Goal: Task Accomplishment & Management: Manage account settings

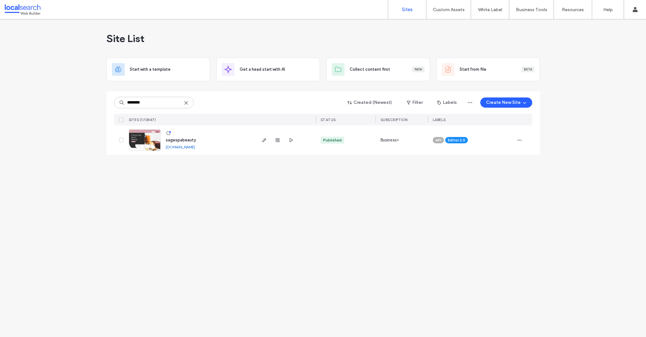
click at [186, 101] on icon at bounding box center [185, 102] width 5 height 5
paste input "********"
type input "********"
click at [189, 104] on input "********" at bounding box center [154, 102] width 80 height 11
click at [185, 101] on icon at bounding box center [185, 102] width 5 height 5
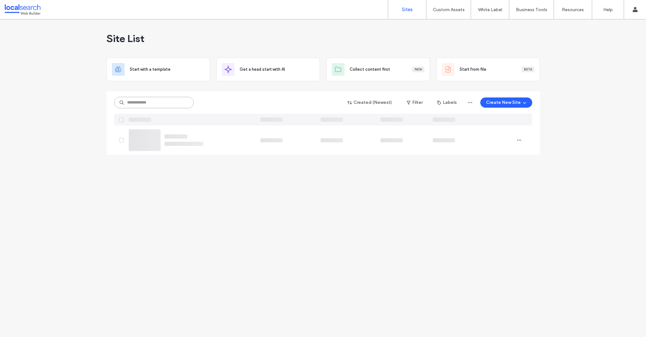
paste input "********"
type input "********"
click at [185, 102] on use at bounding box center [185, 102] width 3 height 3
paste input "********"
type input "********"
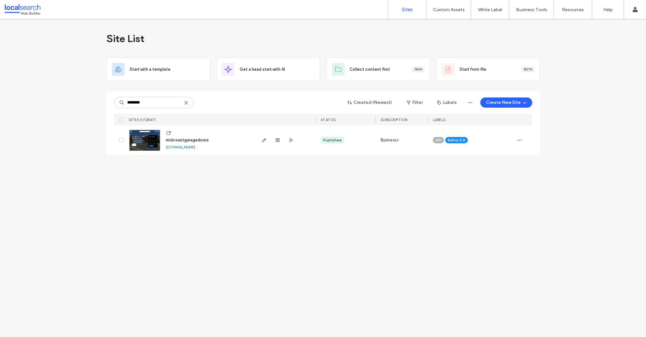
click at [187, 103] on icon at bounding box center [185, 102] width 5 height 5
paste input "********"
type input "********"
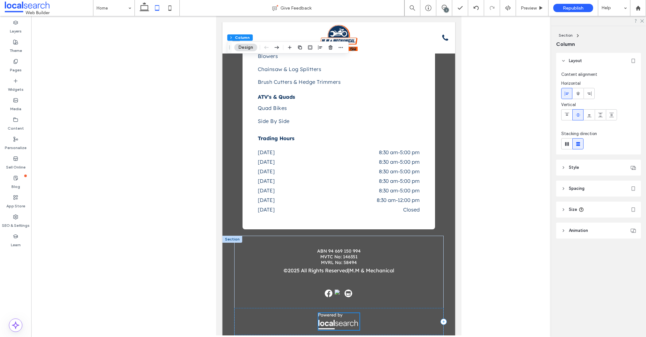
scroll to position [2441, 0]
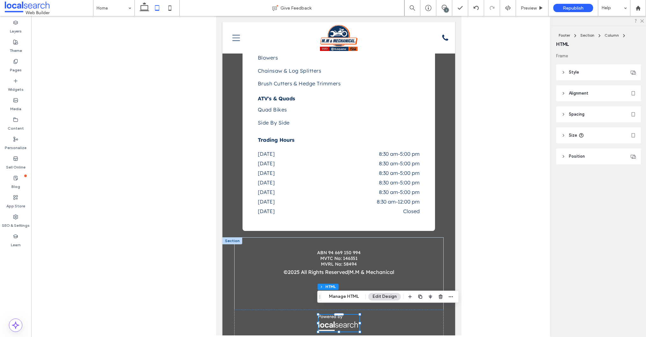
click at [592, 134] on header "Size" at bounding box center [598, 135] width 85 height 16
drag, startPoint x: 632, startPoint y: 171, endPoint x: 642, endPoint y: 184, distance: 16.1
click at [632, 171] on span "px" at bounding box center [630, 170] width 4 height 6
click at [628, 225] on div "A" at bounding box center [630, 225] width 9 height 11
type input "*"
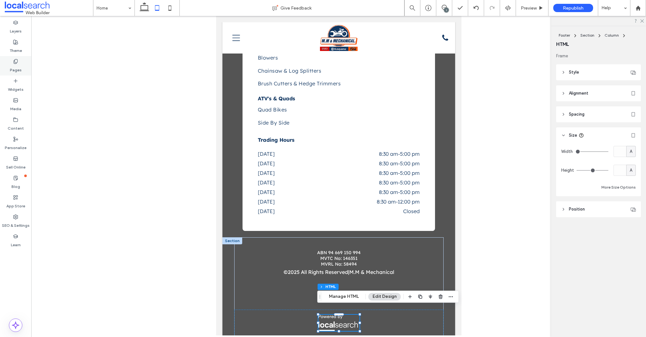
click at [11, 66] on label "Pages" at bounding box center [16, 68] width 12 height 9
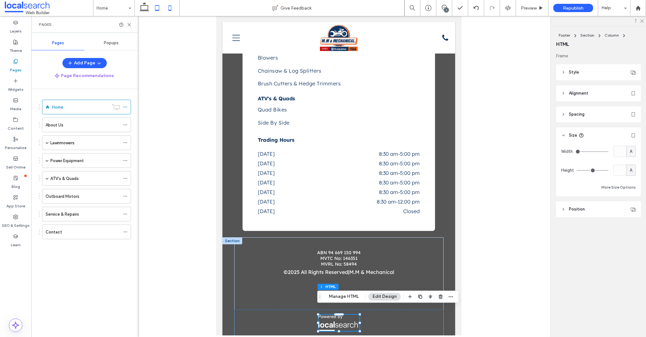
click at [170, 6] on use at bounding box center [169, 7] width 3 height 5
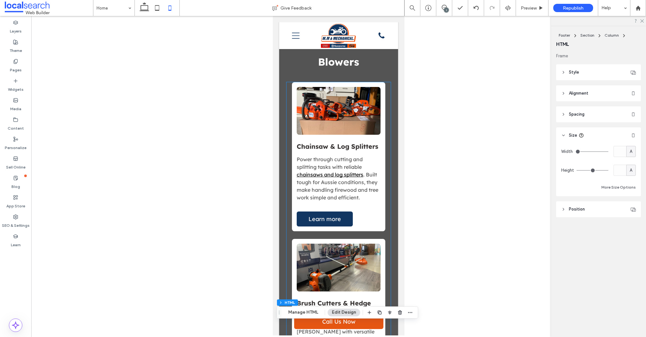
scroll to position [1171, 0]
drag, startPoint x: 442, startPoint y: 6, endPoint x: 439, endPoint y: 11, distance: 6.0
click at [442, 6] on use at bounding box center [443, 7] width 5 height 5
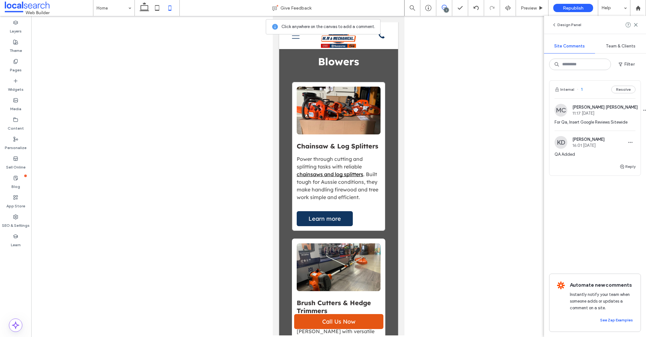
click at [384, 211] on div "Chainsaw & Log Splitters Power through cutting and splitting tasks with reliabl…" at bounding box center [338, 156] width 93 height 149
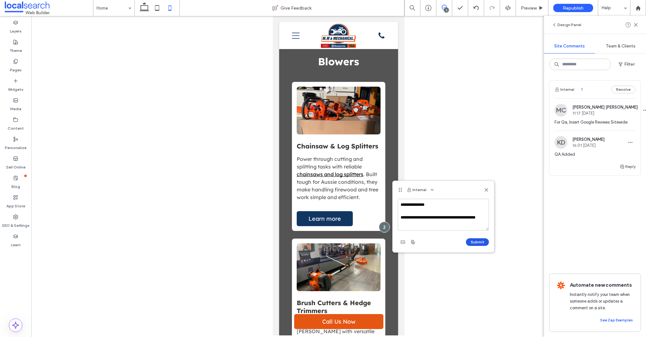
type textarea "**********"
click at [469, 239] on button "Submit" at bounding box center [477, 242] width 23 height 8
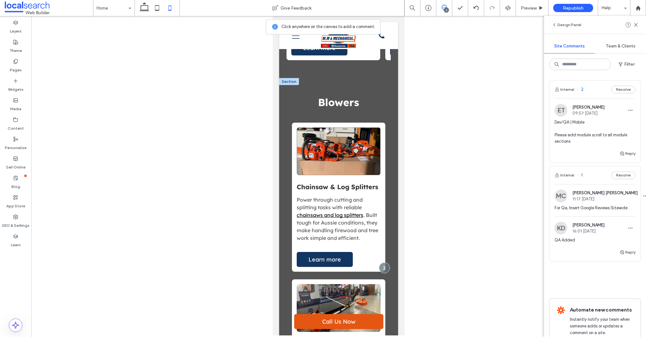
scroll to position [1136, 0]
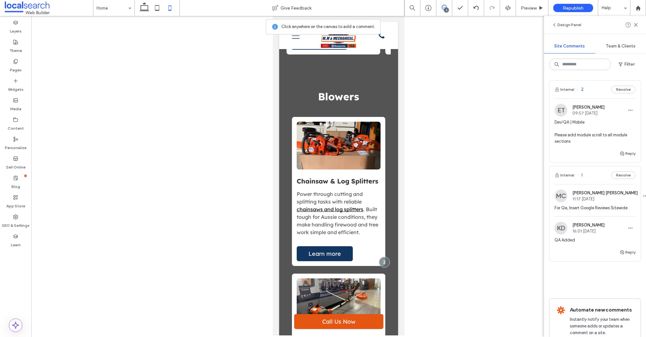
click at [445, 5] on icon at bounding box center [443, 7] width 5 height 5
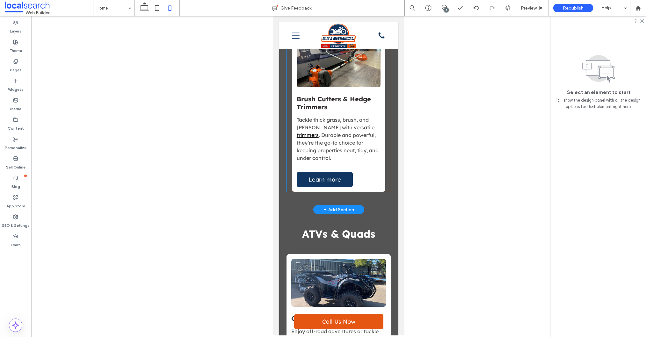
scroll to position [1435, 0]
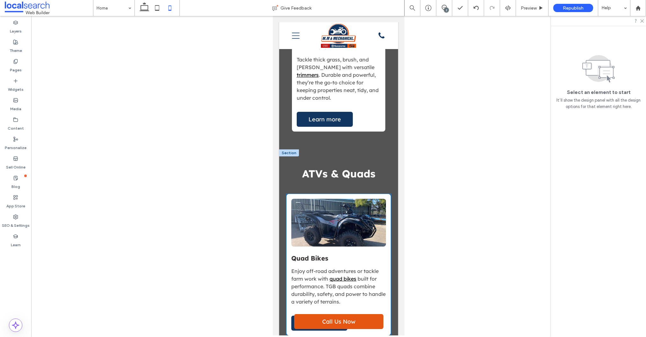
click at [287, 194] on div "Quad Bikes Enjoy off-road adventures or tackle farm work with quad bikes built …" at bounding box center [338, 264] width 104 height 141
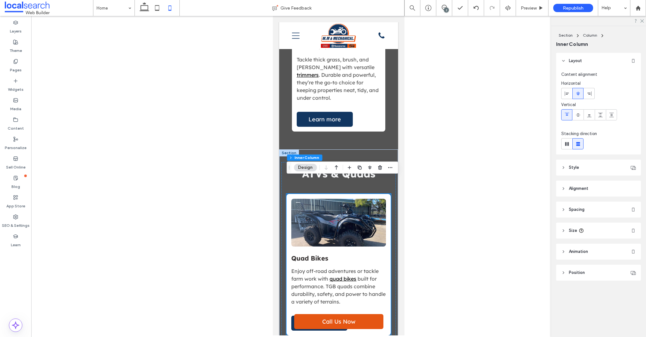
scroll to position [1474, 0]
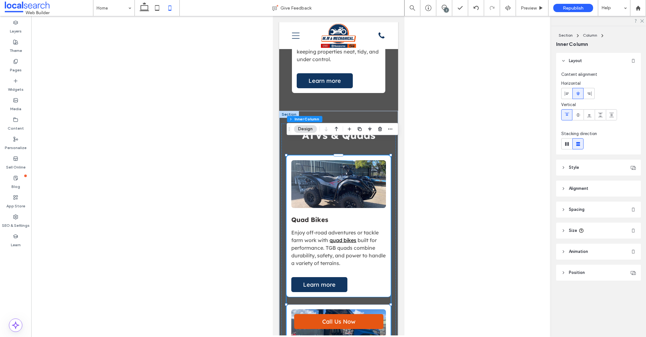
click at [369, 272] on div "Quad Bikes Enjoy off-road adventures or tackle farm work with quad bikes built …" at bounding box center [338, 225] width 104 height 141
click at [592, 235] on header "Size" at bounding box center [598, 231] width 85 height 16
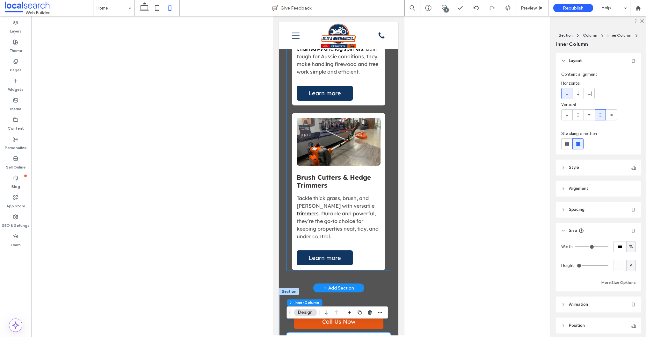
scroll to position [1216, 0]
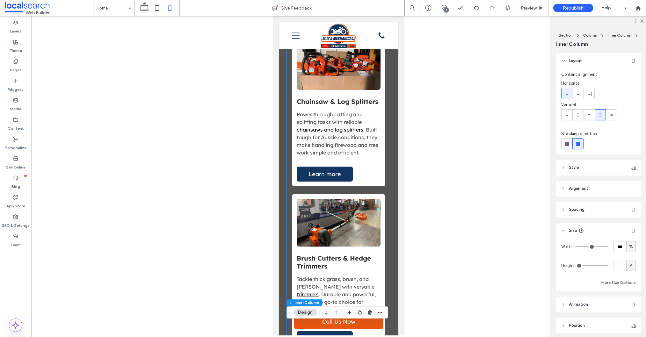
click at [374, 161] on div "Chainsaw & Log Splitters Power through cutting and splitting tasks with reliabl…" at bounding box center [338, 111] width 93 height 149
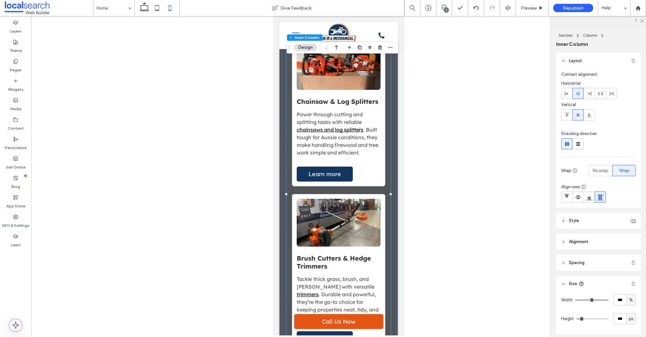
click at [374, 161] on div "Chainsaw & Log Splitters Power through cutting and splitting tasks with reliabl…" at bounding box center [338, 111] width 93 height 149
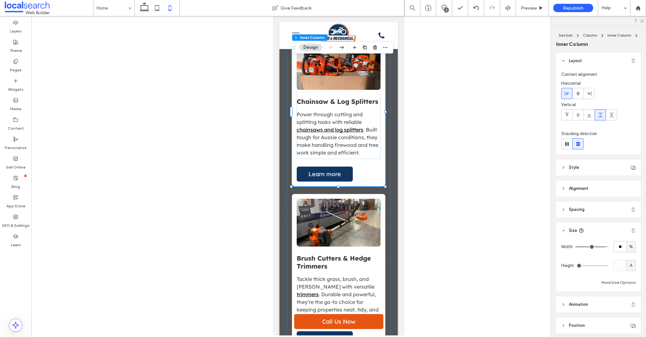
scroll to position [25, 0]
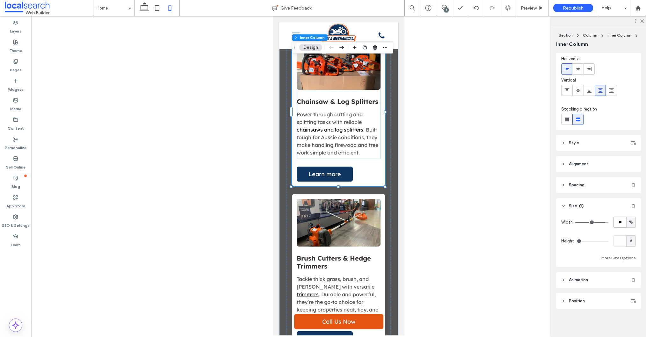
click at [620, 220] on input "**" at bounding box center [619, 222] width 13 height 11
type input "***"
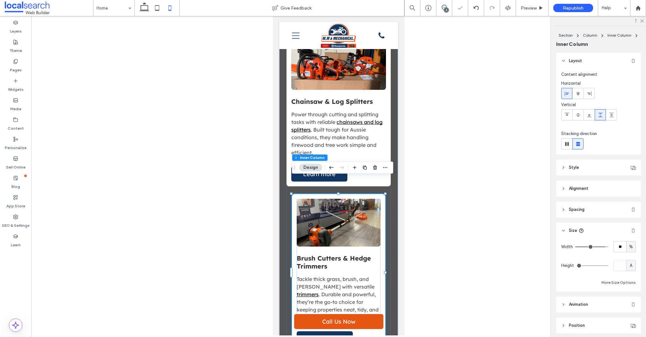
click at [377, 236] on div "Brush Cutters & Hedge Trimmers Tackle thick grass, brush, and hedges with versa…" at bounding box center [339, 261] width 84 height 125
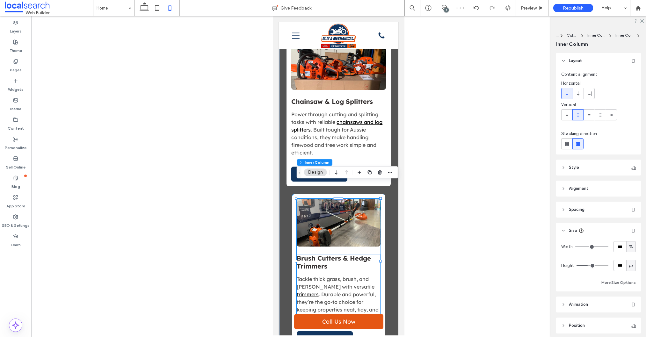
click at [383, 235] on div "Brush Cutters & Hedge Trimmers Tackle thick grass, brush, and hedges with versa…" at bounding box center [338, 272] width 93 height 157
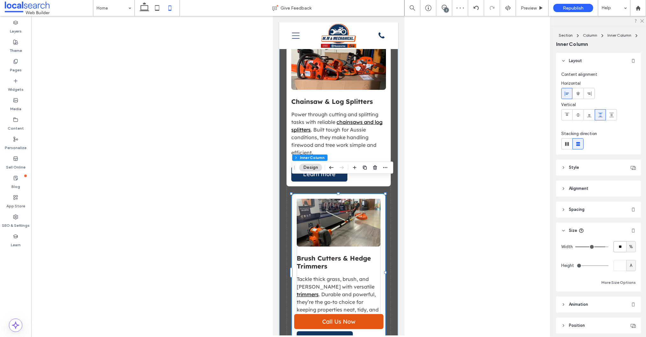
click at [620, 246] on input "**" at bounding box center [619, 246] width 13 height 11
type input "***"
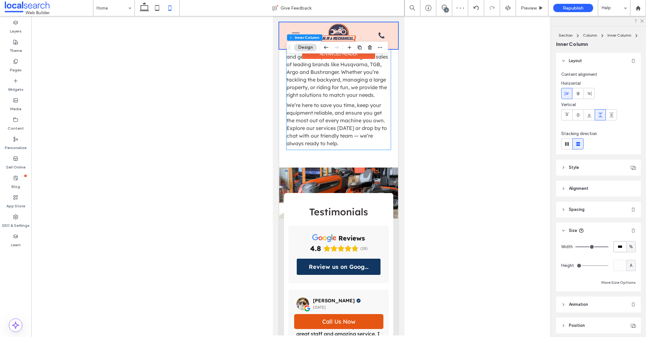
scroll to position [2250, 0]
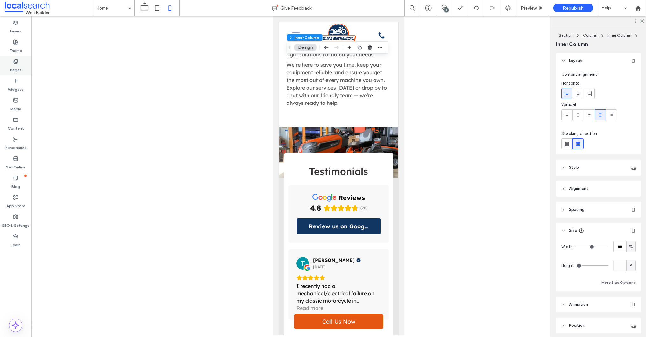
drag, startPoint x: 14, startPoint y: 59, endPoint x: 18, endPoint y: 60, distance: 3.6
click at [14, 59] on icon at bounding box center [15, 61] width 5 height 5
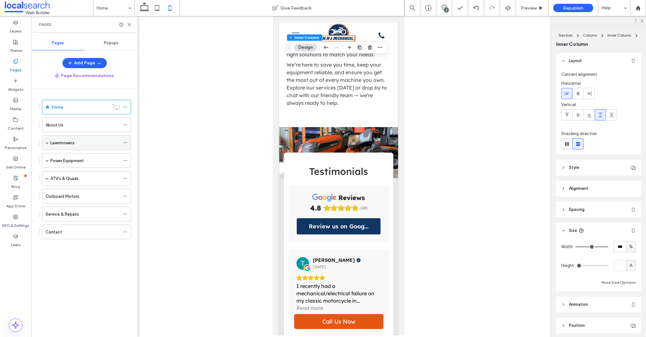
click at [57, 141] on label "Lawnmowers" at bounding box center [62, 142] width 24 height 11
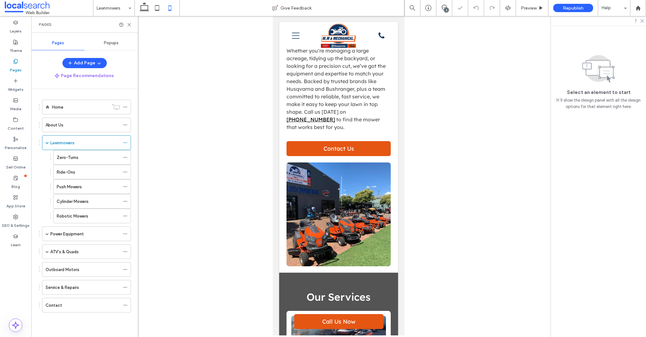
click at [81, 168] on div "Ride-Ons" at bounding box center [88, 172] width 63 height 14
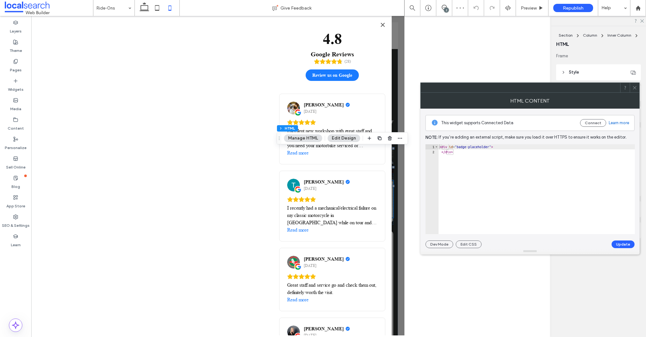
click at [633, 89] on icon at bounding box center [634, 87] width 5 height 5
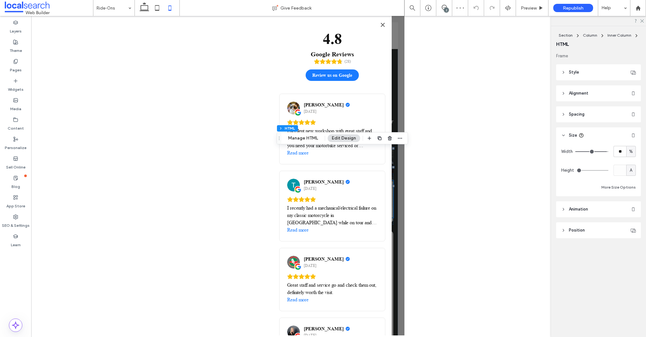
click at [628, 150] on div "%" at bounding box center [630, 151] width 6 height 6
click at [632, 206] on div "A" at bounding box center [630, 207] width 9 height 11
type input "*"
click at [381, 24] on icon "Close" at bounding box center [383, 25] width 4 height 4
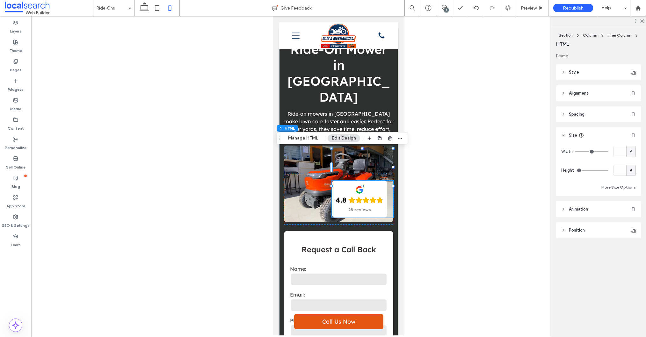
click at [583, 118] on header "Spacing" at bounding box center [598, 114] width 85 height 16
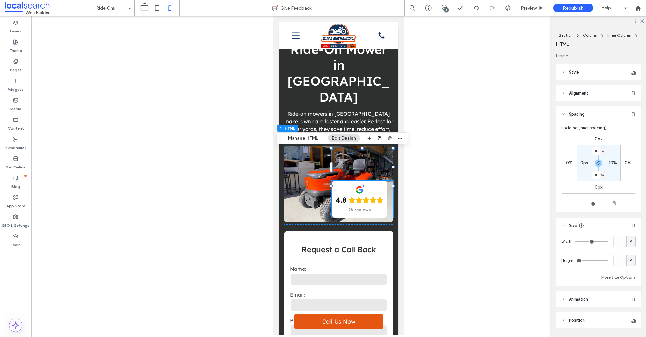
click at [613, 163] on label "10%" at bounding box center [612, 162] width 8 height 5
type input "*"
click at [316, 175] on div "4.8 28 reviews" at bounding box center [338, 199] width 109 height 51
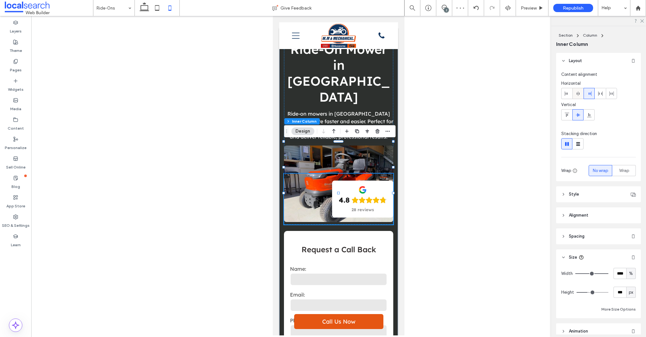
click at [579, 93] on icon at bounding box center [577, 93] width 5 height 5
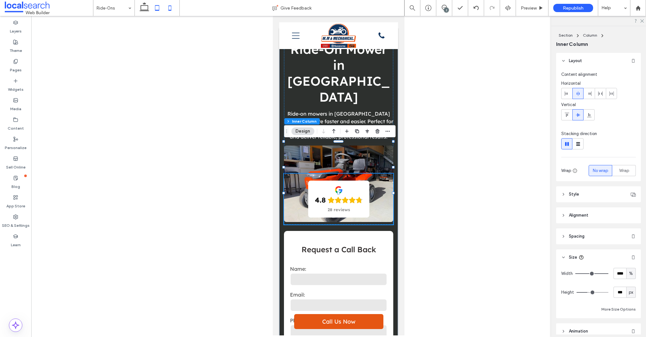
click at [161, 7] on icon at bounding box center [157, 8] width 13 height 13
type input "**"
type input "****"
type input "***"
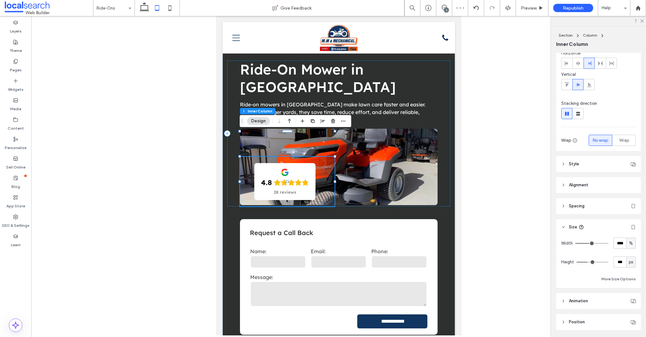
scroll to position [37, 0]
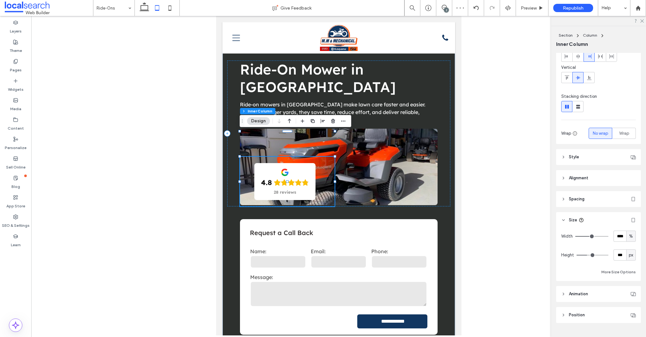
click at [633, 237] on div "%" at bounding box center [630, 236] width 6 height 6
click at [629, 290] on span "A" at bounding box center [630, 292] width 3 height 6
type input "*"
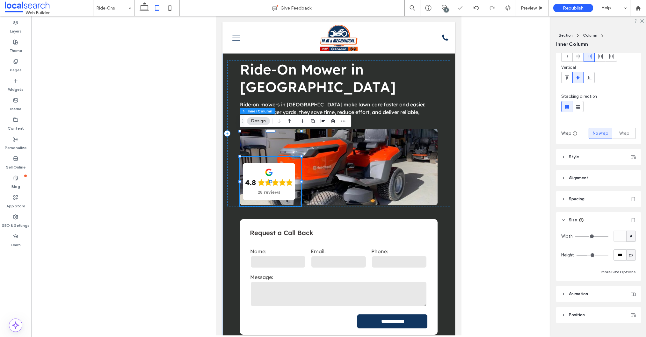
click at [630, 255] on span "px" at bounding box center [630, 255] width 4 height 6
click at [631, 317] on icon at bounding box center [632, 314] width 5 height 5
click at [629, 253] on span "px" at bounding box center [630, 255] width 4 height 6
click at [629, 311] on span "A" at bounding box center [630, 311] width 3 height 6
type input "*"
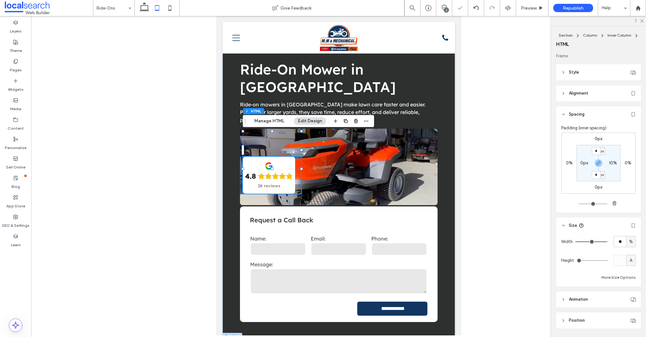
click at [611, 161] on label "10%" at bounding box center [612, 162] width 8 height 5
type input "*"
click at [406, 143] on link at bounding box center [338, 167] width 198 height 76
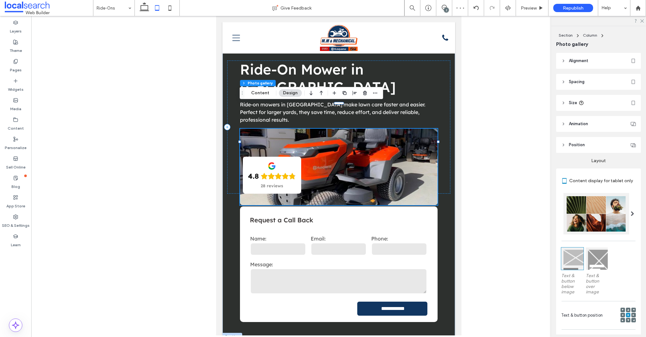
click at [581, 61] on span "Alignment" at bounding box center [577, 61] width 19 height 6
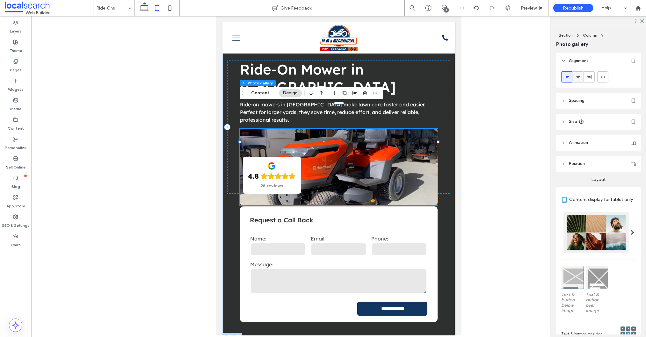
click at [577, 77] on use at bounding box center [578, 77] width 4 height 4
click at [259, 157] on div "4.8 28 reviews" at bounding box center [271, 175] width 57 height 36
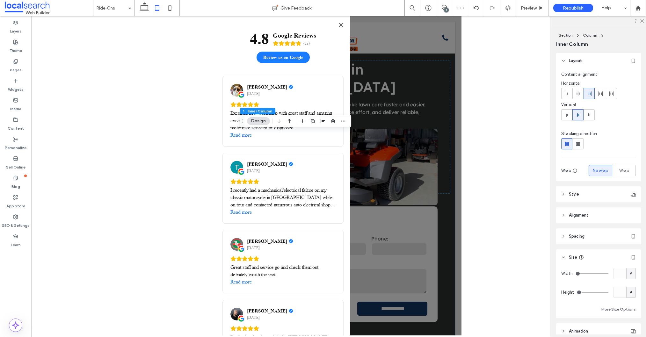
drag, startPoint x: 589, startPoint y: 234, endPoint x: 603, endPoint y: 235, distance: 13.4
click at [589, 234] on header "Spacing" at bounding box center [598, 236] width 85 height 16
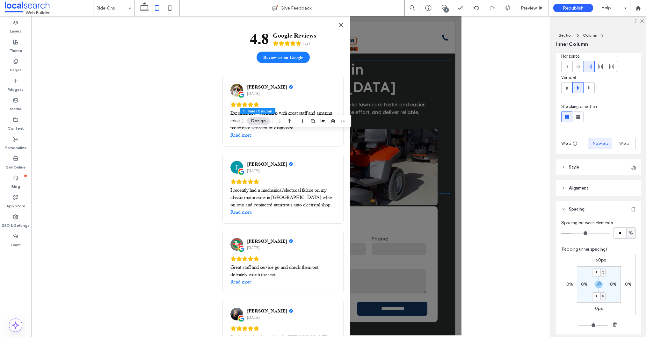
scroll to position [34, 0]
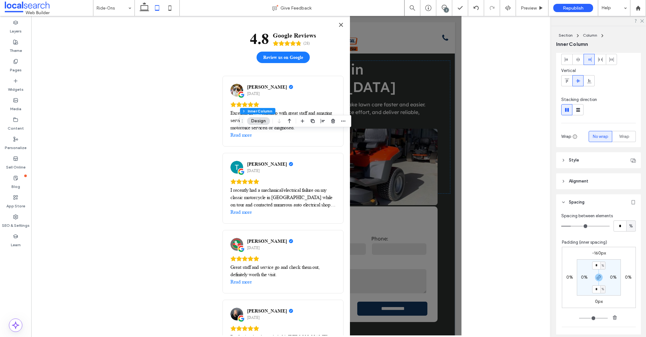
click at [598, 251] on label "-160px" at bounding box center [599, 252] width 14 height 5
type input "*"
click at [340, 24] on icon "Close" at bounding box center [341, 25] width 4 height 4
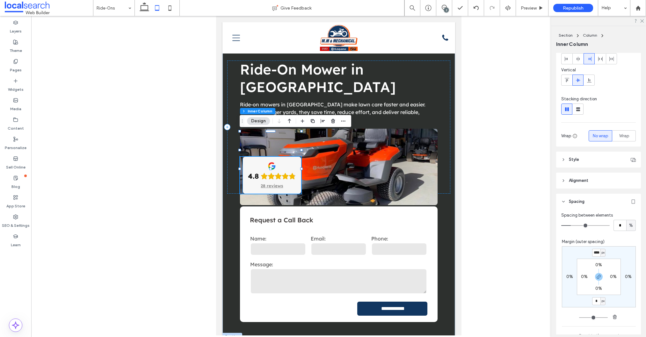
click at [244, 157] on div "4.8 28 reviews" at bounding box center [271, 175] width 57 height 36
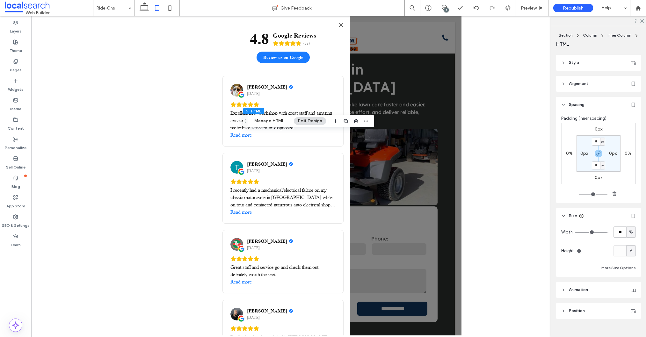
scroll to position [9, 0]
click at [629, 232] on span "%" at bounding box center [631, 233] width 4 height 6
click at [628, 287] on div "A" at bounding box center [630, 288] width 9 height 11
type input "*"
click at [342, 22] on button "Close" at bounding box center [340, 25] width 10 height 10
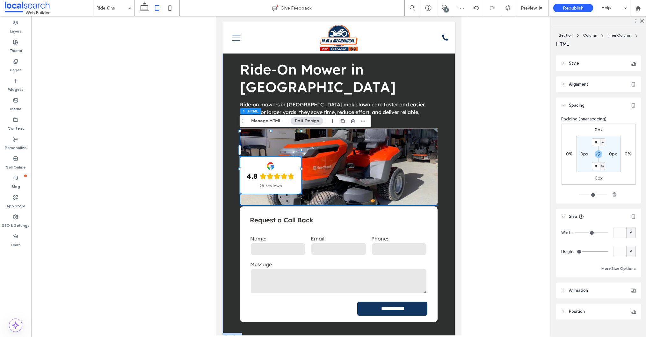
click at [335, 156] on link at bounding box center [338, 167] width 198 height 76
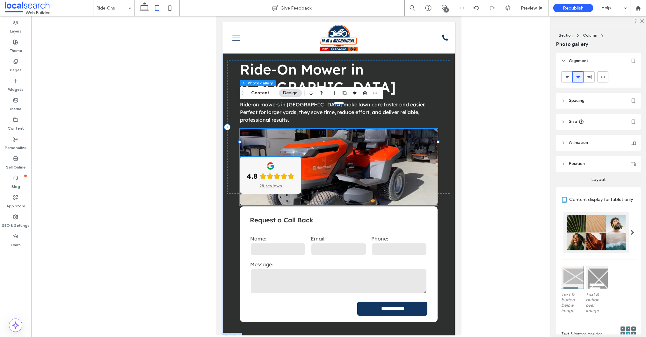
click at [274, 161] on icon at bounding box center [270, 165] width 9 height 9
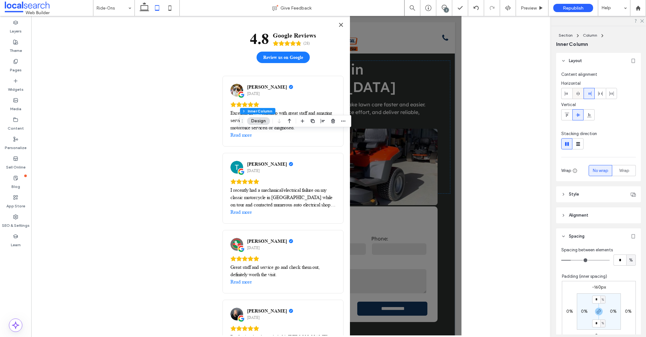
click at [578, 94] on icon at bounding box center [577, 93] width 5 height 5
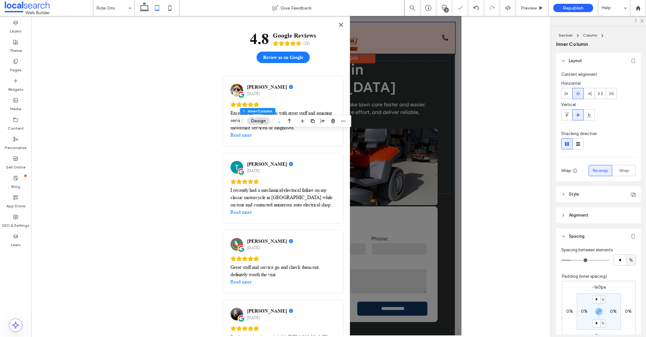
click at [338, 25] on icon "Close" at bounding box center [340, 24] width 5 height 5
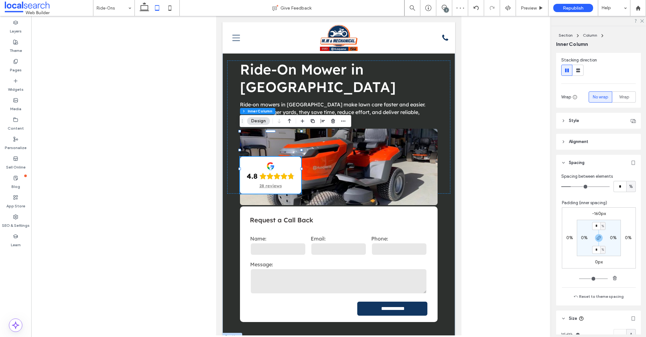
scroll to position [78, 0]
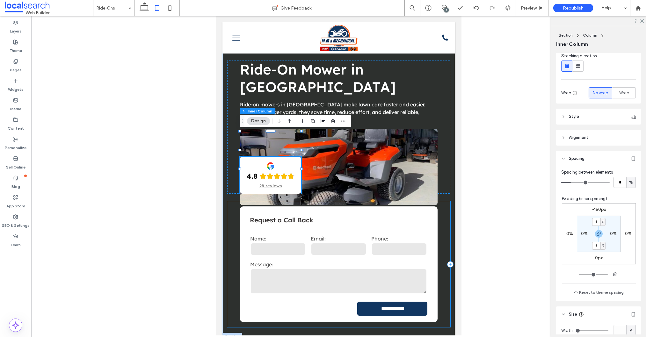
click at [231, 201] on div "**********" at bounding box center [338, 264] width 223 height 126
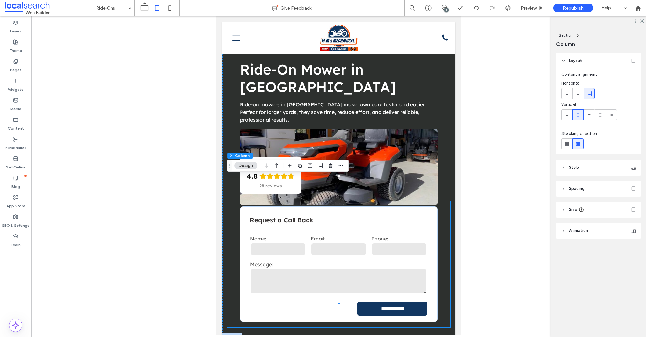
click at [592, 187] on header "Spacing" at bounding box center [598, 189] width 85 height 16
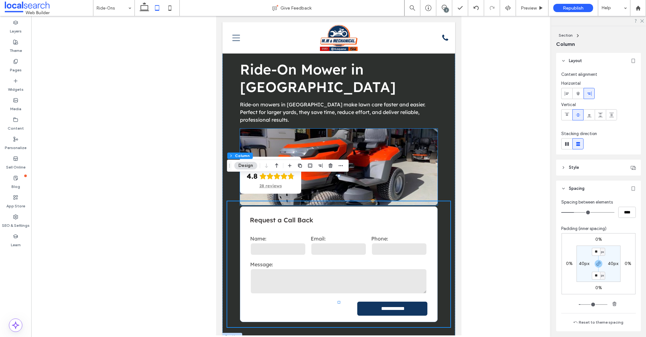
click at [318, 141] on link at bounding box center [338, 167] width 198 height 76
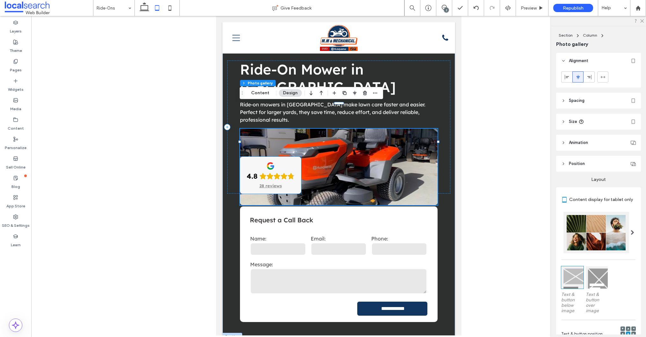
click at [279, 157] on div "4.8 28 reviews" at bounding box center [270, 175] width 61 height 36
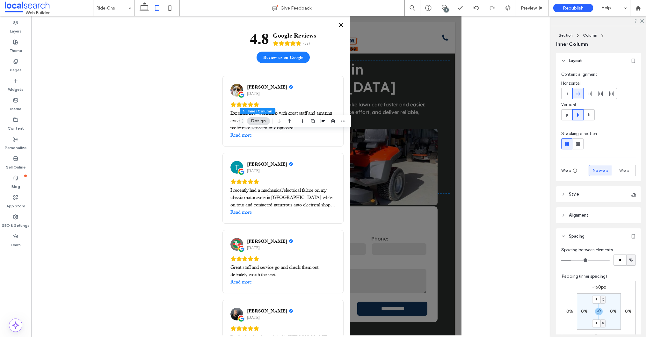
click at [341, 25] on icon "Close" at bounding box center [341, 25] width 4 height 4
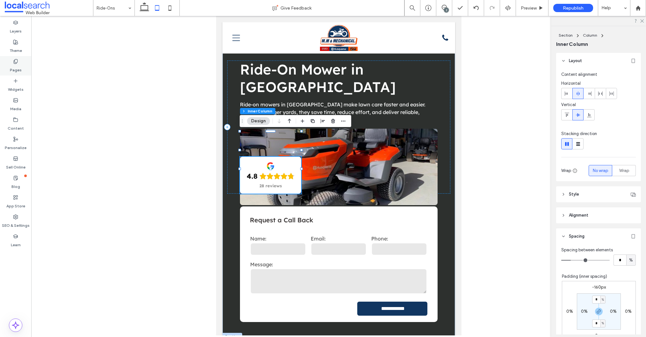
click at [12, 65] on label "Pages" at bounding box center [16, 68] width 12 height 9
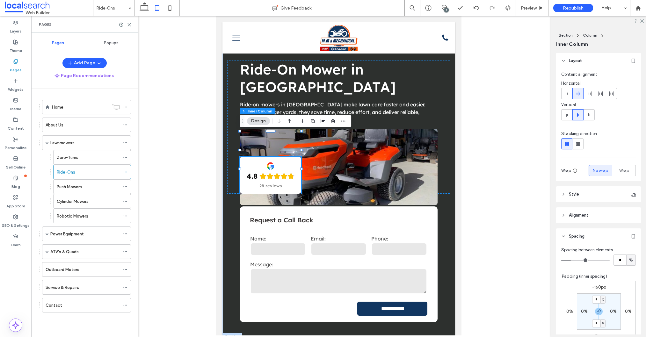
click at [445, 8] on div "2" at bounding box center [446, 10] width 5 height 5
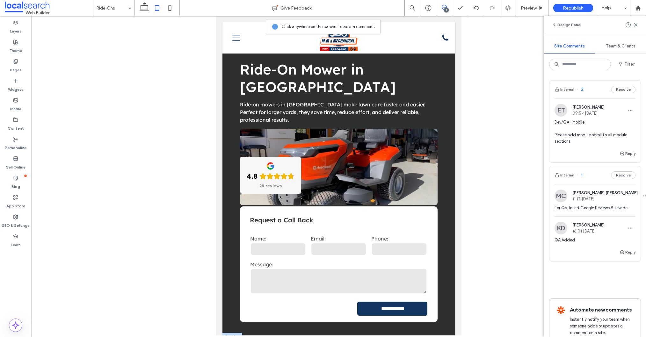
click at [305, 149] on link at bounding box center [338, 167] width 198 height 76
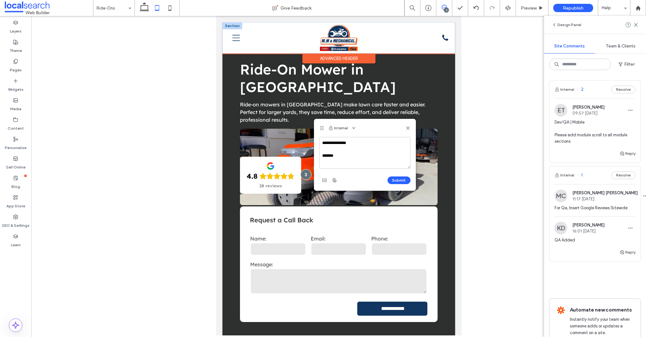
type textarea "**********"
click at [407, 125] on div "Internal" at bounding box center [364, 128] width 101 height 18
click at [407, 130] on icon at bounding box center [407, 127] width 5 height 5
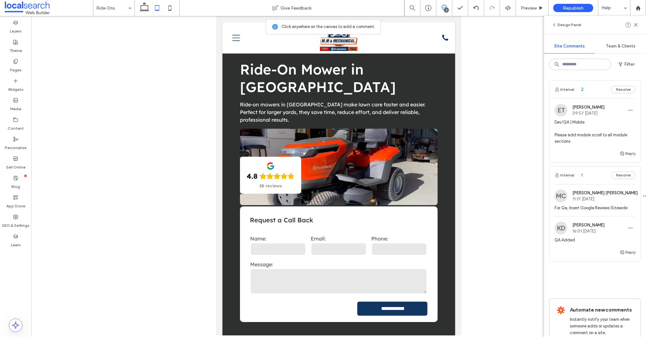
drag, startPoint x: 446, startPoint y: 6, endPoint x: 439, endPoint y: 11, distance: 7.8
click at [446, 6] on icon at bounding box center [443, 7] width 5 height 5
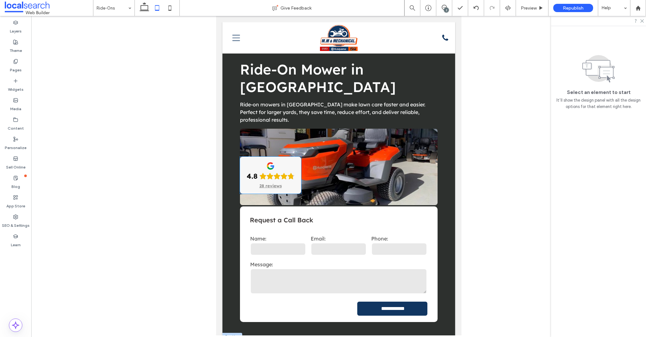
click at [279, 157] on div "4.8 28 reviews" at bounding box center [270, 175] width 61 height 36
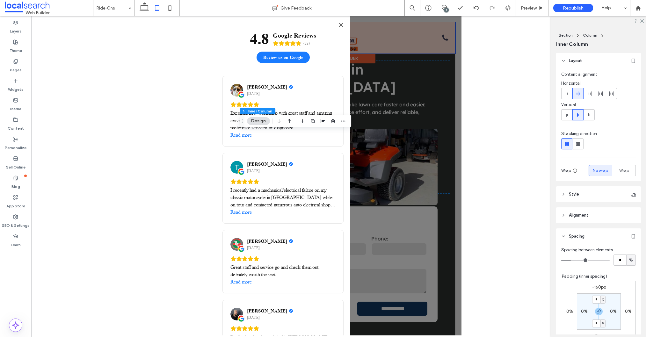
click at [340, 24] on icon "Close" at bounding box center [340, 24] width 5 height 5
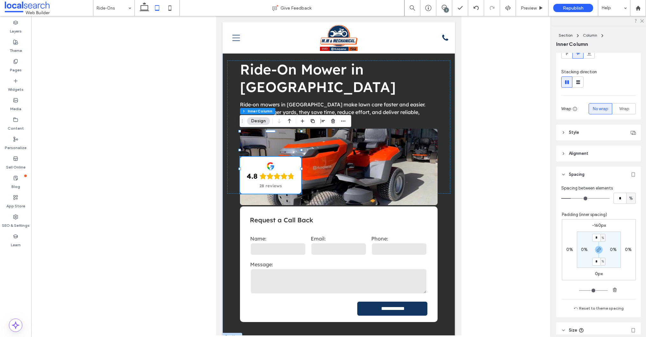
scroll to position [143, 0]
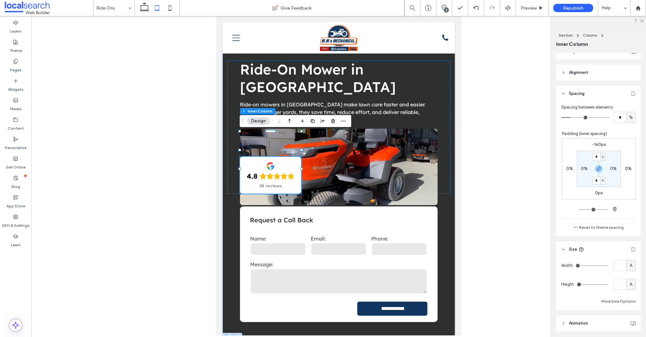
drag, startPoint x: 565, startPoint y: 169, endPoint x: 566, endPoint y: 177, distance: 8.1
click at [565, 169] on div "0%" at bounding box center [569, 169] width 15 height 6
click at [566, 168] on label "0%" at bounding box center [569, 168] width 7 height 5
drag, startPoint x: 599, startPoint y: 170, endPoint x: 585, endPoint y: 171, distance: 14.1
click at [599, 170] on icon "button" at bounding box center [598, 168] width 5 height 5
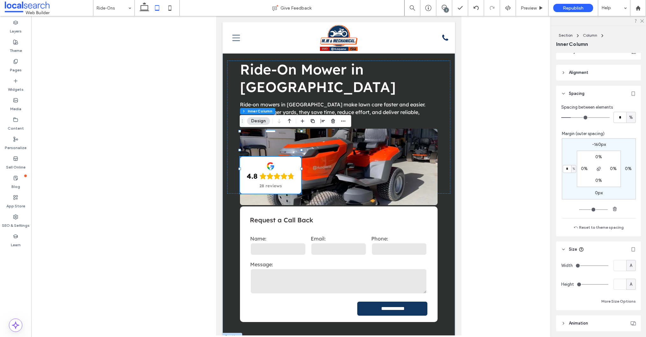
click at [574, 169] on span "%" at bounding box center [573, 169] width 2 height 6
click at [572, 179] on span "px" at bounding box center [571, 178] width 4 height 6
drag, startPoint x: 568, startPoint y: 169, endPoint x: 570, endPoint y: 173, distance: 4.1
click at [568, 169] on input "*" at bounding box center [566, 169] width 8 height 8
type input "**"
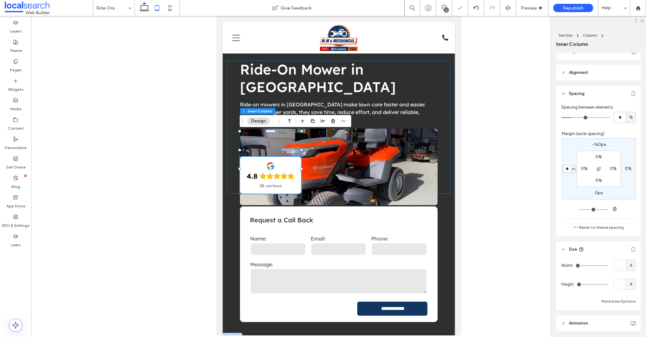
type input "**"
click at [448, 8] on span at bounding box center [444, 7] width 16 height 5
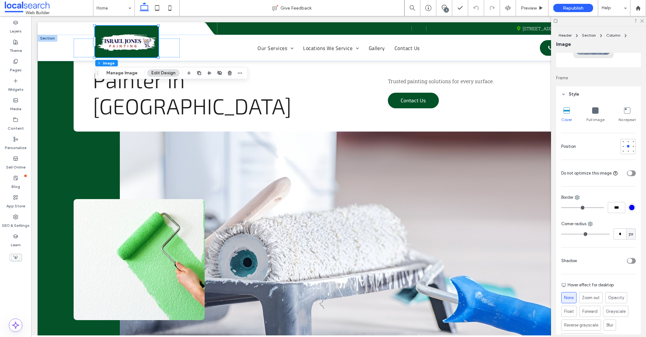
scroll to position [60, 0]
click at [619, 233] on input "*" at bounding box center [619, 231] width 13 height 11
type input "**"
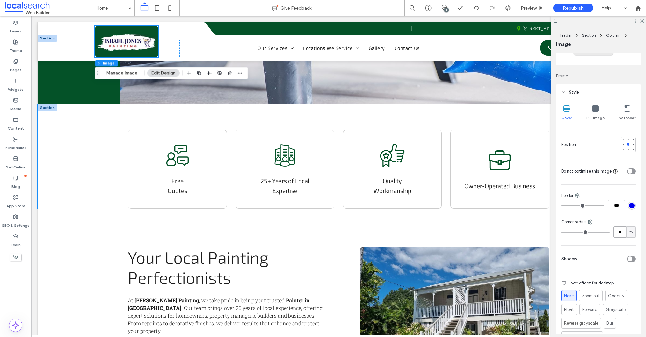
scroll to position [254, 0]
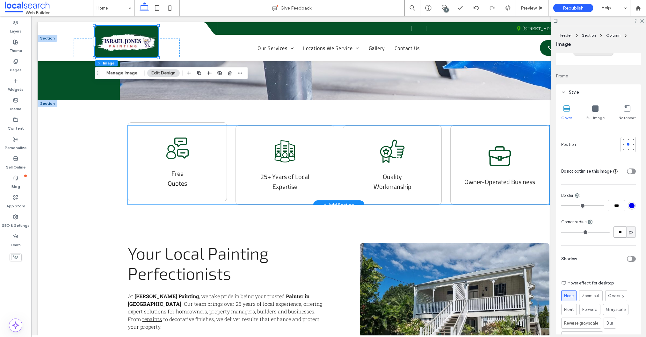
click at [176, 180] on span "Free Quotes" at bounding box center [177, 178] width 19 height 20
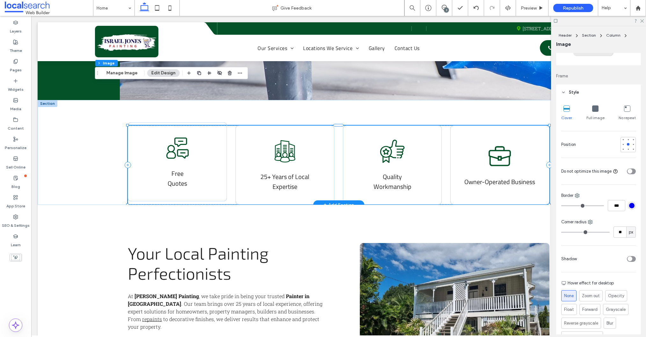
click at [176, 180] on span "Free Quotes" at bounding box center [177, 178] width 19 height 20
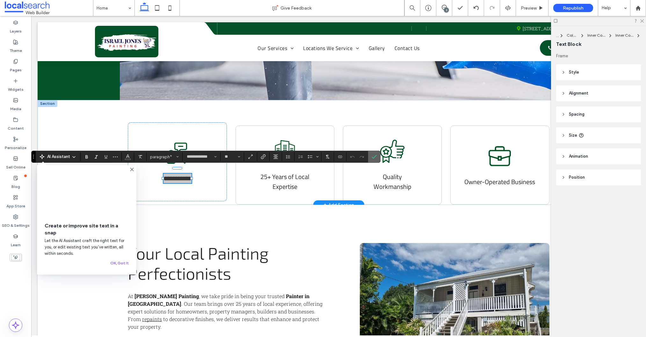
click at [375, 156] on use "Confirm" at bounding box center [374, 157] width 5 height 4
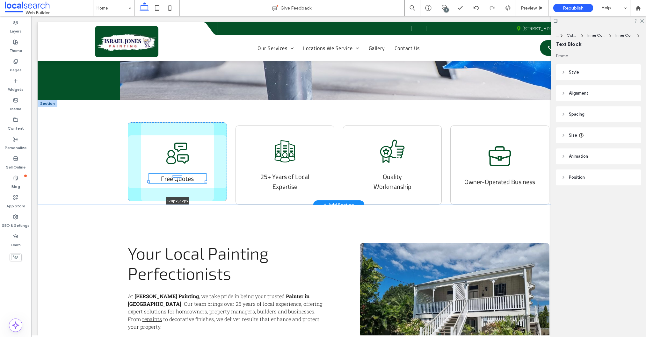
drag, startPoint x: 191, startPoint y: 177, endPoint x: 205, endPoint y: 177, distance: 13.7
click at [149, 177] on div at bounding box center [149, 177] width 0 height 0
type input "***"
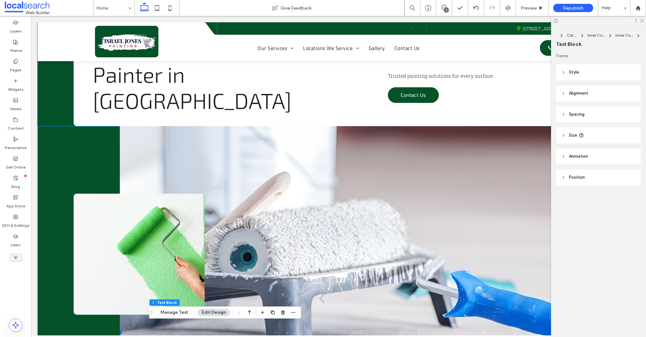
scroll to position [0, 0]
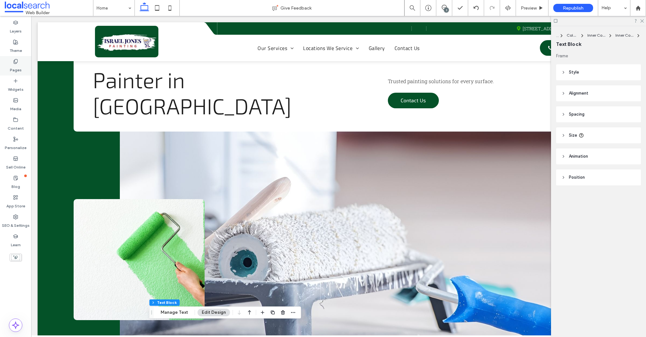
click at [15, 74] on div "Pages" at bounding box center [15, 65] width 31 height 19
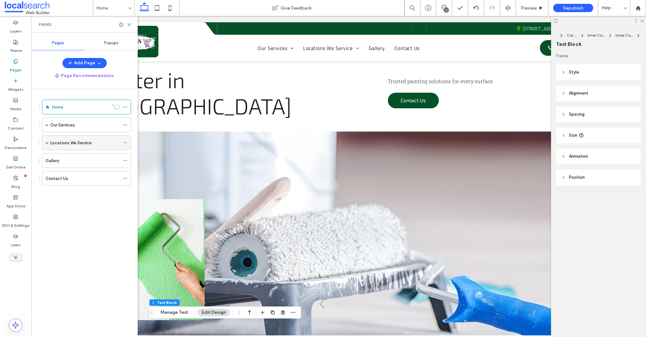
click at [65, 140] on label "Locations We Service" at bounding box center [70, 142] width 41 height 11
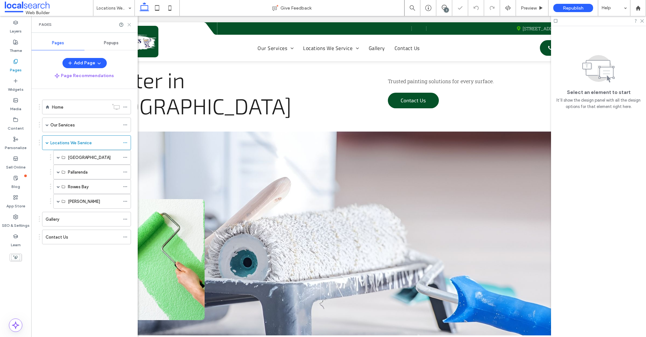
click at [129, 24] on icon at bounding box center [129, 24] width 5 height 5
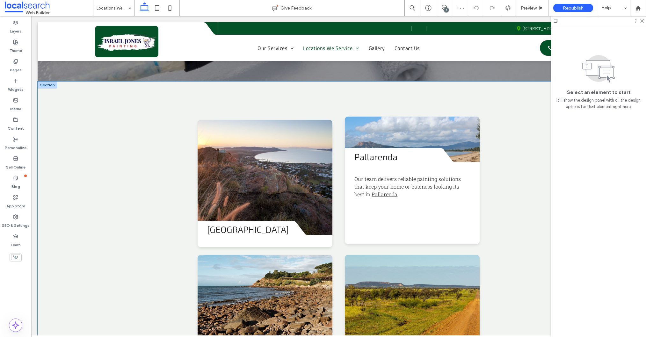
scroll to position [188, 0]
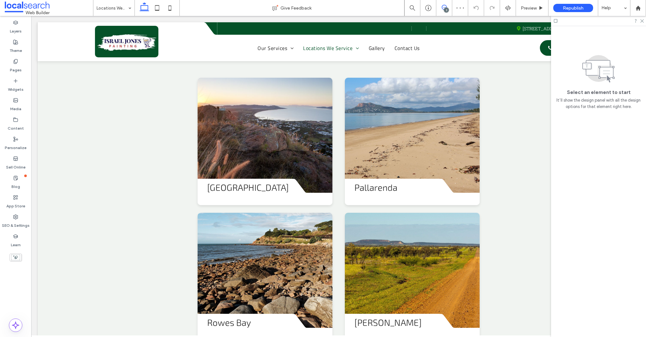
click at [442, 5] on icon at bounding box center [443, 7] width 5 height 5
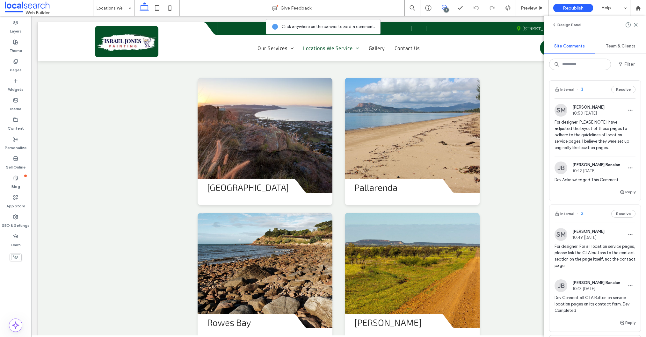
click at [492, 147] on div "Divider Icon Castle Hill We bring colour and protection to your property with o…" at bounding box center [338, 209] width 421 height 262
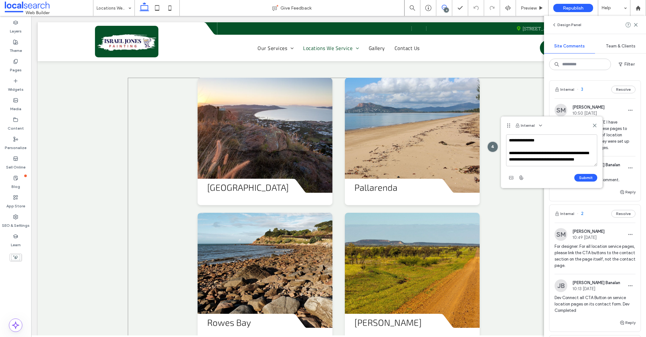
scroll to position [2, 0]
type textarea "**********"
click at [583, 179] on button "Submit" at bounding box center [585, 178] width 23 height 8
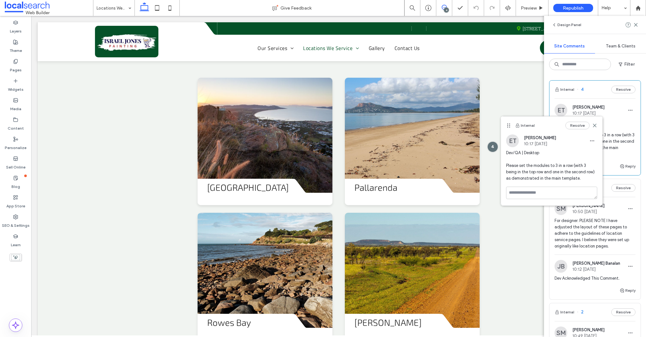
scroll to position [0, 0]
drag, startPoint x: 595, startPoint y: 127, endPoint x: 587, endPoint y: 127, distance: 8.0
click at [594, 127] on icon at bounding box center [594, 125] width 5 height 5
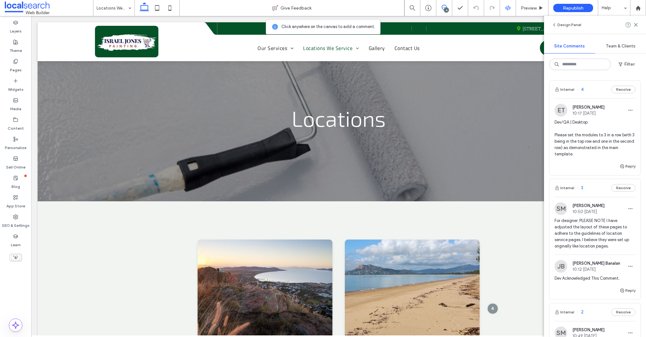
scroll to position [21, 0]
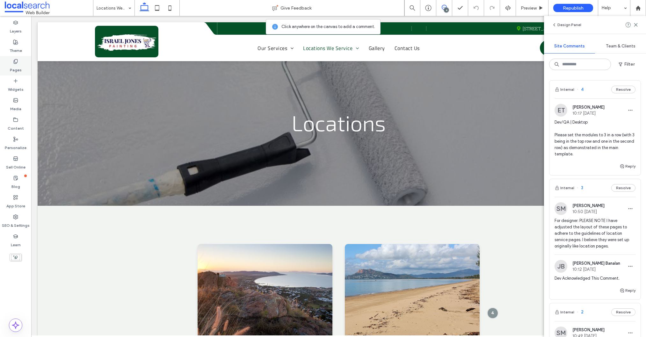
click at [26, 64] on div "Pages" at bounding box center [15, 65] width 31 height 19
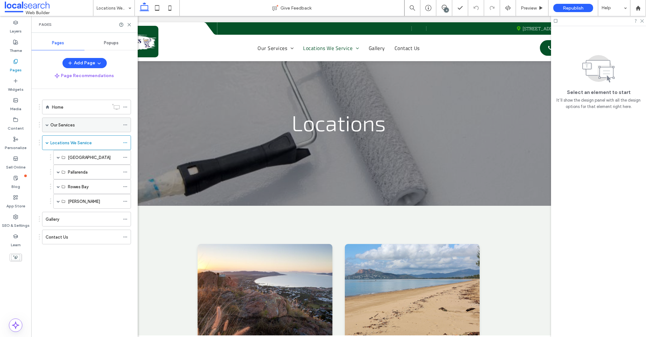
click at [46, 125] on span at bounding box center [47, 124] width 3 height 3
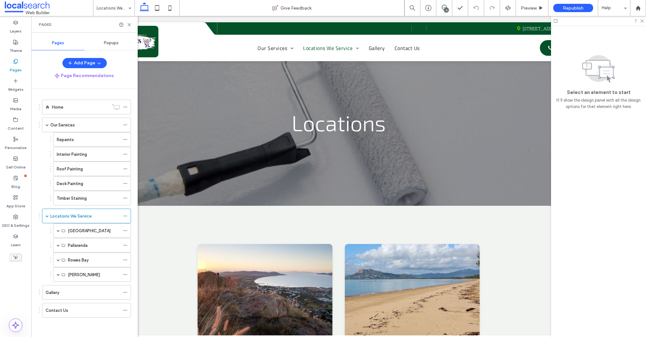
click at [79, 144] on div "Repaints" at bounding box center [88, 139] width 63 height 14
click at [129, 25] on use at bounding box center [129, 24] width 3 height 3
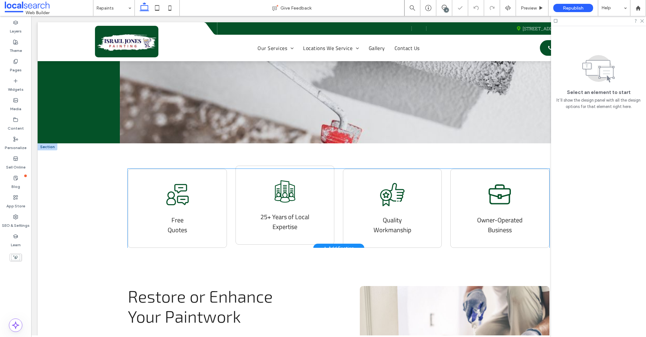
scroll to position [246, 0]
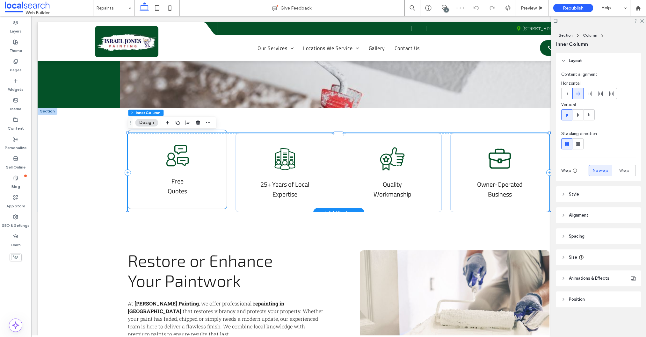
click at [183, 190] on span "Free Quotes" at bounding box center [177, 186] width 19 height 20
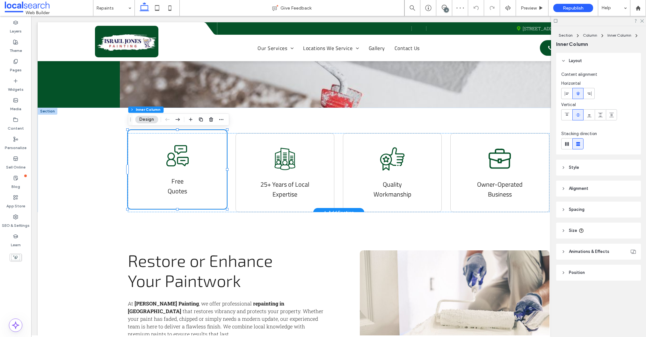
click at [171, 184] on span "Free Quotes" at bounding box center [177, 186] width 19 height 20
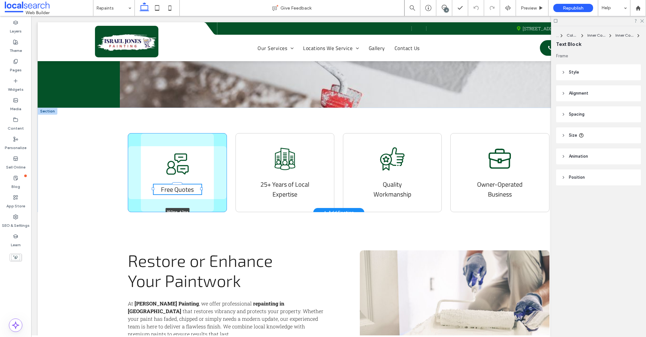
drag, startPoint x: 192, startPoint y: 187, endPoint x: 202, endPoint y: 187, distance: 9.9
click at [201, 187] on div "Quote Icon Free Quotes 150px , 62px Local Icon 25+ Years of Local Expertise Lik…" at bounding box center [339, 160] width 602 height 105
type input "***"
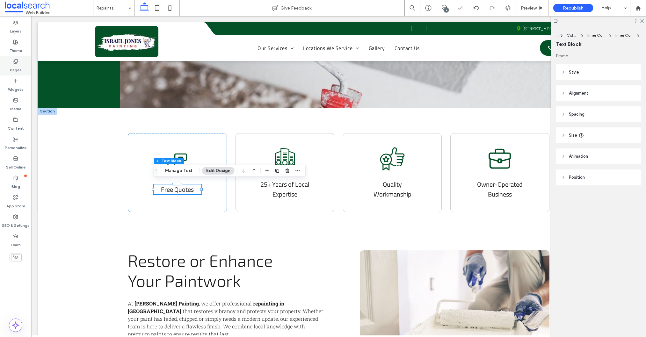
click at [16, 68] on label "Pages" at bounding box center [16, 68] width 12 height 9
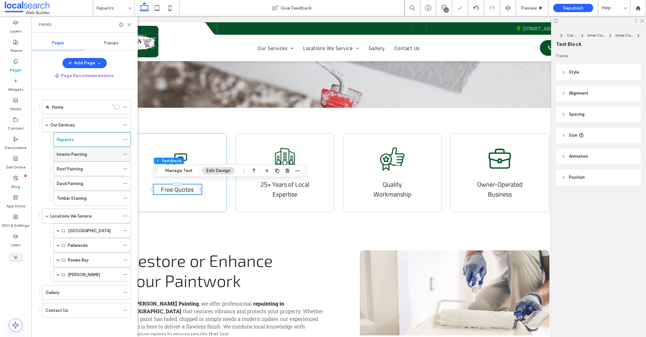
click at [78, 158] on div "Interior Painting" at bounding box center [88, 154] width 63 height 14
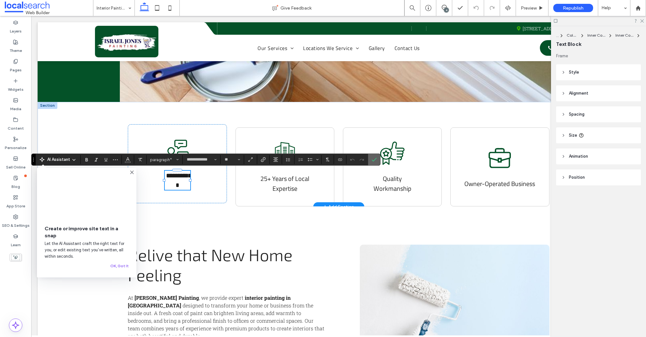
click at [372, 163] on span "Confirm" at bounding box center [372, 159] width 3 height 11
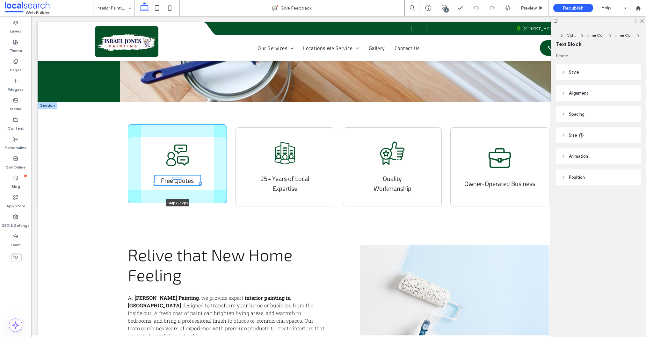
drag, startPoint x: 190, startPoint y: 180, endPoint x: 201, endPoint y: 182, distance: 10.9
click at [200, 181] on div "Quote Icon Free Quotes 144px , 62px Local Icon 25+ Years of Local Expertise Lik…" at bounding box center [339, 154] width 602 height 105
type input "***"
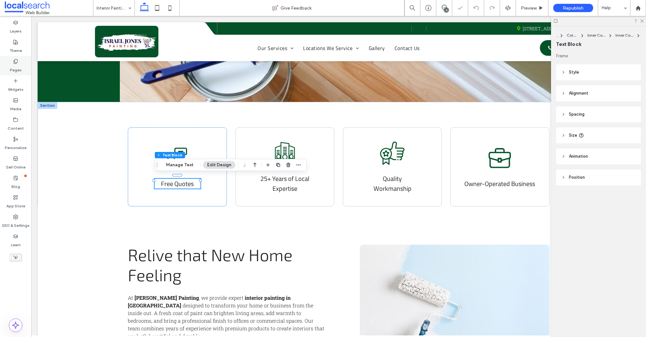
click at [11, 65] on label "Pages" at bounding box center [16, 68] width 12 height 9
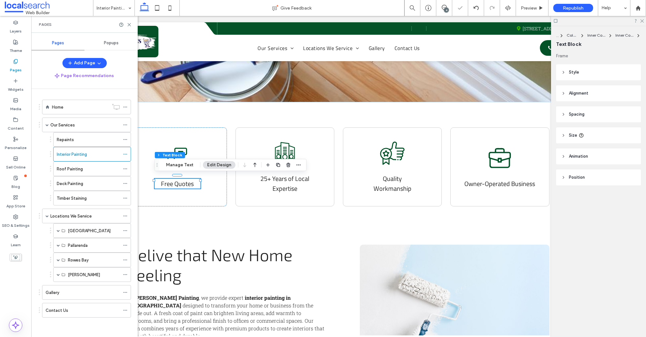
click at [70, 170] on label "Roof Painting" at bounding box center [70, 168] width 26 height 11
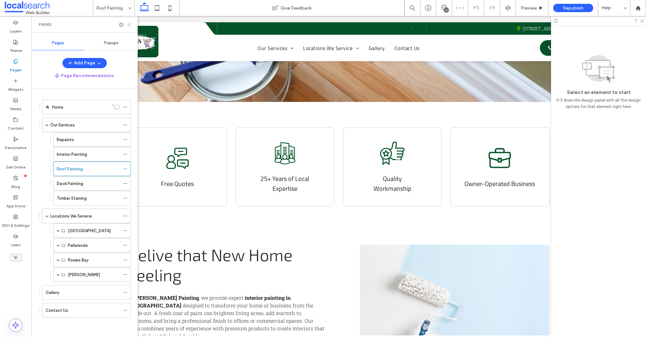
click at [128, 24] on use at bounding box center [129, 24] width 3 height 3
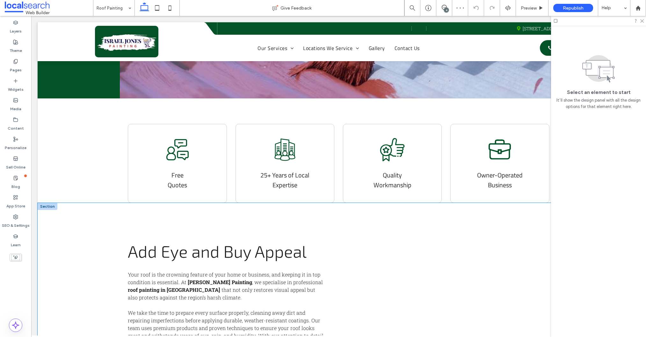
scroll to position [257, 0]
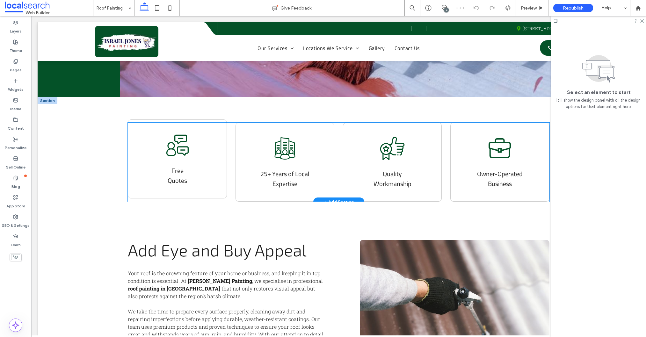
click at [178, 179] on span "Free Quotes" at bounding box center [177, 176] width 19 height 20
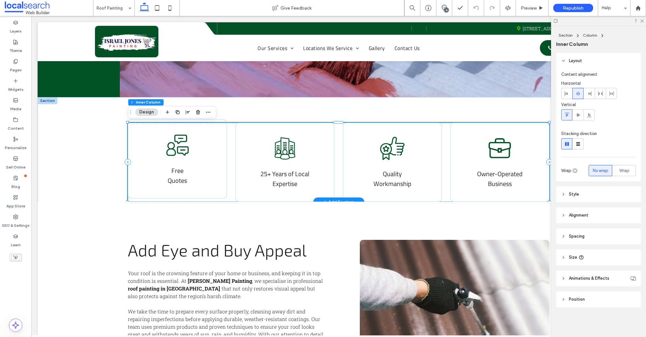
click at [178, 179] on span "Free Quotes" at bounding box center [177, 176] width 19 height 20
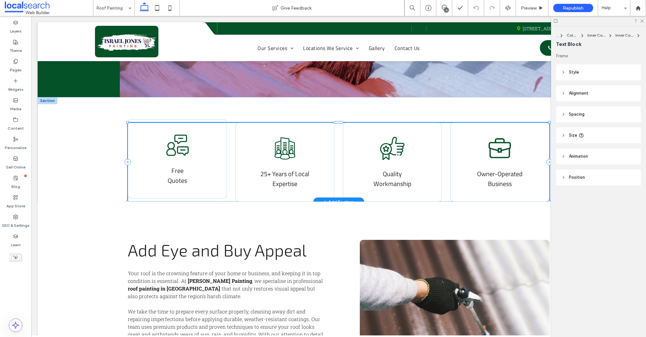
type input "**********"
type input "**"
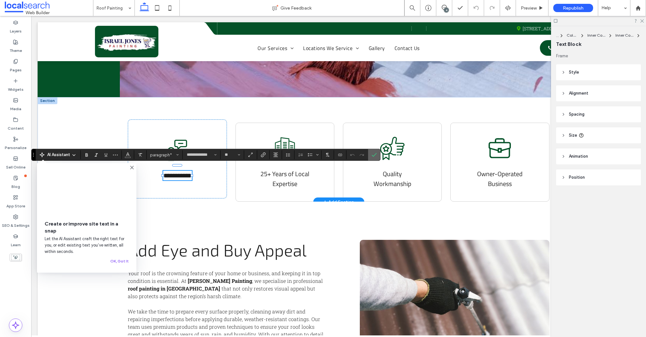
click at [376, 152] on icon "Confirm" at bounding box center [373, 154] width 5 height 5
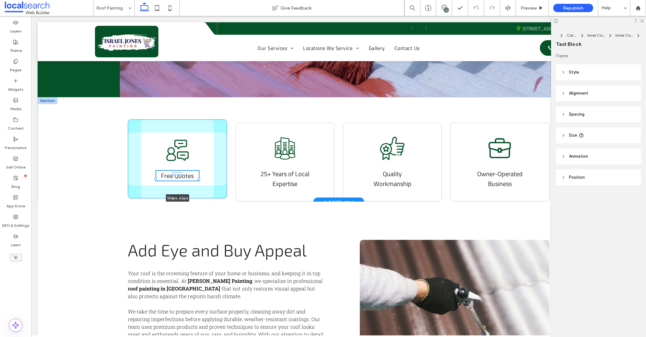
click at [198, 175] on div "Quote Icon Free Quotes 134px , 62px Local Icon 25+ Years of Local Expertise Lik…" at bounding box center [339, 149] width 602 height 105
type input "***"
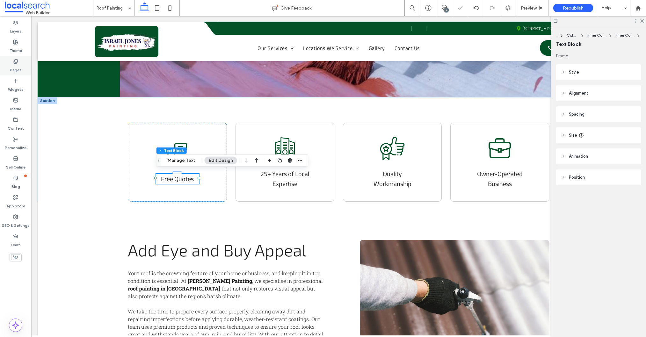
click at [13, 68] on label "Pages" at bounding box center [16, 68] width 12 height 9
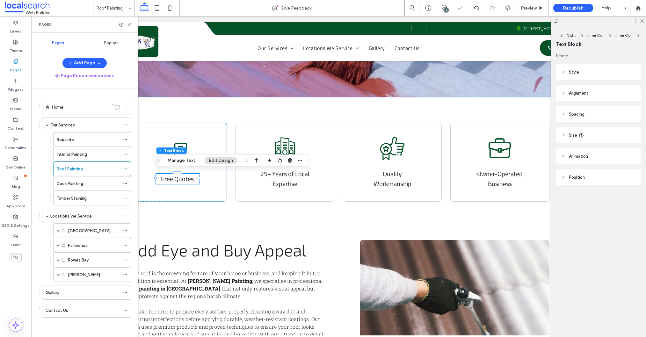
click at [70, 186] on label "Deck Painting" at bounding box center [70, 183] width 26 height 11
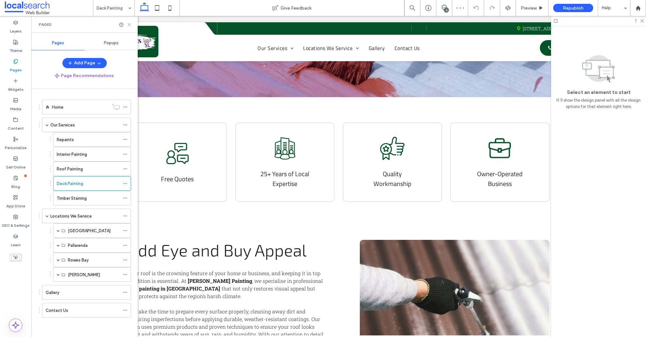
click at [129, 25] on use at bounding box center [129, 24] width 3 height 3
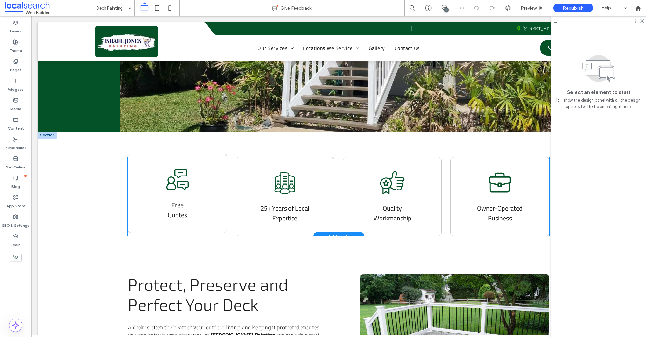
scroll to position [277, 0]
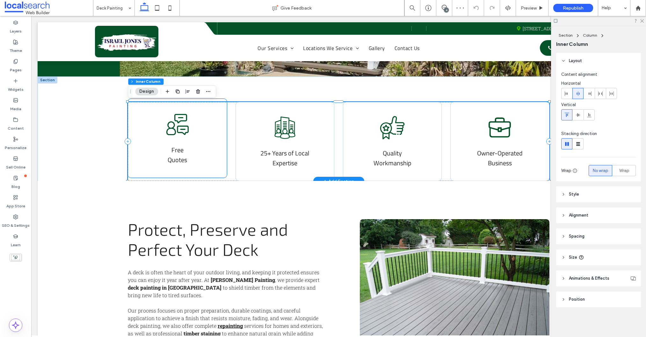
click at [175, 161] on span "Free Quotes" at bounding box center [177, 155] width 19 height 20
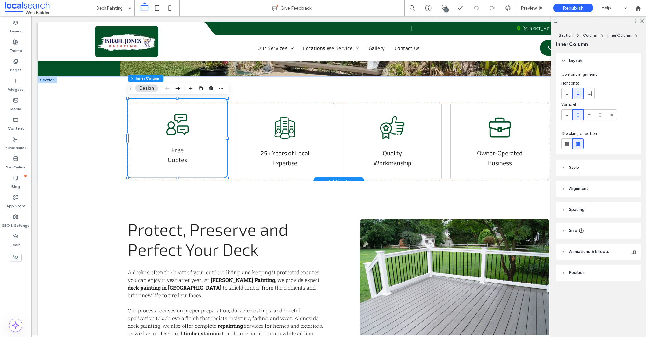
click at [175, 157] on span "Free Quotes" at bounding box center [177, 155] width 19 height 20
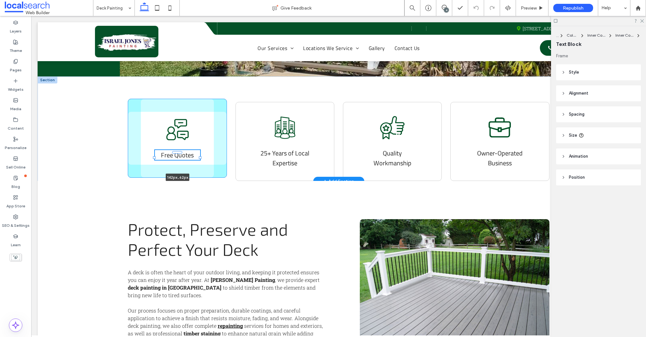
drag, startPoint x: 190, startPoint y: 156, endPoint x: 200, endPoint y: 154, distance: 10.0
click at [200, 154] on div "Quote Icon Free Quotes 142px , 62px Local Icon 25+ Years of Local Expertise Lik…" at bounding box center [339, 128] width 602 height 105
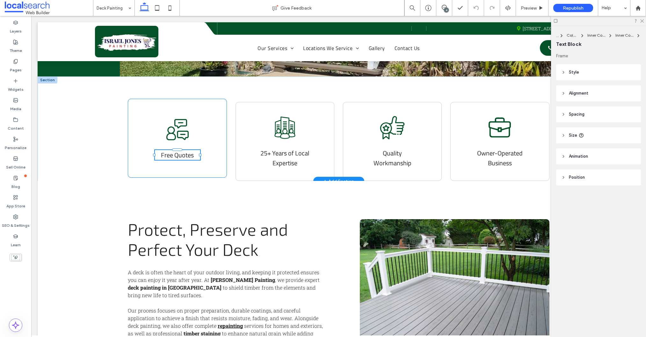
type input "***"
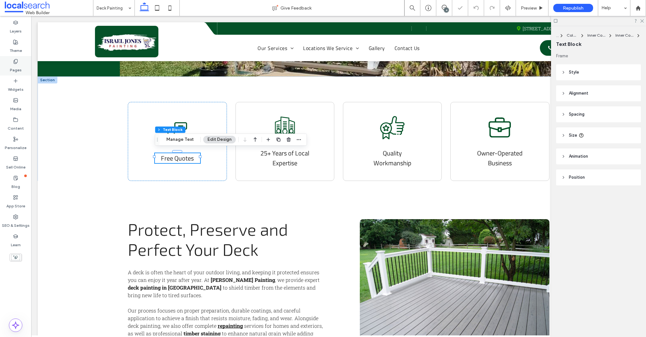
click at [16, 67] on label "Pages" at bounding box center [16, 68] width 12 height 9
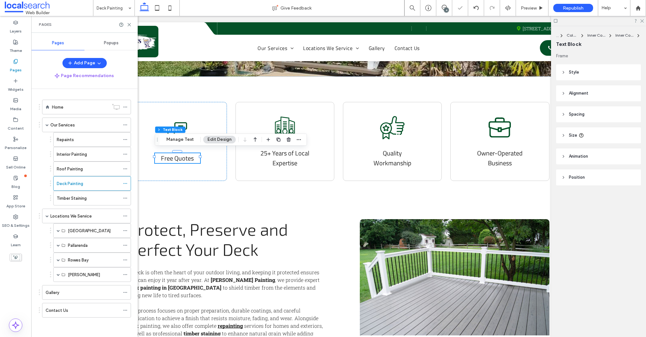
click at [86, 190] on div "Deck Painting" at bounding box center [88, 183] width 63 height 14
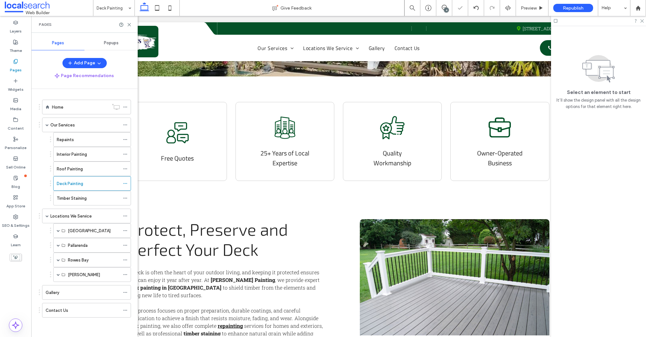
click at [84, 197] on div at bounding box center [323, 168] width 646 height 337
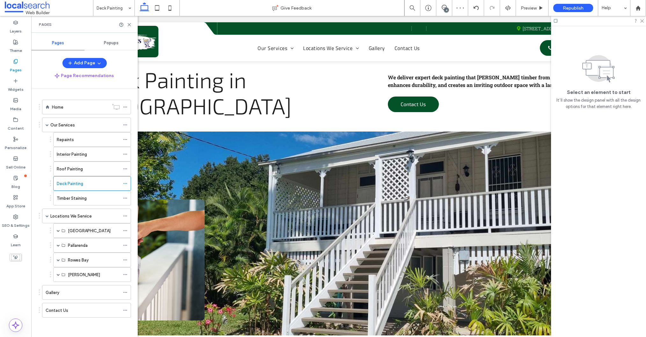
scroll to position [0, 0]
click at [81, 199] on label "Timber Staining" at bounding box center [72, 198] width 30 height 11
click at [129, 23] on icon at bounding box center [129, 24] width 5 height 5
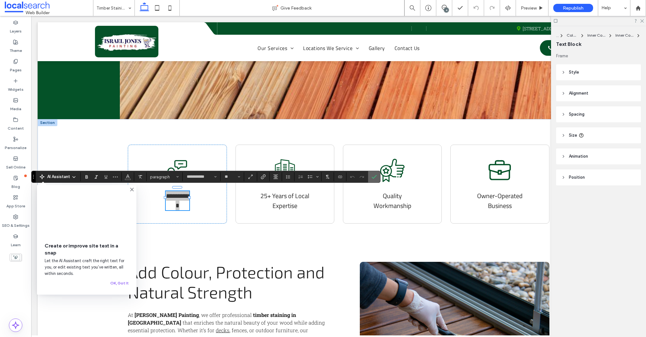
click at [377, 177] on label "Confirm" at bounding box center [374, 176] width 10 height 11
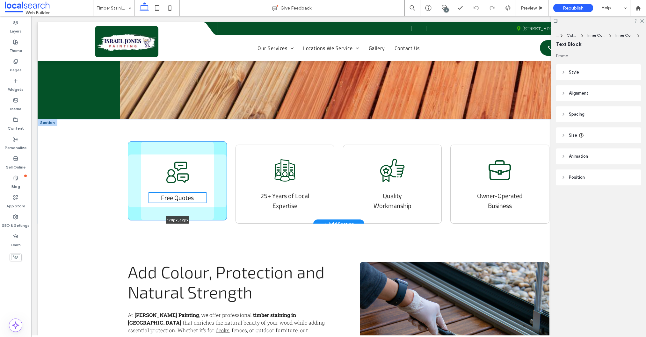
scroll to position [234, 0]
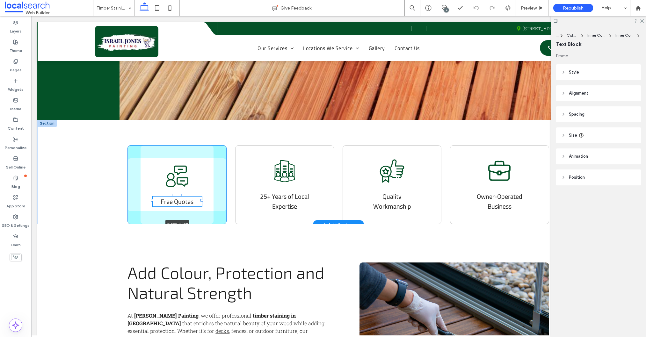
drag, startPoint x: 189, startPoint y: 199, endPoint x: 201, endPoint y: 199, distance: 12.4
click at [201, 199] on div "Quote Icon Free Quotes 154px , 62px Local Icon 25+ Years of Local Expertise Lik…" at bounding box center [338, 172] width 602 height 105
type input "***"
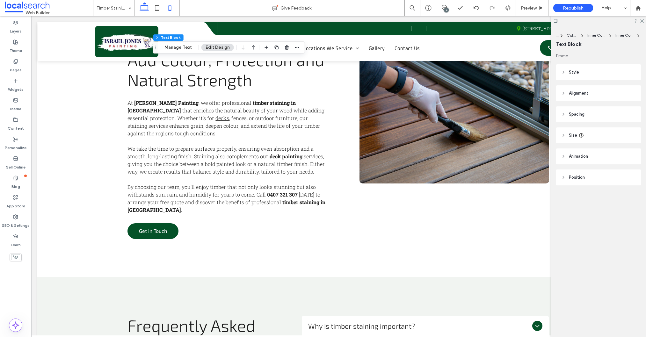
click at [160, 8] on icon at bounding box center [157, 8] width 13 height 13
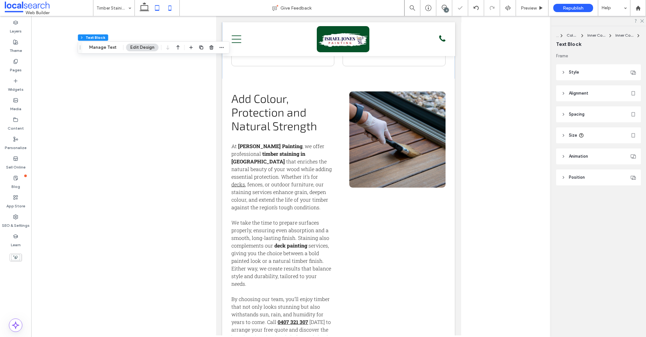
type input "***"
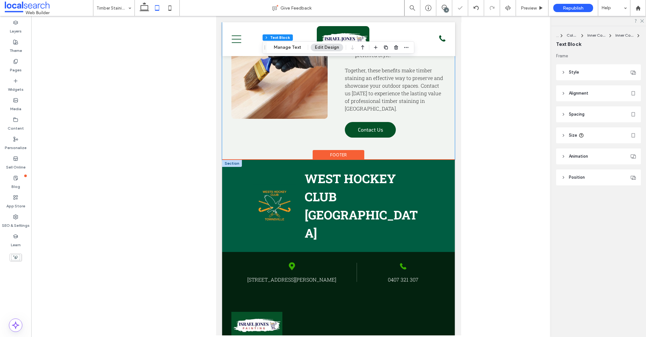
scroll to position [1331, 0]
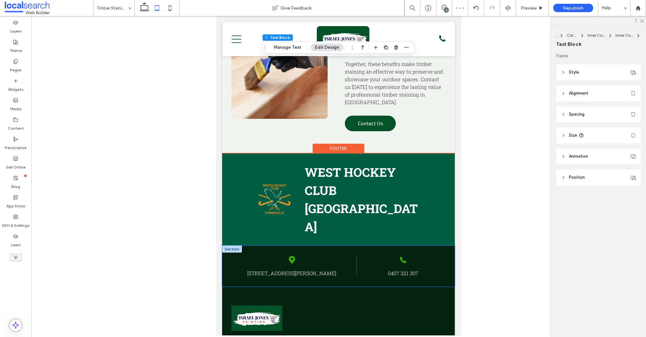
click at [232, 255] on div "Pin Icon 8 Ashton St, Vincent QLD 4814" at bounding box center [291, 266] width 121 height 22
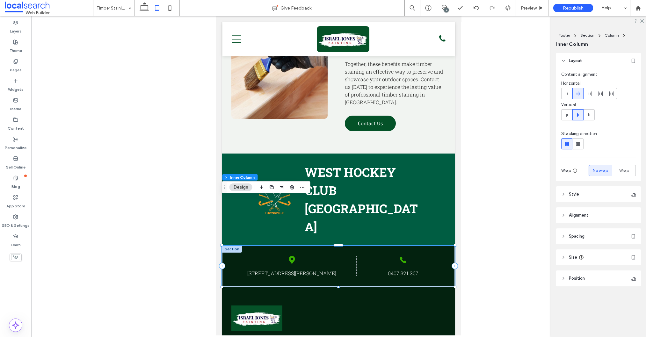
click at [589, 236] on header "Spacing" at bounding box center [598, 236] width 85 height 16
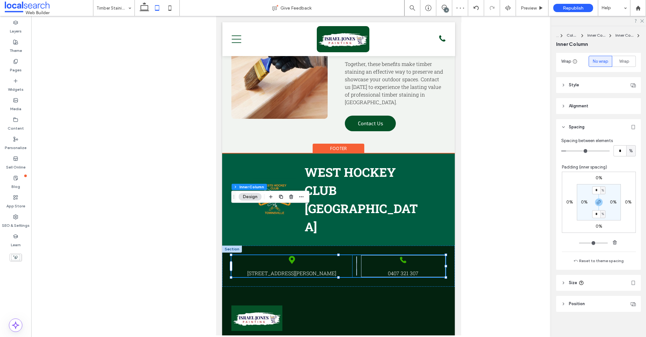
scroll to position [112, 0]
click at [336, 255] on div "Pin Icon 8 Ashton St, Vincent QLD 4814" at bounding box center [291, 266] width 121 height 22
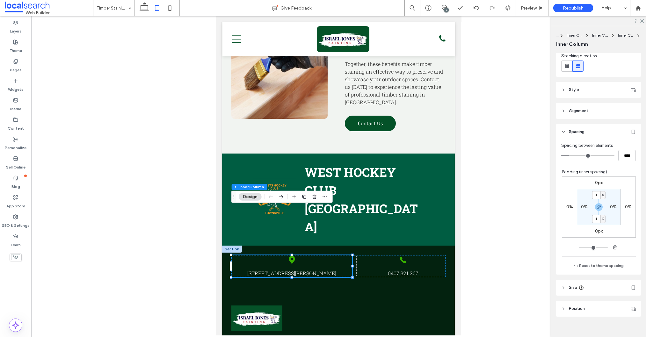
scroll to position [85, 0]
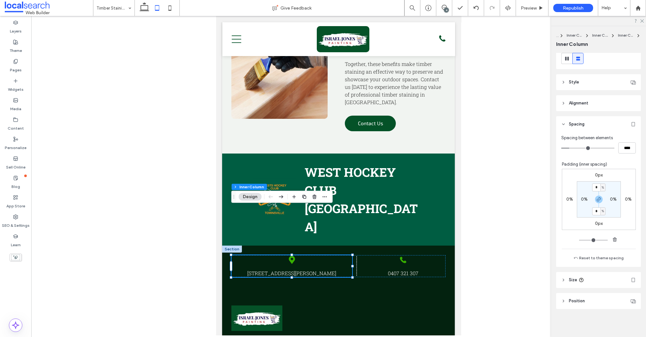
click at [592, 285] on header "Size" at bounding box center [598, 280] width 85 height 16
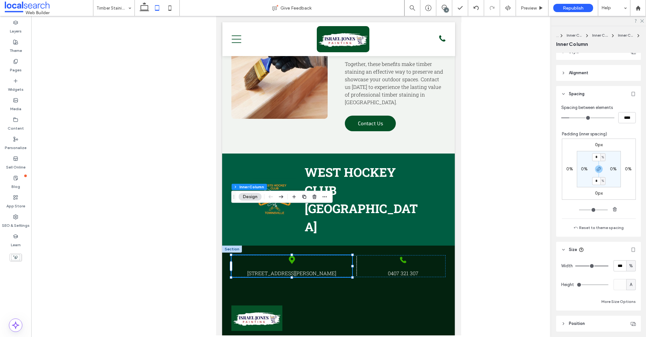
scroll to position [128, 0]
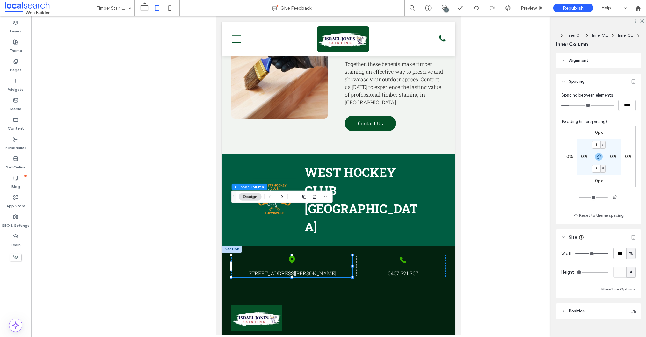
click at [632, 253] on div "%" at bounding box center [630, 253] width 6 height 6
click at [629, 310] on span "A" at bounding box center [630, 309] width 3 height 6
type input "*"
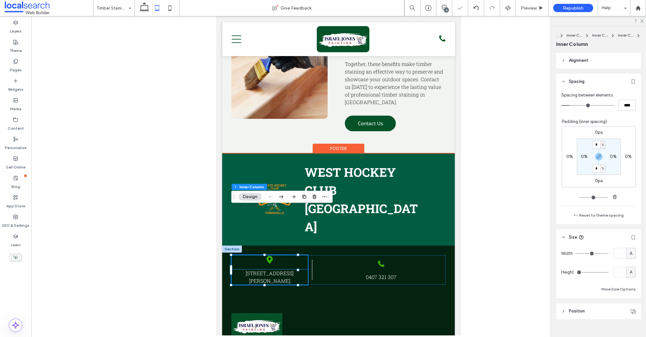
click at [268, 270] on link "8 Ashton St, Vincent QLD 4814" at bounding box center [269, 277] width 48 height 14
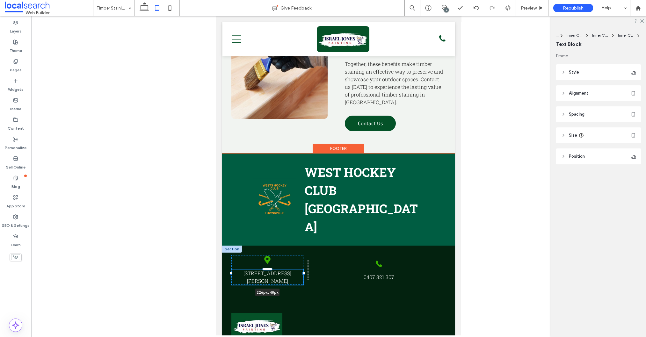
click at [300, 246] on div "Pin Icon 8 Ashton St, Vincent QLD 4814 226px , 48px Phone Icon P 0407 321 307 D…" at bounding box center [338, 270] width 232 height 48
type input "***"
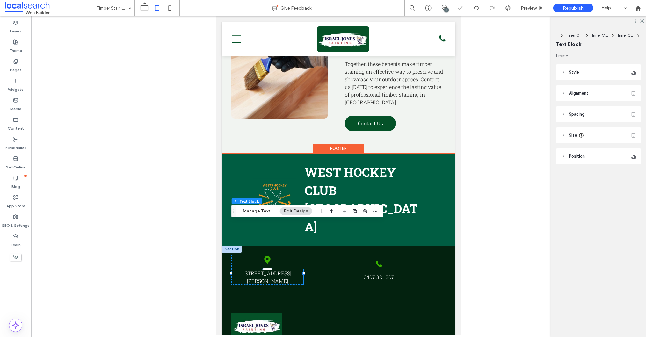
click at [339, 259] on div "Phone Icon P 0407 321 307" at bounding box center [378, 270] width 133 height 22
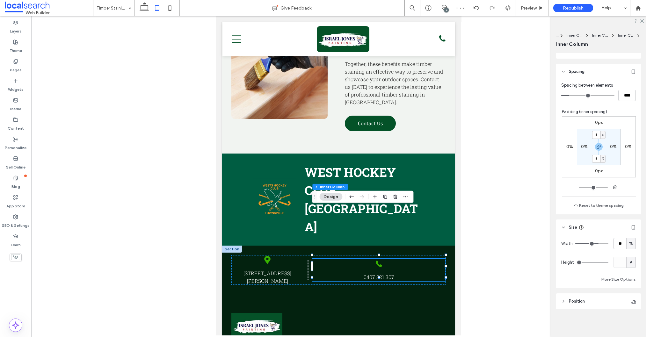
scroll to position [138, 0]
click at [630, 261] on span "A" at bounding box center [630, 262] width 3 height 6
click at [629, 242] on span "%" at bounding box center [631, 243] width 4 height 6
click at [629, 298] on span "A" at bounding box center [630, 299] width 3 height 6
type input "*"
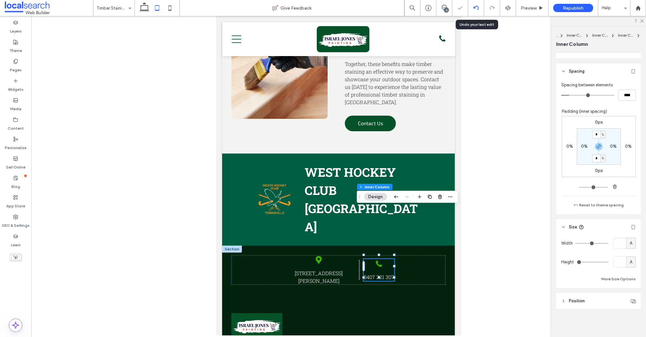
click at [474, 8] on use at bounding box center [475, 8] width 5 height 4
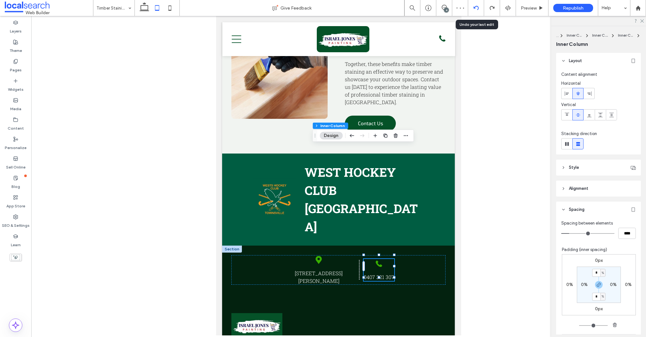
click at [474, 7] on use at bounding box center [475, 8] width 5 height 4
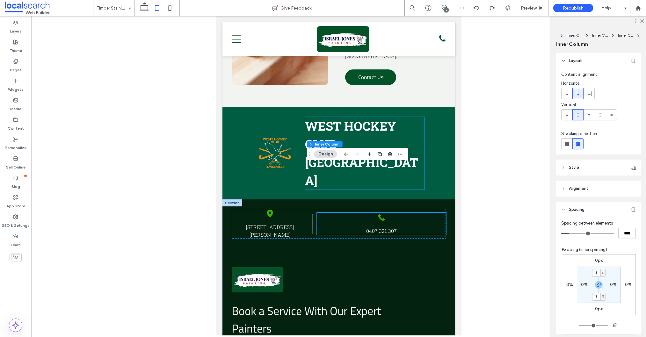
scroll to position [1378, 0]
click at [475, 8] on icon at bounding box center [475, 7] width 5 height 5
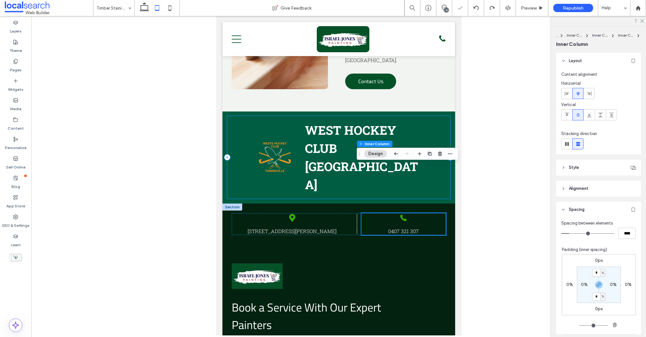
scroll to position [1374, 0]
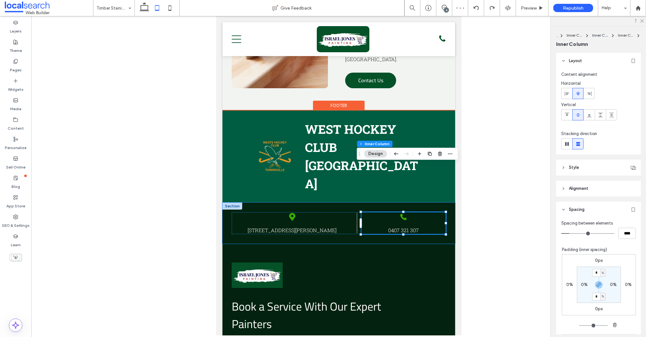
click at [350, 203] on div "Pin Icon 8 Ashton St, Vincent QLD 4814 Phone Icon P 0407 321 307" at bounding box center [338, 223] width 232 height 41
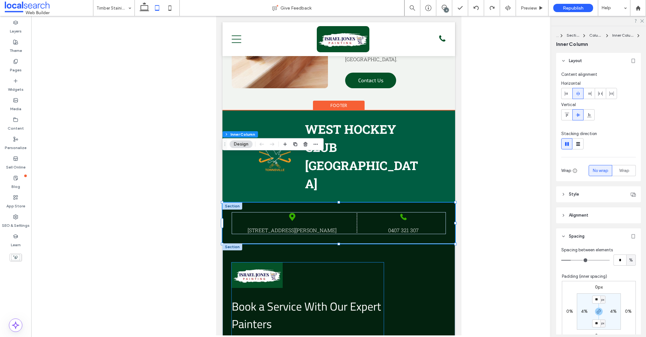
click at [235, 262] on img at bounding box center [256, 274] width 51 height 25
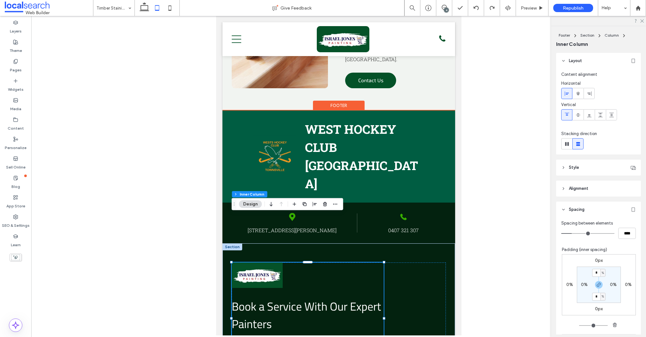
click at [236, 262] on img at bounding box center [256, 274] width 51 height 25
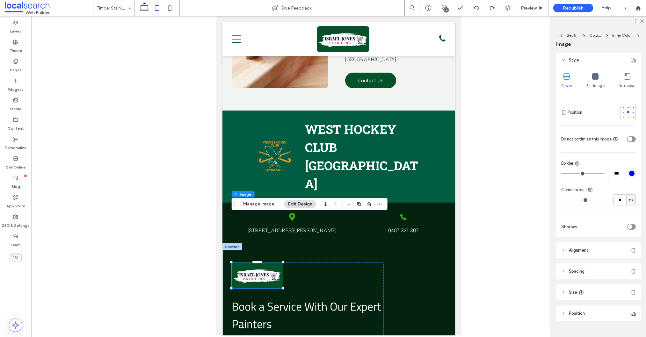
scroll to position [104, 0]
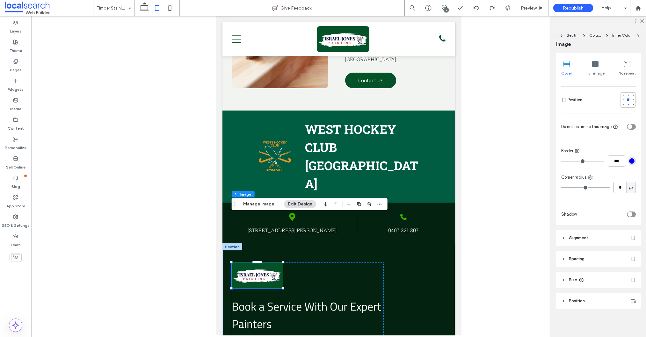
drag, startPoint x: 624, startPoint y: 191, endPoint x: 631, endPoint y: 195, distance: 7.4
click at [624, 191] on input "*" at bounding box center [619, 187] width 13 height 11
type input "**"
click at [148, 9] on icon at bounding box center [144, 8] width 13 height 13
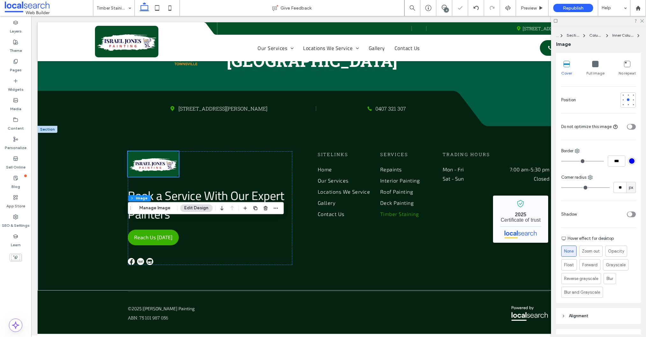
scroll to position [1297, 0]
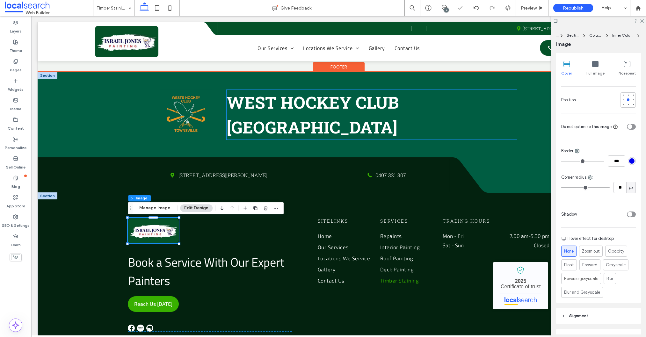
click at [318, 119] on strong "WEST HOCKEY CLUB TOWNSVILLE" at bounding box center [312, 114] width 172 height 46
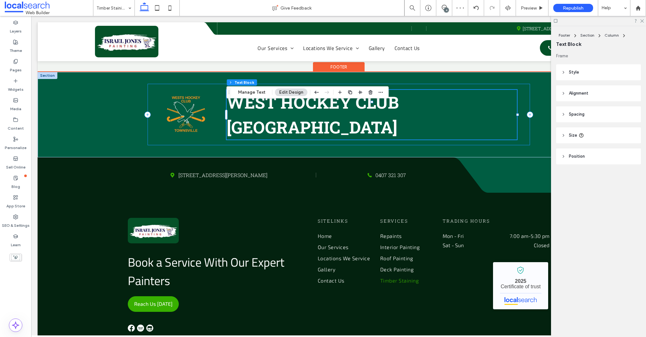
click at [322, 138] on div "WEST HOCKEY CLUB TOWNSVILLE" at bounding box center [338, 114] width 382 height 61
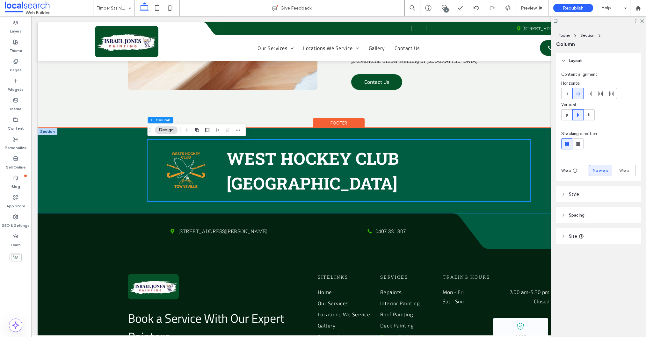
scroll to position [1240, 0]
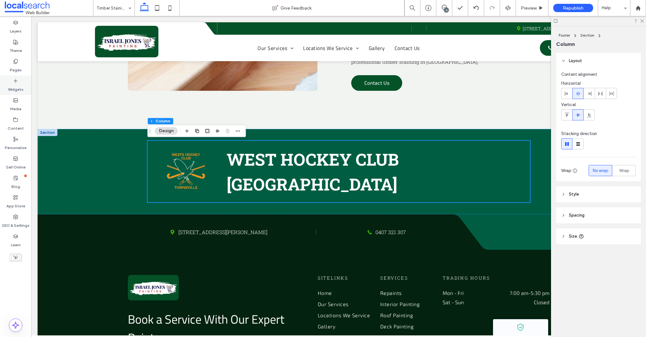
click at [17, 84] on label "Widgets" at bounding box center [16, 87] width 16 height 9
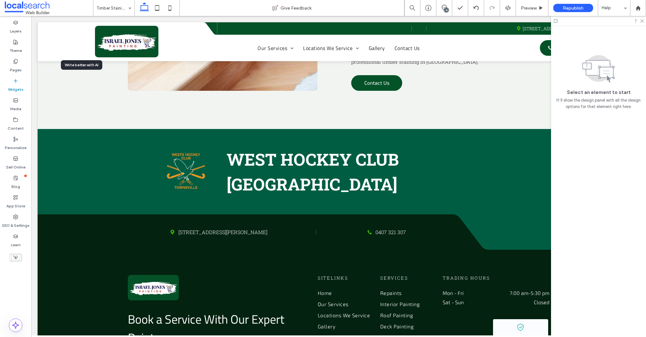
drag, startPoint x: 79, startPoint y: 88, endPoint x: 191, endPoint y: 154, distance: 130.4
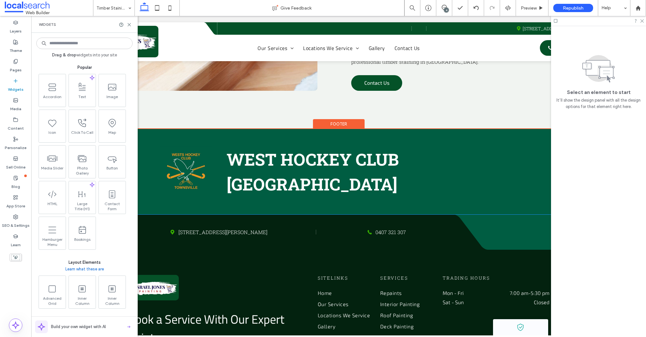
click at [529, 175] on div "WEST HOCKEY CLUB TOWNSVILLE" at bounding box center [339, 171] width 602 height 85
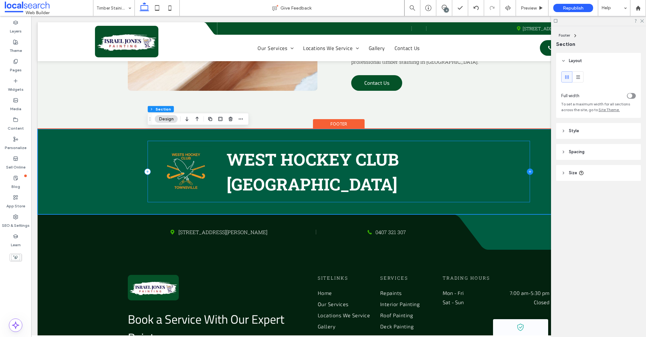
click at [531, 172] on icon at bounding box center [529, 171] width 6 height 6
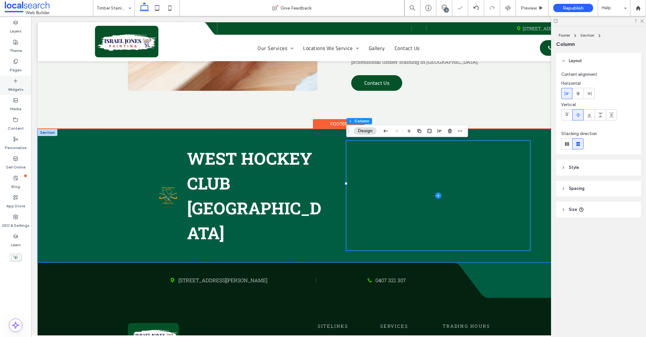
click at [17, 86] on label "Widgets" at bounding box center [16, 87] width 16 height 9
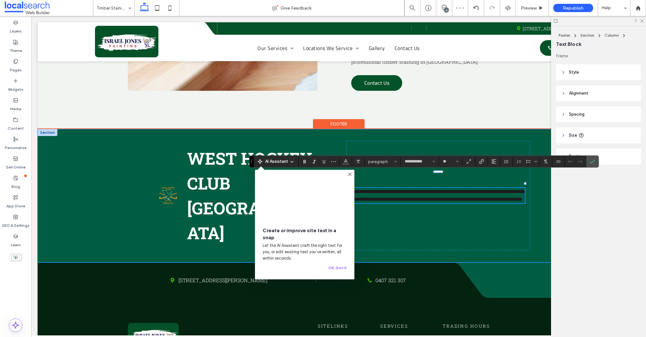
click at [84, 169] on div "**********" at bounding box center [339, 196] width 602 height 134
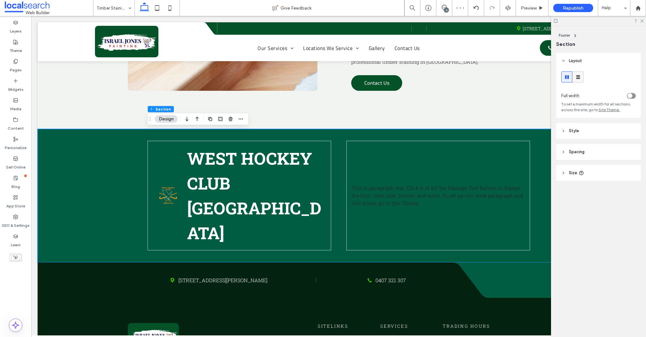
click at [572, 77] on div at bounding box center [577, 77] width 11 height 11
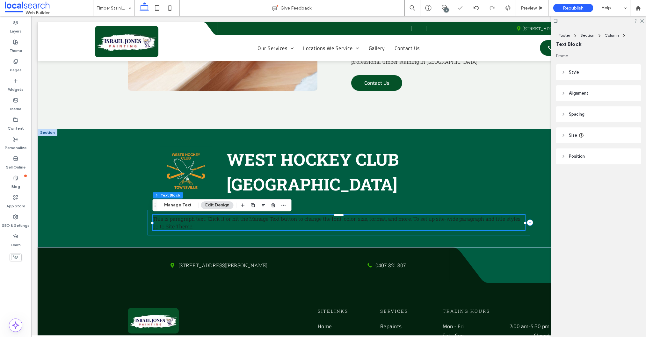
click at [217, 235] on div "This is paragraph text. Click it or hit the Manage Text button to change the fo…" at bounding box center [338, 222] width 382 height 25
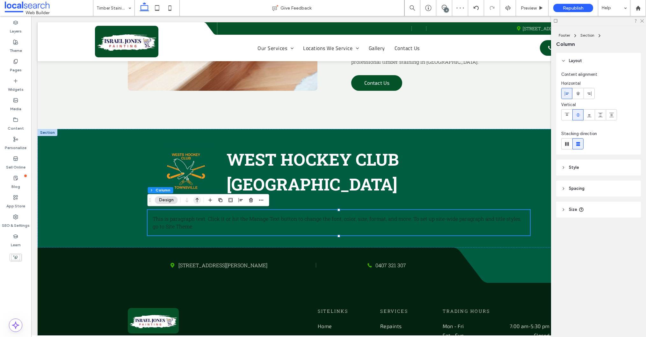
click at [195, 200] on icon "button" at bounding box center [197, 199] width 8 height 11
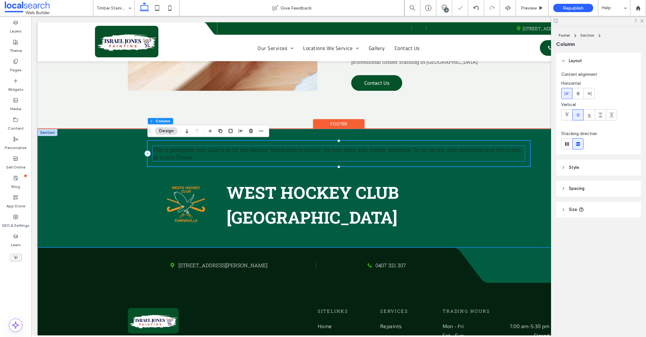
click at [300, 152] on span "This is paragraph text. Click it or hit the Manage Text button to change the fo…" at bounding box center [337, 153] width 368 height 14
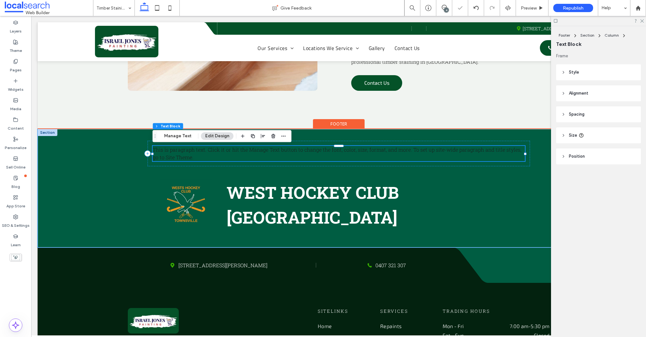
click at [300, 152] on span "This is paragraph text. Click it or hit the Manage Text button to change the fo…" at bounding box center [337, 153] width 368 height 14
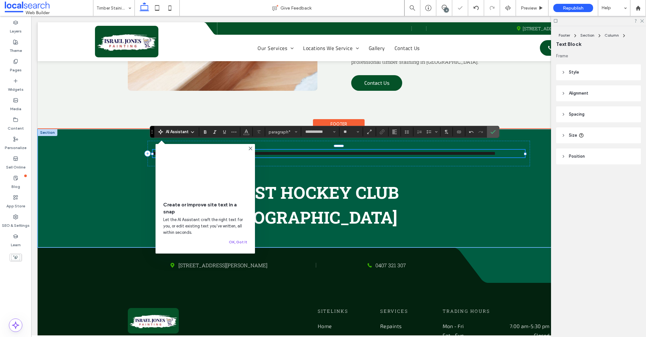
scroll to position [1243, 0]
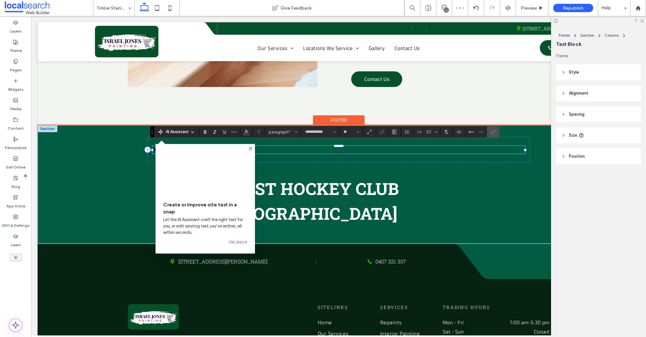
click at [249, 145] on div "Create or improve site text in a snap Let the AI Assistant craft the right text…" at bounding box center [204, 199] width 99 height 110
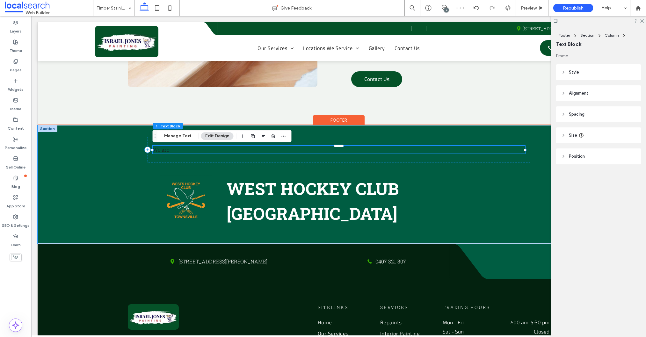
click at [249, 146] on div at bounding box center [339, 146] width 372 height 0
click at [186, 150] on p "We are" at bounding box center [339, 150] width 372 height 8
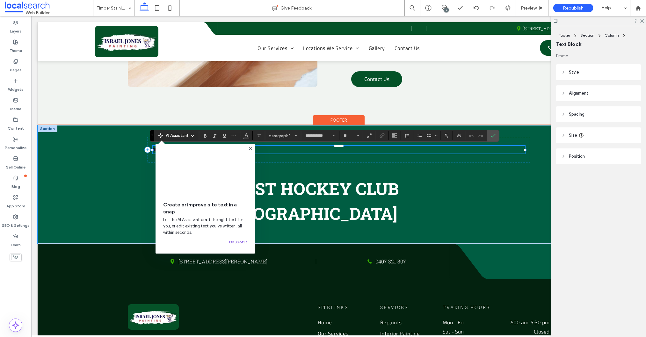
click at [238, 241] on button "OK, Got It" at bounding box center [238, 242] width 18 height 8
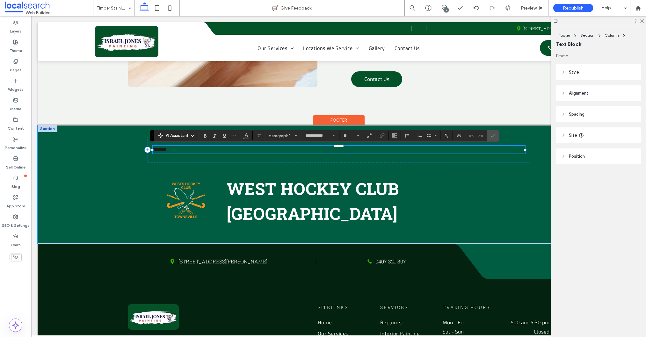
click at [177, 151] on p "******" at bounding box center [339, 150] width 372 height 8
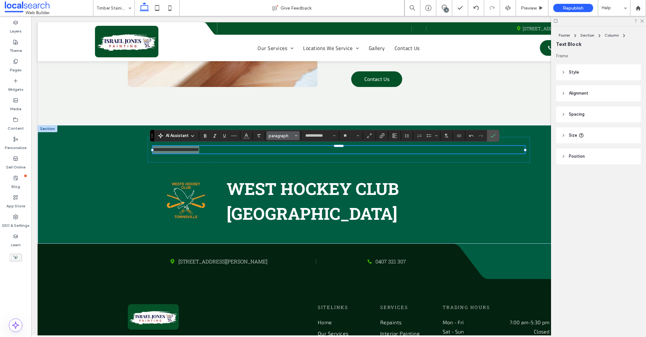
click at [292, 136] on span "paragraph" at bounding box center [280, 135] width 25 height 5
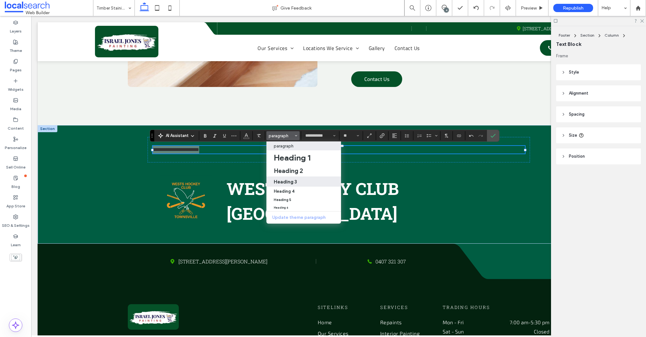
click at [291, 179] on h3 "Heading 3" at bounding box center [285, 182] width 23 height 6
type input "*****"
type input "**"
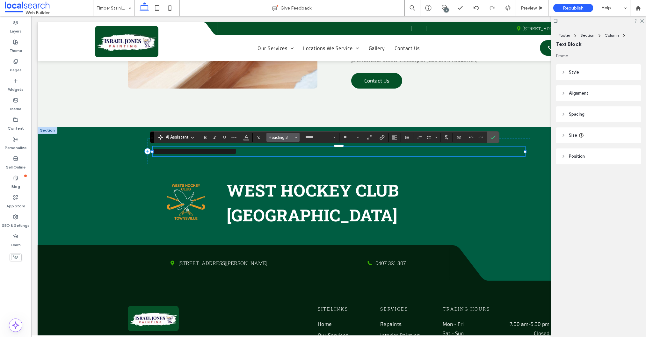
click at [293, 137] on button "Heading 3" at bounding box center [282, 137] width 33 height 9
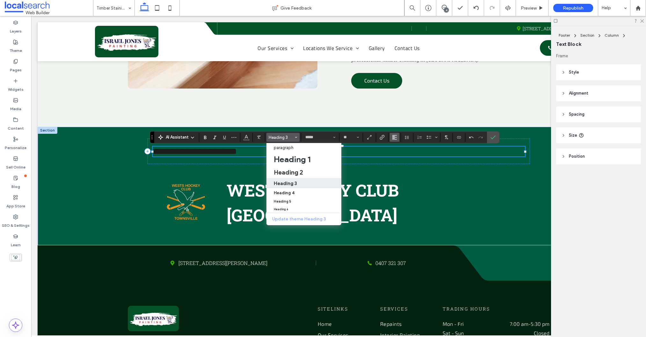
click at [395, 137] on icon "Alignment" at bounding box center [394, 137] width 5 height 5
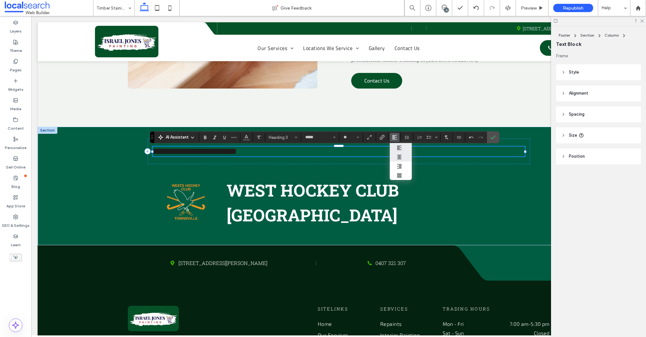
click at [402, 156] on div "ui.textEditor.alignment.center" at bounding box center [401, 156] width 8 height 5
click at [248, 134] on icon "Color" at bounding box center [246, 136] width 5 height 5
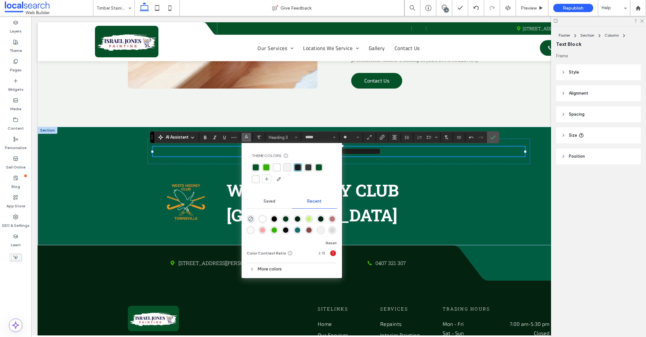
click at [275, 168] on div "rgba(255, 255, 255, 1)" at bounding box center [277, 167] width 6 height 6
click at [490, 137] on icon "Confirm" at bounding box center [492, 137] width 5 height 5
click at [495, 137] on label "Confirm" at bounding box center [493, 137] width 10 height 11
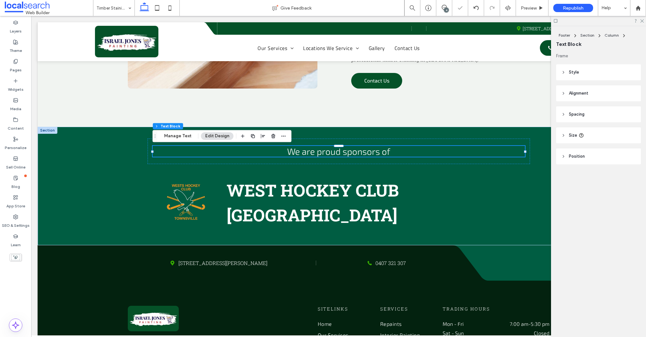
click at [585, 137] on header "Size" at bounding box center [598, 135] width 85 height 16
drag, startPoint x: 633, startPoint y: 153, endPoint x: 631, endPoint y: 156, distance: 3.8
click at [632, 153] on div "%" at bounding box center [630, 151] width 6 height 6
click at [629, 210] on span "A" at bounding box center [630, 207] width 3 height 6
type input "*"
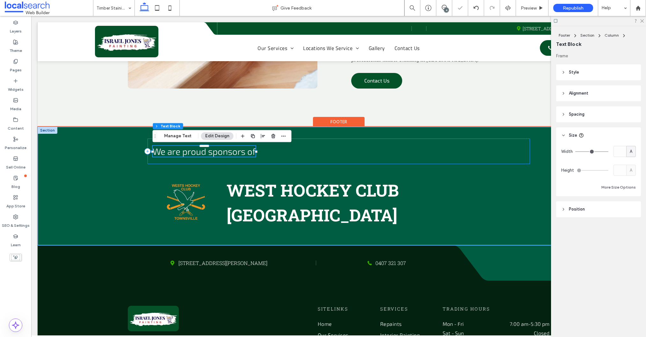
drag, startPoint x: 478, startPoint y: 159, endPoint x: 483, endPoint y: 156, distance: 5.9
click at [478, 159] on div "We are proud sponsors of" at bounding box center [338, 151] width 382 height 25
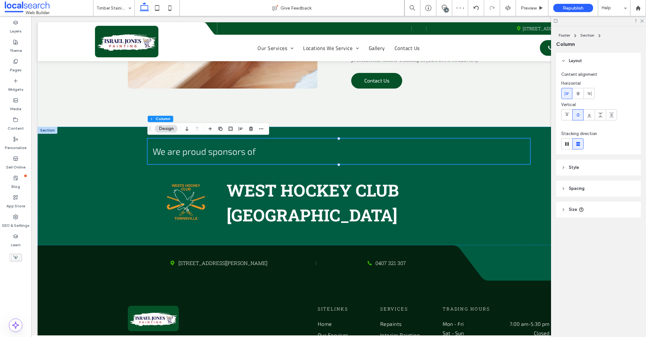
click at [589, 189] on header "Spacing" at bounding box center [598, 189] width 85 height 16
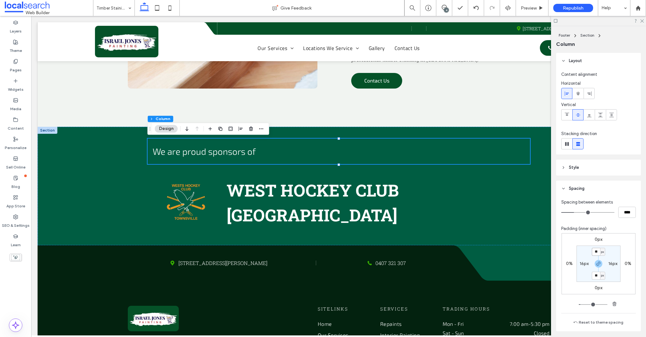
click at [596, 252] on input "**" at bounding box center [595, 252] width 8 height 8
type input "*"
click at [584, 261] on label "16px" at bounding box center [583, 263] width 9 height 5
type input "**"
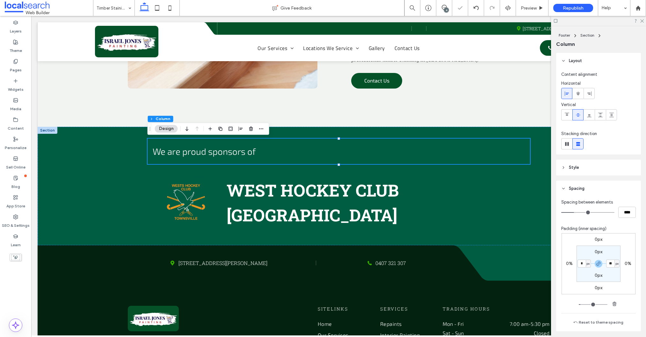
type input "*"
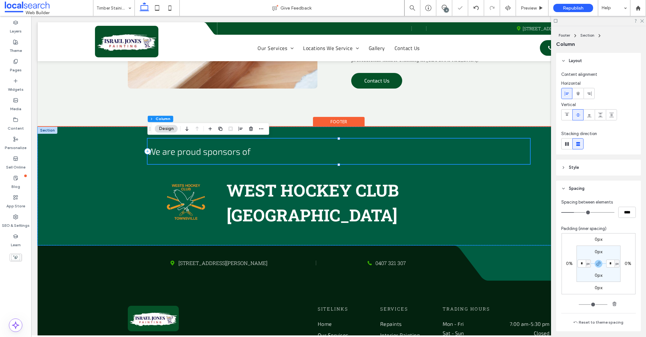
click at [332, 154] on div "We are proud sponsors of" at bounding box center [338, 151] width 382 height 25
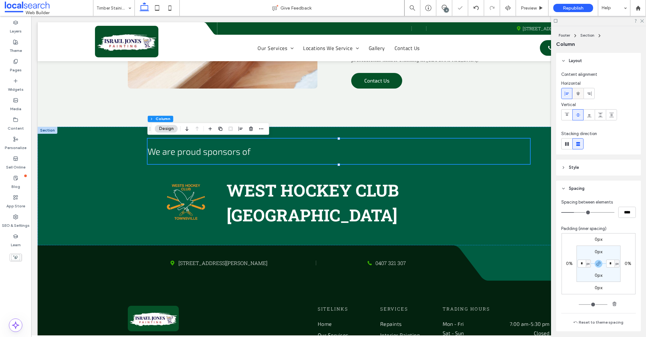
click at [576, 93] on use at bounding box center [578, 93] width 4 height 4
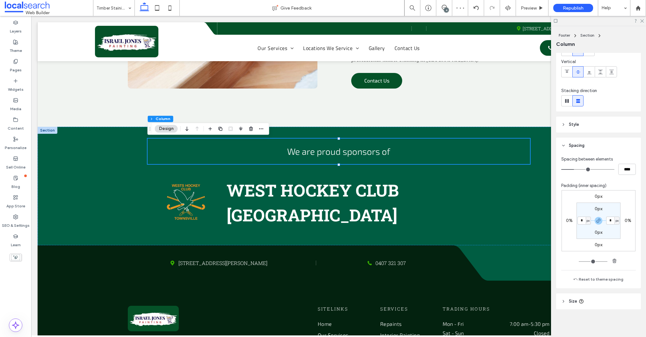
click at [575, 297] on header "Size" at bounding box center [598, 301] width 85 height 16
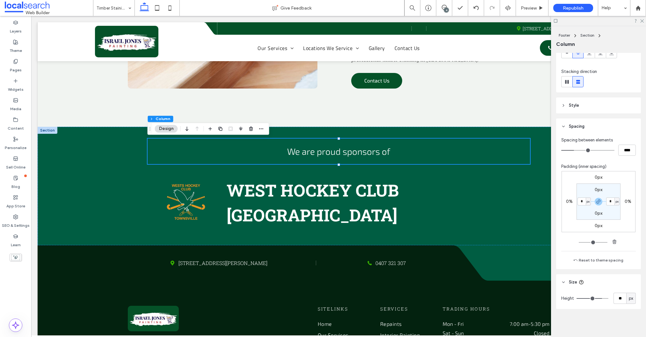
drag, startPoint x: 629, startPoint y: 299, endPoint x: 631, endPoint y: 307, distance: 8.1
click at [629, 299] on span "px" at bounding box center [630, 298] width 4 height 6
drag, startPoint x: 604, startPoint y: 333, endPoint x: 600, endPoint y: 332, distance: 3.5
click at [603, 333] on div "Layout Content alignment Horizontal Vertical Stacking direction Style Color Ima…" at bounding box center [600, 194] width 89 height 282
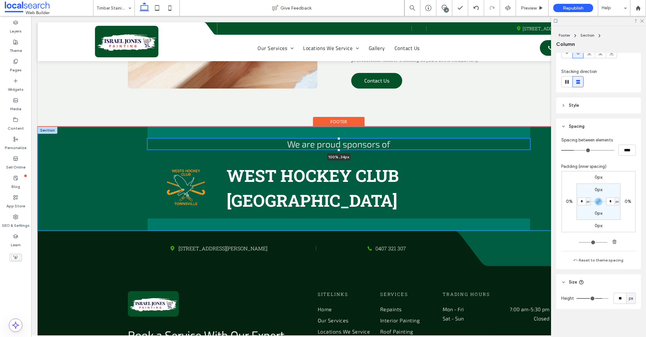
drag, startPoint x: 337, startPoint y: 157, endPoint x: 340, endPoint y: 170, distance: 13.6
click at [337, 147] on div "We are proud sponsors of 100% , 34px WEST HOCKEY CLUB TOWNSVILLE" at bounding box center [338, 179] width 382 height 104
type input "**"
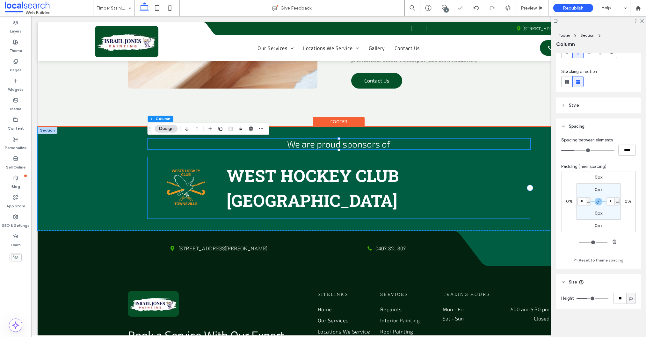
click at [220, 167] on div "WEST HOCKEY CLUB TOWNSVILLE" at bounding box center [338, 187] width 382 height 61
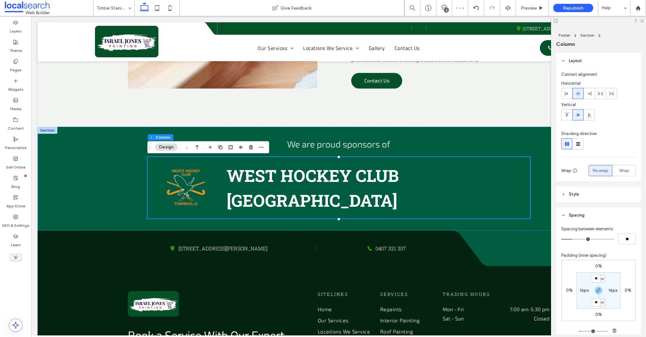
scroll to position [89, 0]
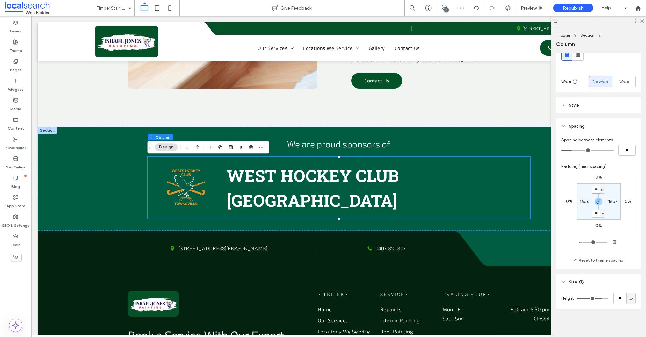
click at [596, 189] on input "**" at bounding box center [595, 190] width 8 height 8
type input "*"
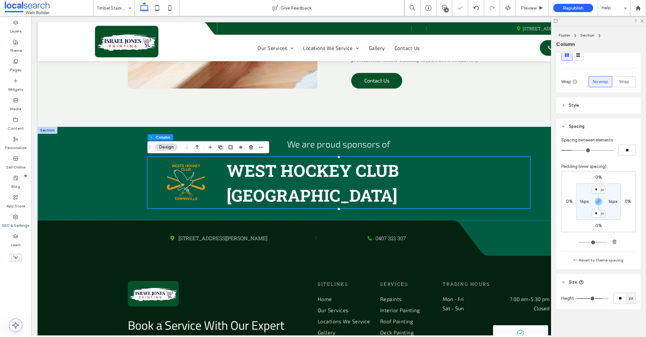
click at [586, 203] on label "16px" at bounding box center [583, 201] width 9 height 5
type input "**"
type input "*"
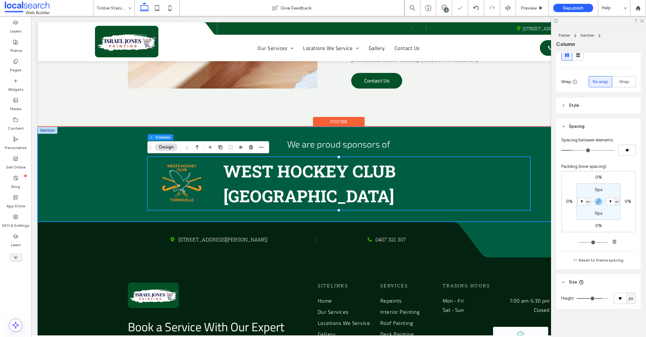
click at [109, 164] on div "We are proud sponsors of WEST HOCKEY CLUB TOWNSVILLE" at bounding box center [339, 174] width 602 height 95
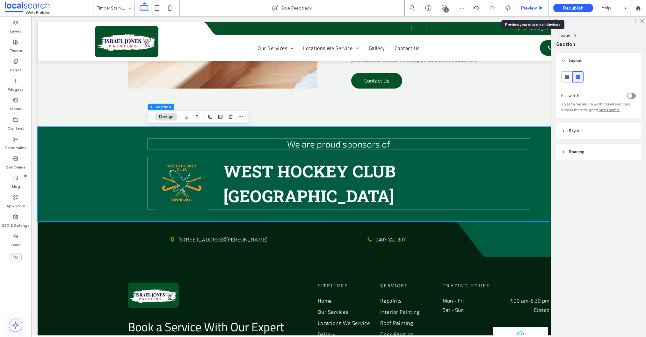
click at [533, 7] on span "Preview" at bounding box center [528, 7] width 16 height 5
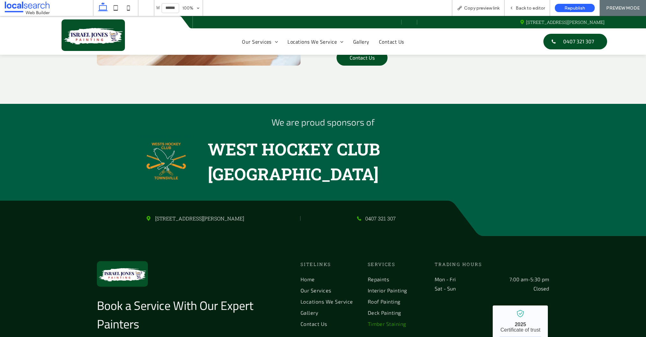
scroll to position [1220, 0]
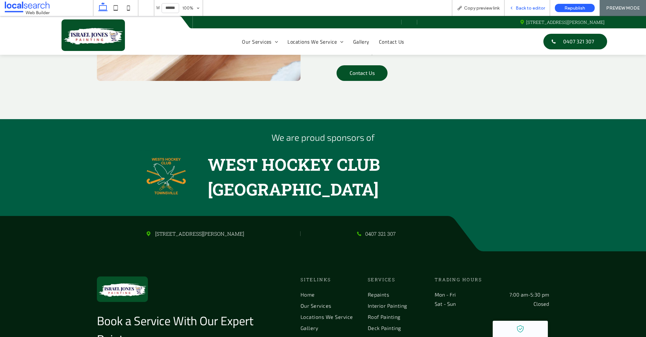
click at [533, 7] on span "Back to editor" at bounding box center [529, 7] width 29 height 5
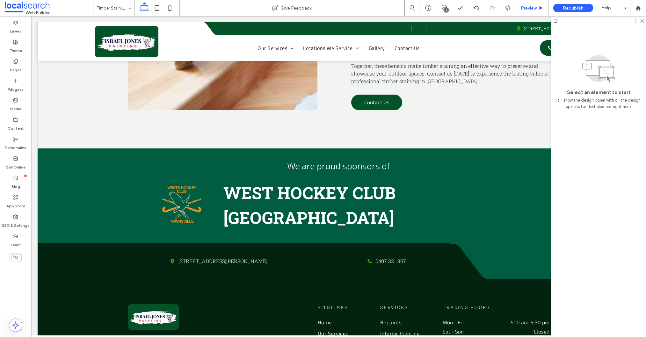
scroll to position [1242, 0]
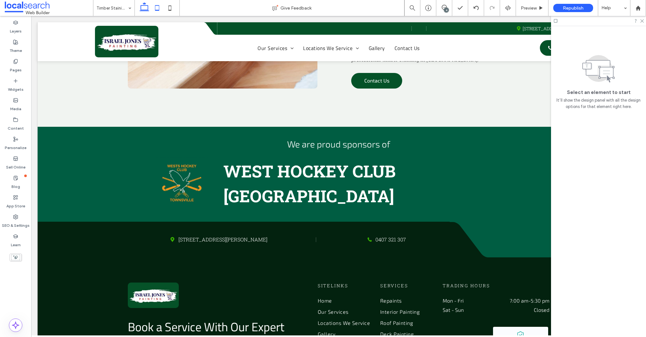
click at [155, 4] on icon at bounding box center [157, 8] width 13 height 13
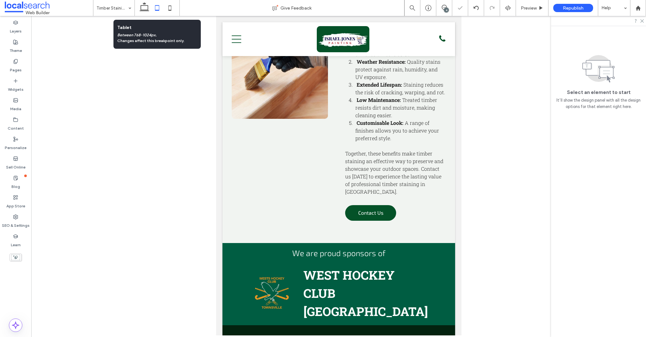
scroll to position [1410, 0]
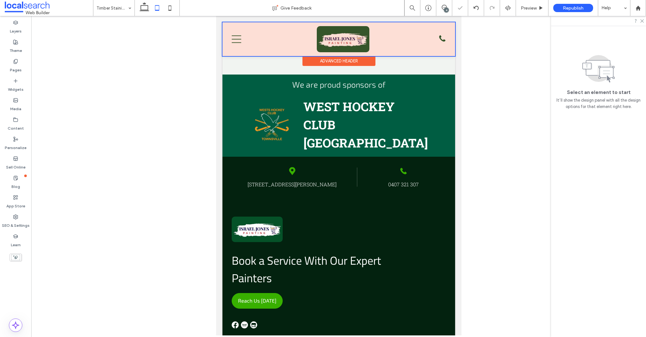
click at [233, 39] on div at bounding box center [338, 39] width 232 height 34
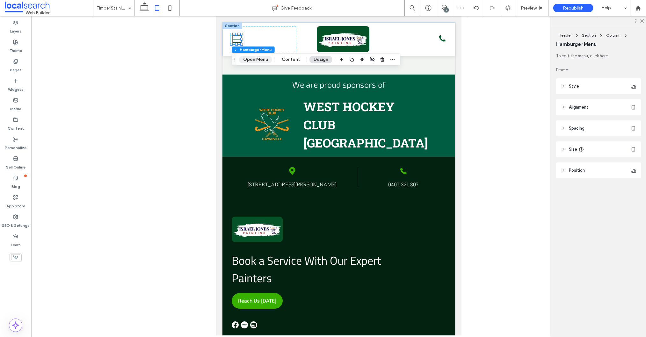
click at [249, 58] on button "Open Menu" at bounding box center [255, 60] width 33 height 8
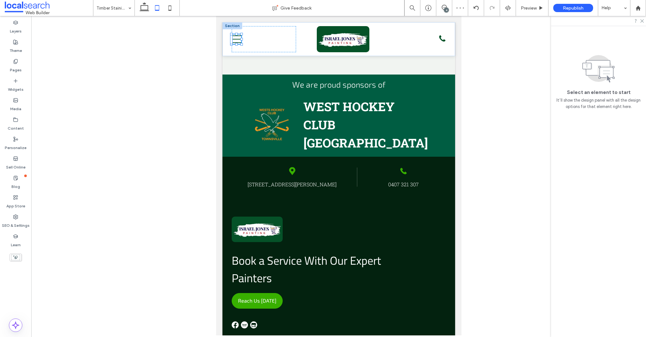
scroll to position [0, 0]
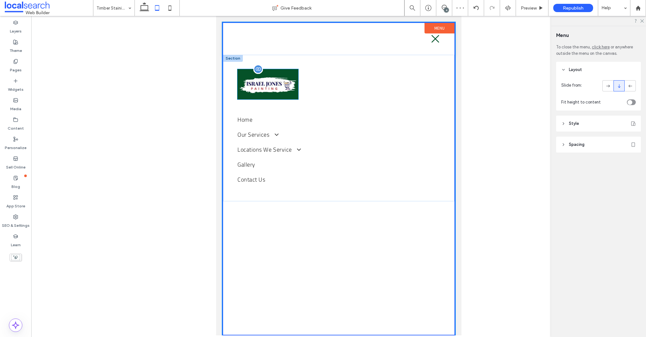
click at [247, 83] on img at bounding box center [267, 84] width 61 height 30
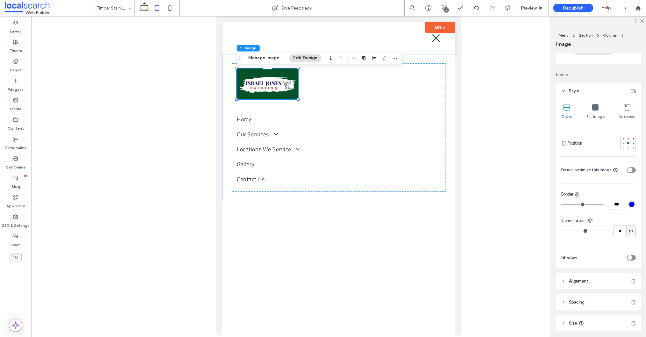
scroll to position [125, 0]
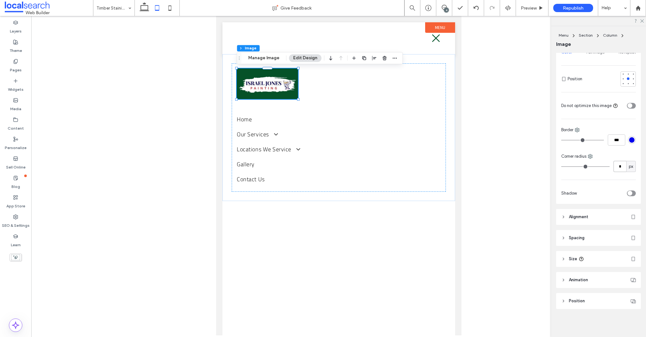
click at [619, 163] on input "*" at bounding box center [619, 166] width 13 height 11
type input "**"
click at [432, 40] on icon "Close Icon" at bounding box center [436, 38] width 10 height 10
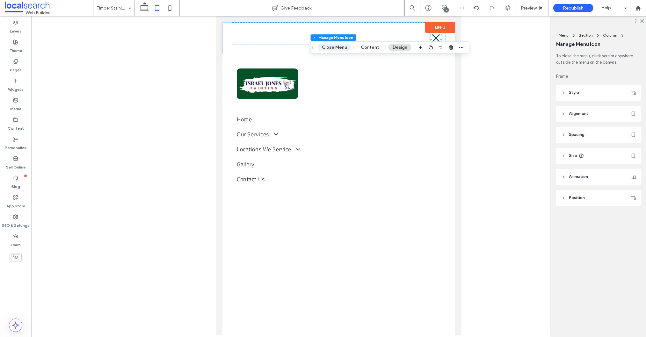
click at [321, 45] on button "Close Menu" at bounding box center [334, 48] width 33 height 8
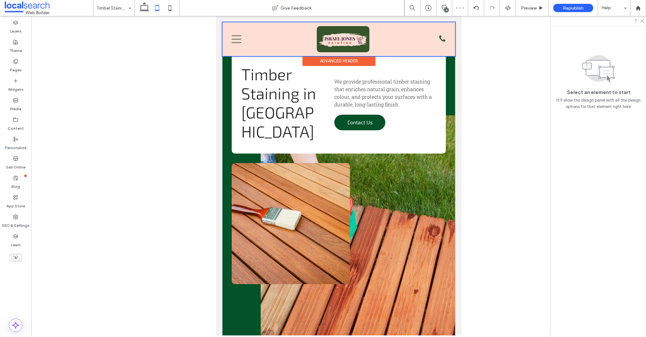
scroll to position [1410, 0]
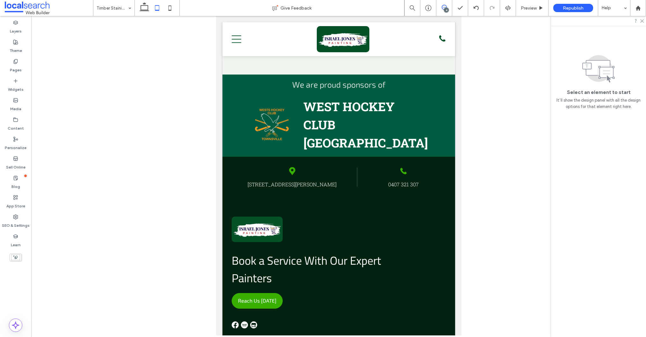
click at [444, 6] on icon at bounding box center [443, 7] width 5 height 5
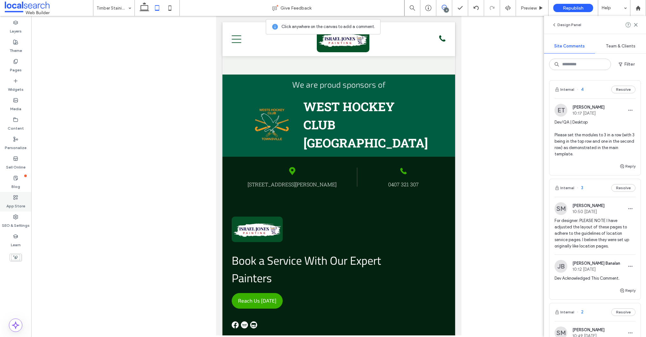
drag, startPoint x: 17, startPoint y: 221, endPoint x: 28, endPoint y: 195, distance: 28.4
click at [16, 221] on label "SEO & Settings" at bounding box center [16, 223] width 28 height 9
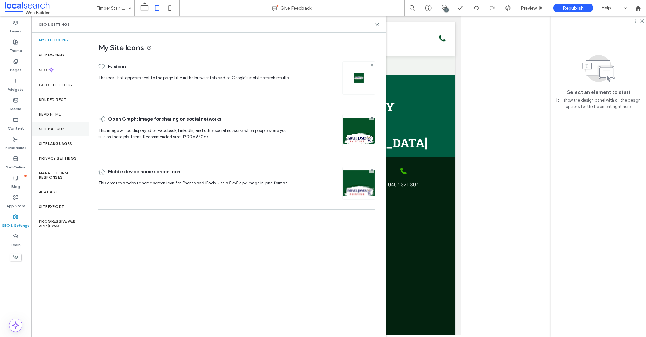
click at [65, 129] on div "Site Backup" at bounding box center [59, 129] width 57 height 15
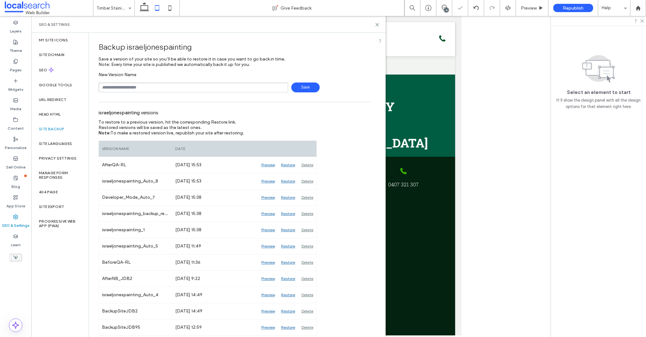
click at [161, 87] on input "text" at bounding box center [192, 87] width 189 height 10
type input "**********"
click at [302, 86] on span "Save" at bounding box center [305, 87] width 28 height 10
click at [448, 5] on span at bounding box center [444, 7] width 16 height 5
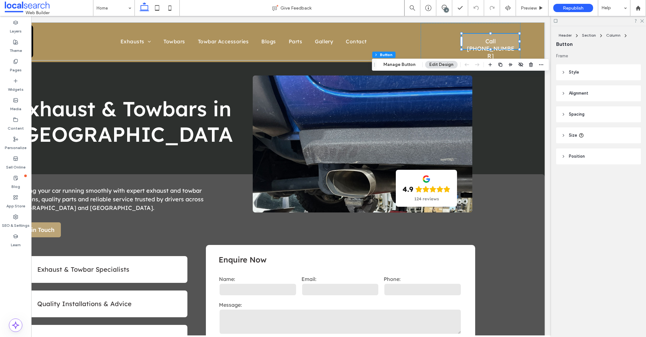
click at [590, 71] on header "Style" at bounding box center [598, 72] width 85 height 16
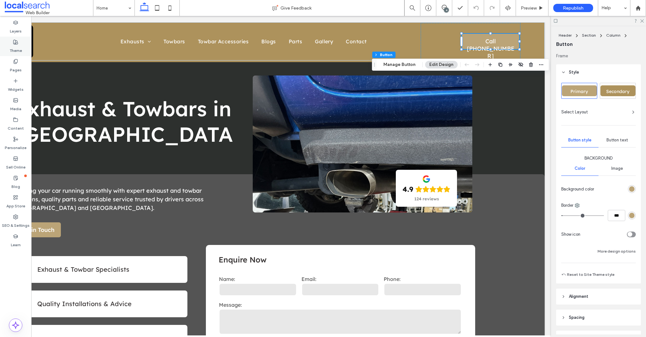
click at [17, 48] on label "Theme" at bounding box center [16, 49] width 12 height 9
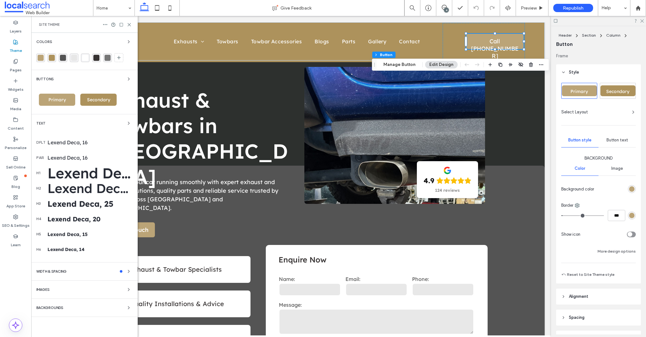
click at [632, 189] on div "rgb(187, 164, 119)" at bounding box center [631, 188] width 5 height 5
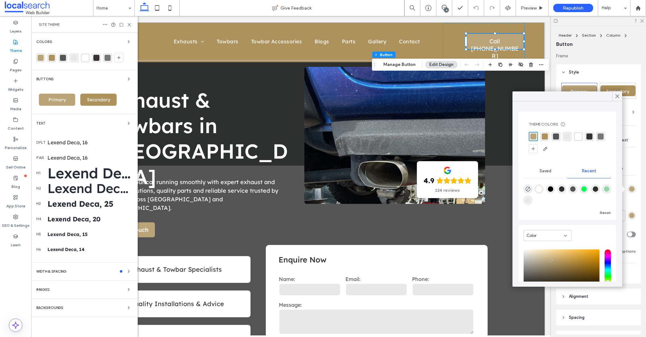
click at [556, 139] on div "rgba(84, 84, 84, 1)" at bounding box center [556, 136] width 6 height 6
click at [590, 138] on div "rgba(54, 50, 50, 1)" at bounding box center [589, 136] width 6 height 6
click at [618, 96] on icon at bounding box center [617, 96] width 6 height 6
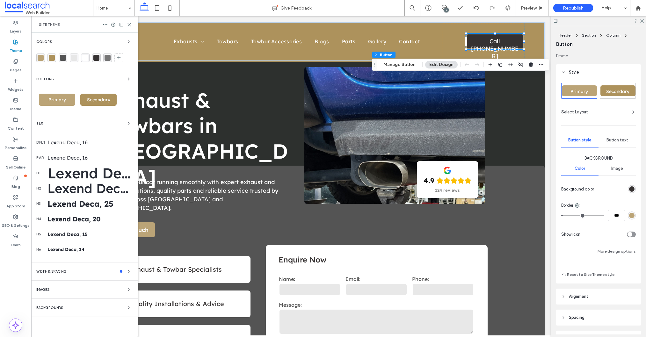
type input "*"
type input "***"
type input "*"
type input "***"
drag, startPoint x: 607, startPoint y: 232, endPoint x: 634, endPoint y: 226, distance: 27.3
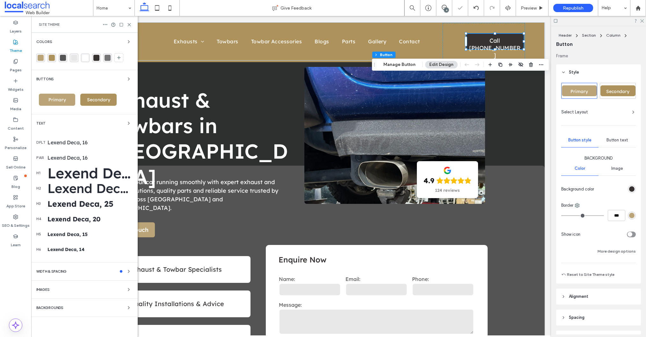
type input "*"
type input "***"
type input "*"
type input "***"
click at [565, 215] on input "range" at bounding box center [582, 215] width 43 height 1
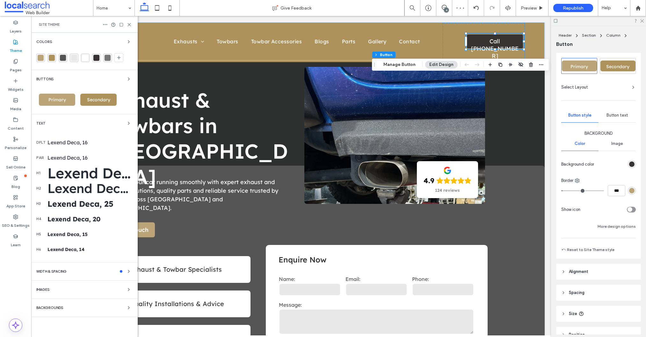
scroll to position [52, 0]
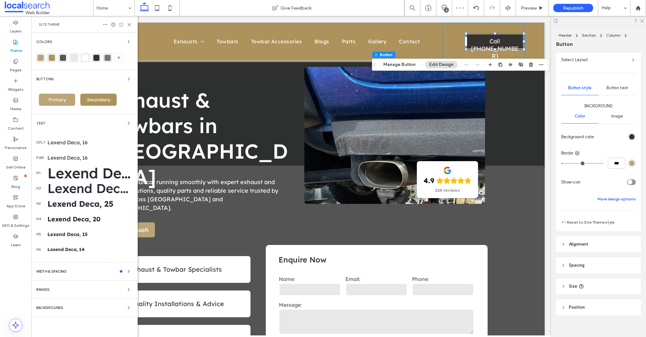
click at [609, 199] on button "More design options" at bounding box center [616, 199] width 38 height 8
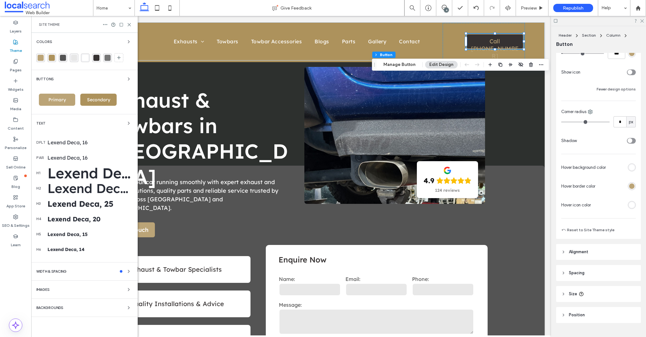
scroll to position [162, 0]
click at [632, 168] on div "rgb(255, 255, 255)" at bounding box center [631, 167] width 5 height 5
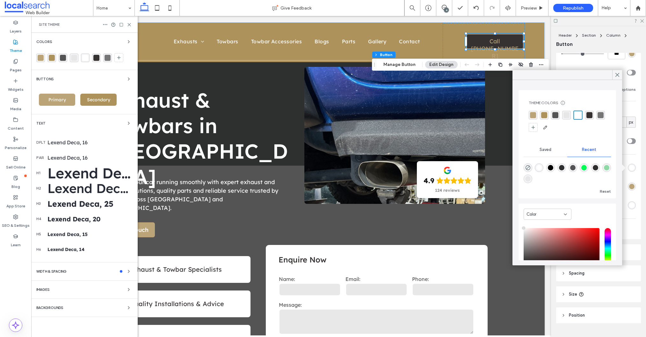
click at [601, 115] on div "rgba(118, 118, 118, 1)" at bounding box center [600, 115] width 6 height 6
click at [617, 73] on icon at bounding box center [617, 75] width 6 height 6
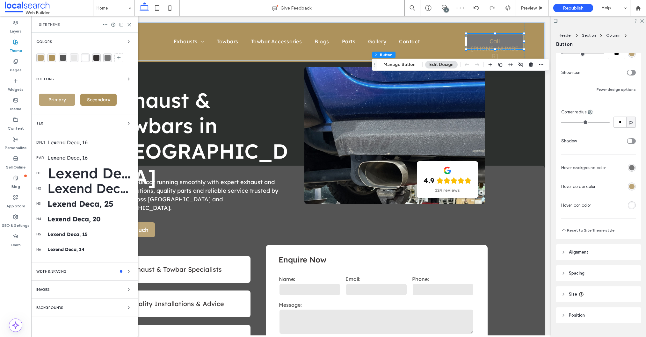
click at [629, 204] on div "rgb(255, 255, 255)" at bounding box center [631, 205] width 5 height 5
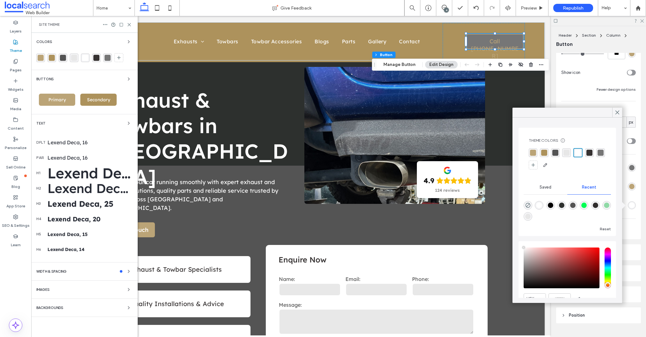
click at [617, 114] on icon at bounding box center [617, 113] width 6 height 6
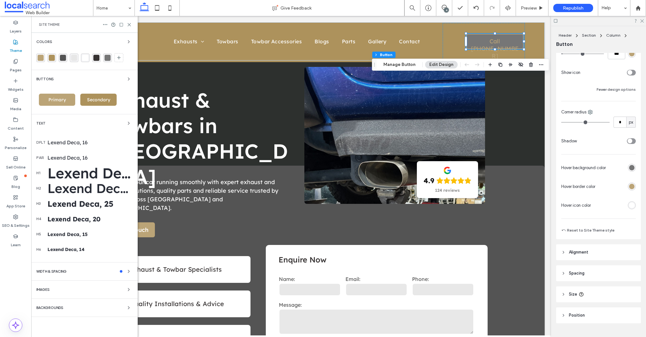
click at [631, 186] on div "rgb(187, 164, 119)" at bounding box center [631, 186] width 5 height 5
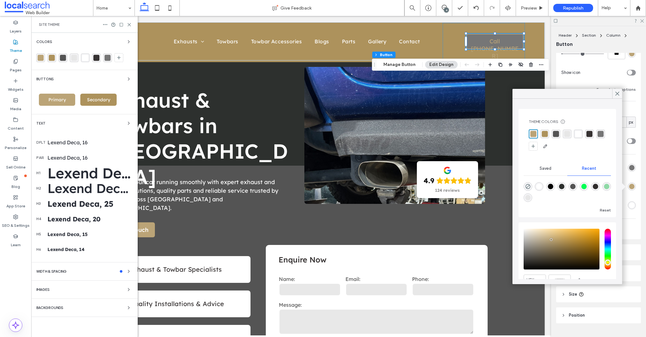
click at [578, 134] on div "rgba(255, 255, 255, 1)" at bounding box center [578, 134] width 6 height 6
drag, startPoint x: 613, startPoint y: 92, endPoint x: 614, endPoint y: 96, distance: 4.4
click at [613, 92] on div at bounding box center [617, 94] width 10 height 10
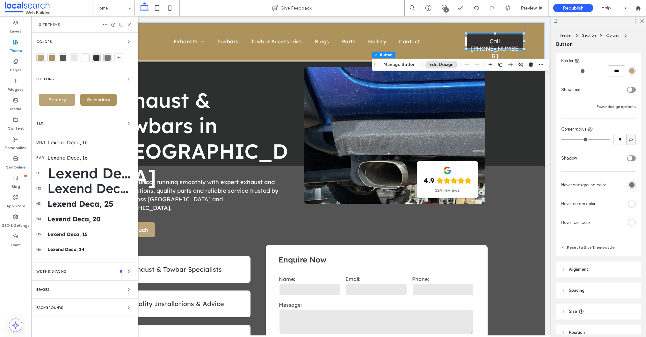
scroll to position [142, 0]
type input "*"
type input "***"
type input "*"
type input "***"
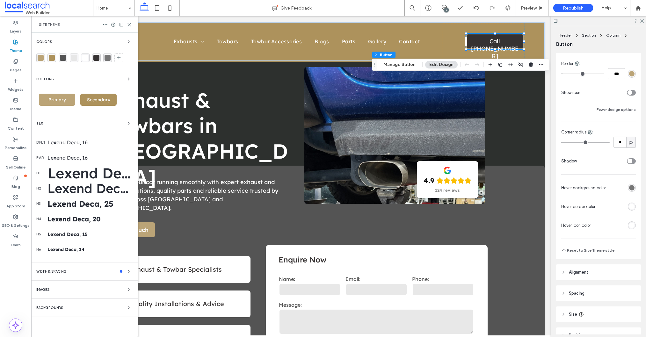
type input "*"
drag, startPoint x: 565, startPoint y: 75, endPoint x: 556, endPoint y: 75, distance: 8.6
click at [553, 74] on div "Header Section Column Button Frame Style Primary Secondary Select Layout Button…" at bounding box center [598, 181] width 95 height 311
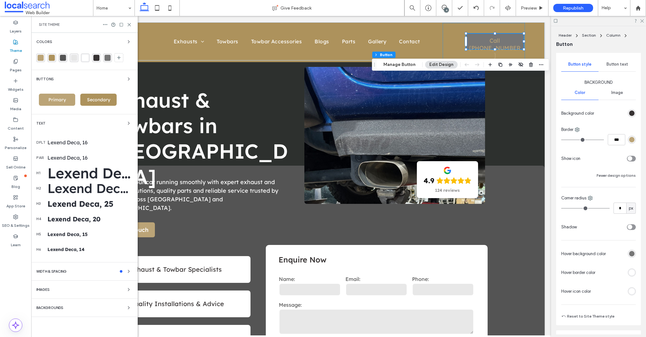
scroll to position [12, 0]
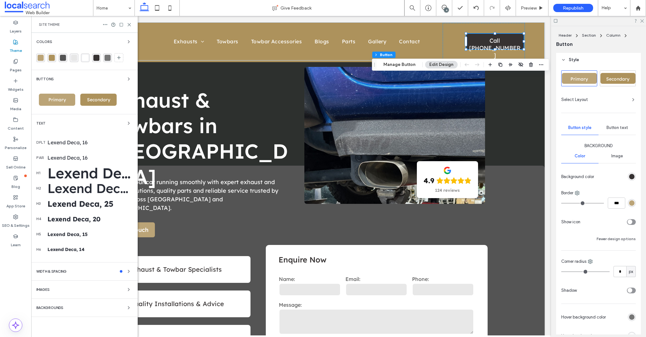
click at [620, 132] on div "Button text" at bounding box center [616, 128] width 37 height 14
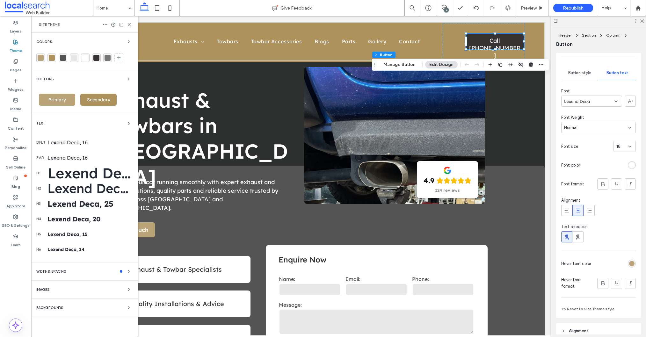
scroll to position [124, 0]
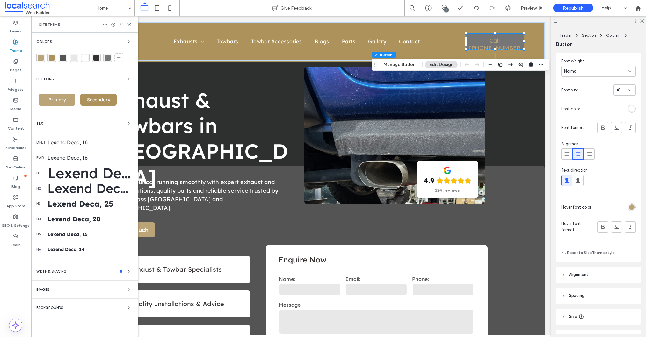
click at [632, 203] on div "rgb(187, 164, 119)" at bounding box center [631, 207] width 8 height 8
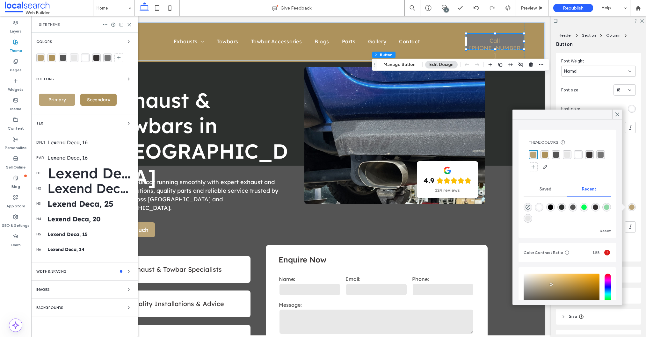
click at [581, 154] on div "rgba(255, 255, 255, 1)" at bounding box center [578, 154] width 9 height 9
click at [616, 115] on use at bounding box center [616, 115] width 3 height 4
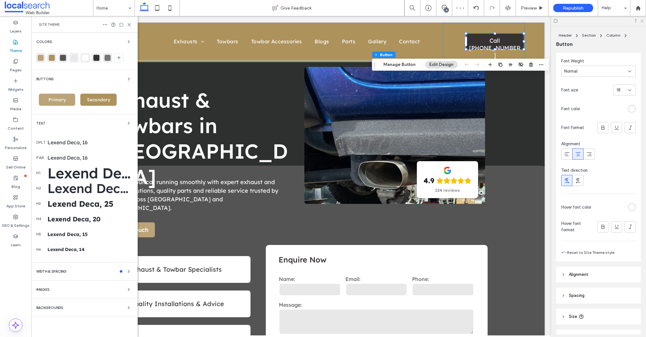
click at [641, 21] on use at bounding box center [642, 21] width 4 height 4
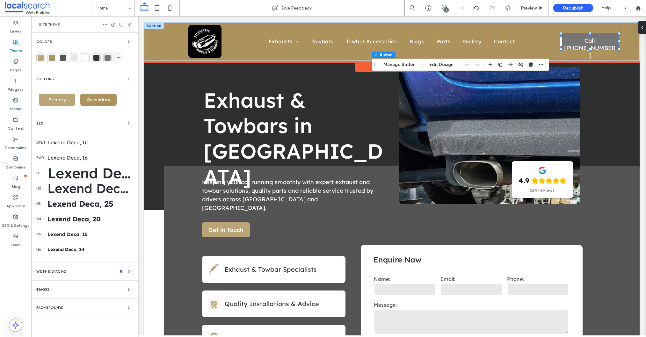
scroll to position [0, 0]
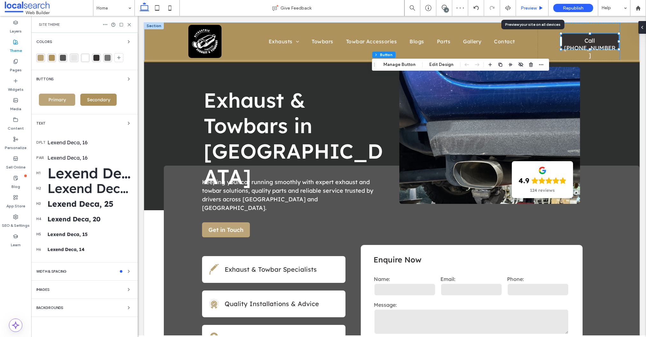
click at [532, 8] on span "Preview" at bounding box center [528, 7] width 16 height 5
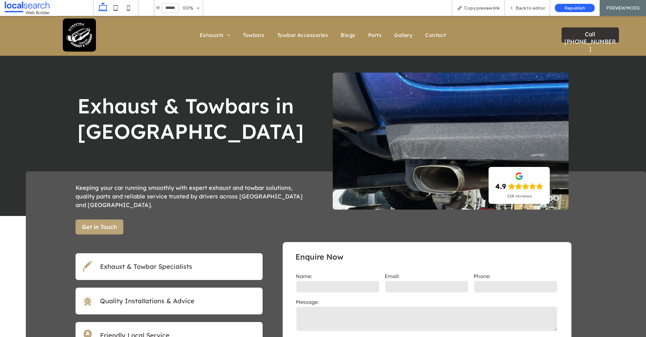
click at [118, 7] on icon at bounding box center [115, 8] width 13 height 13
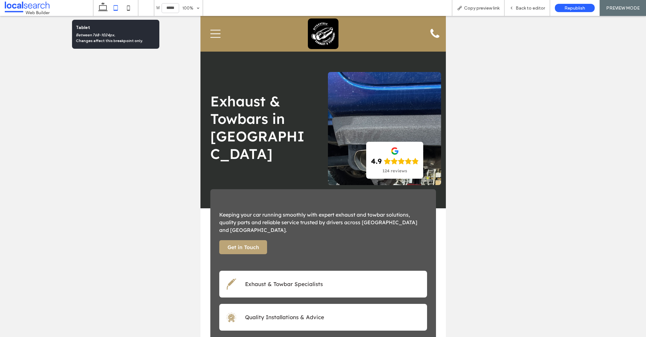
type input "*****"
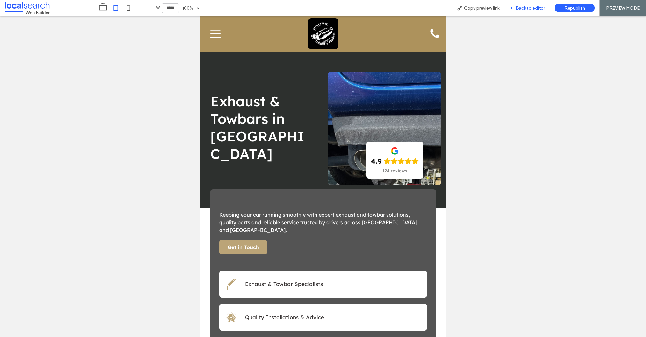
click at [528, 9] on span "Back to editor" at bounding box center [529, 7] width 29 height 5
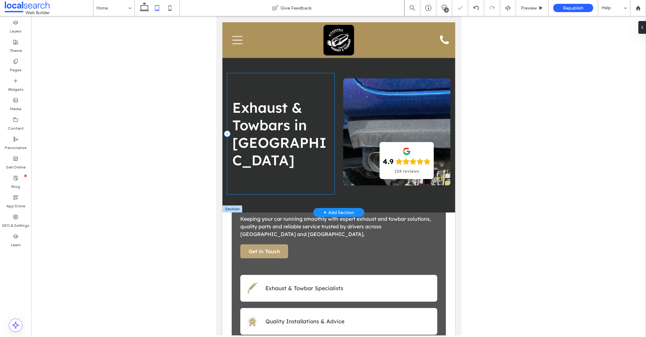
click at [263, 161] on div "Exhaust & Towbars in [GEOGRAPHIC_DATA]" at bounding box center [280, 133] width 107 height 121
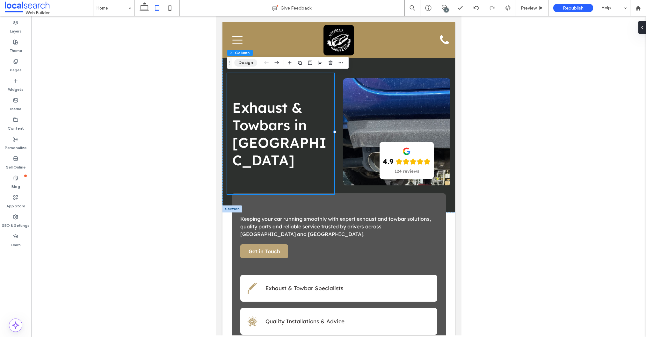
click at [247, 63] on button "Design" at bounding box center [245, 63] width 23 height 8
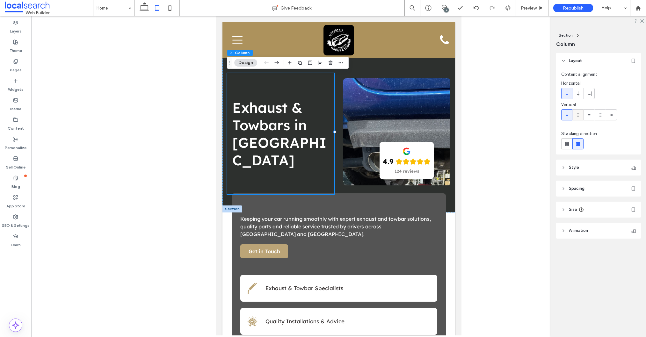
click at [576, 113] on icon at bounding box center [577, 114] width 5 height 5
click at [582, 192] on header "Spacing" at bounding box center [598, 189] width 85 height 16
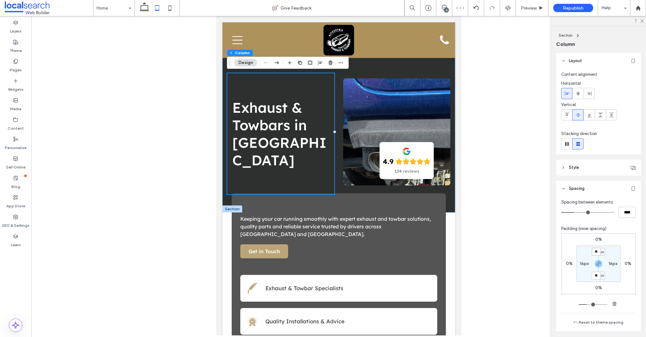
click at [596, 251] on input "**" at bounding box center [595, 252] width 8 height 8
type input "*"
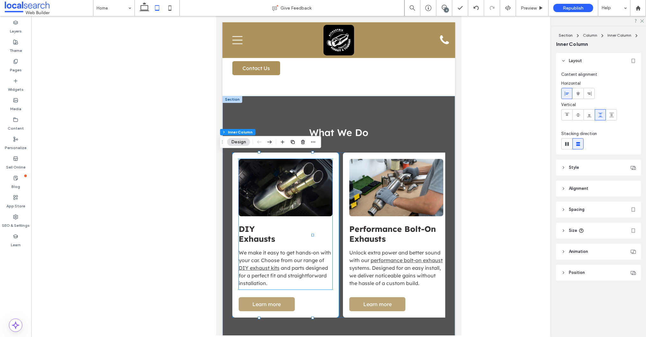
click at [245, 235] on span "DIY Exhausts" at bounding box center [256, 234] width 36 height 20
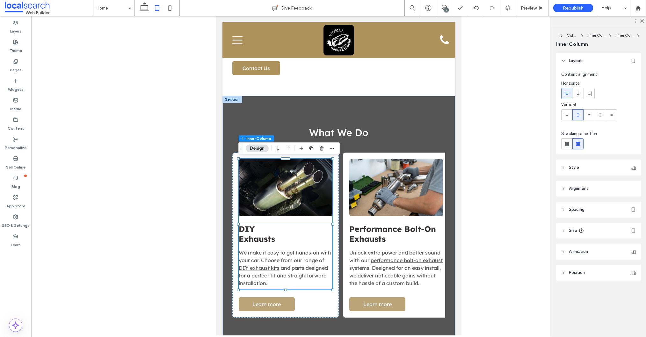
click at [245, 235] on span "DIY Exhausts" at bounding box center [256, 234] width 36 height 20
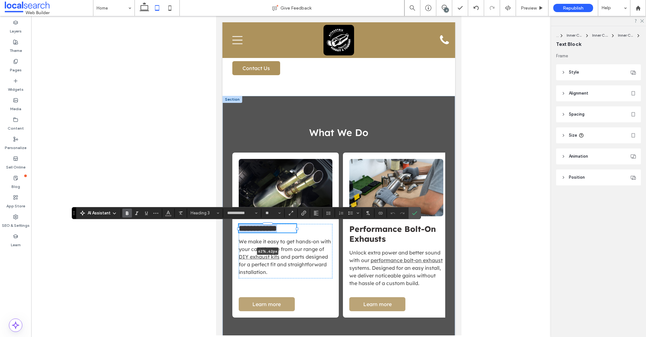
drag, startPoint x: 284, startPoint y: 233, endPoint x: 297, endPoint y: 231, distance: 13.3
click at [297, 231] on div "**********" at bounding box center [338, 222] width 232 height 252
type input "**"
type input "****"
click at [416, 214] on icon "Confirm" at bounding box center [414, 213] width 5 height 5
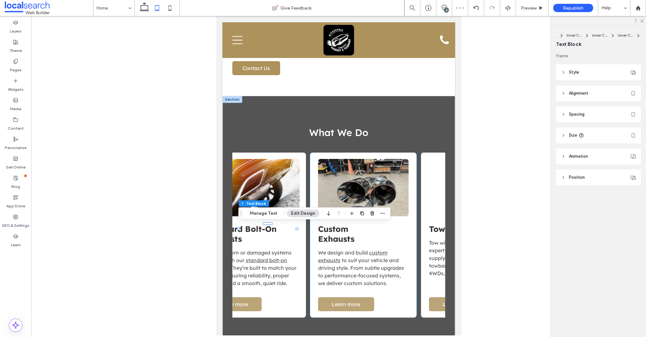
scroll to position [0, 215]
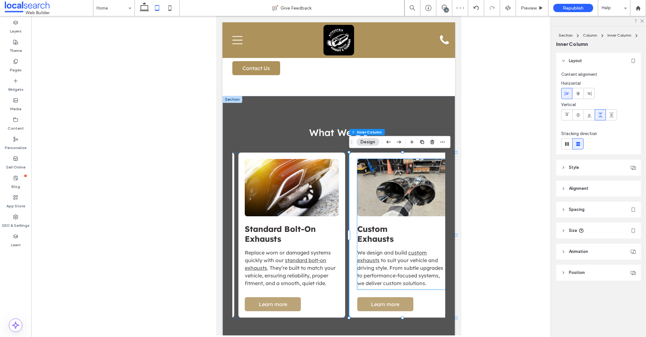
click at [375, 236] on span "Custom Exhausts" at bounding box center [375, 234] width 36 height 20
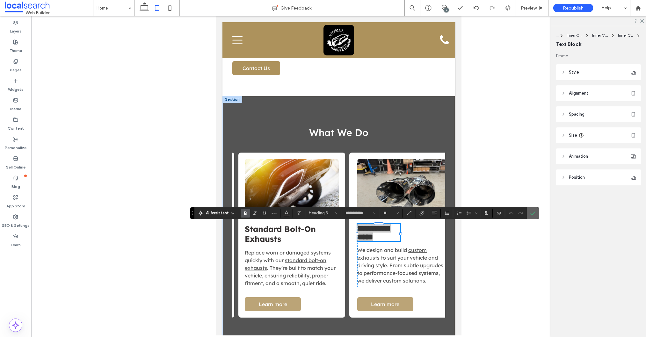
click at [531, 212] on icon "Confirm" at bounding box center [532, 213] width 5 height 5
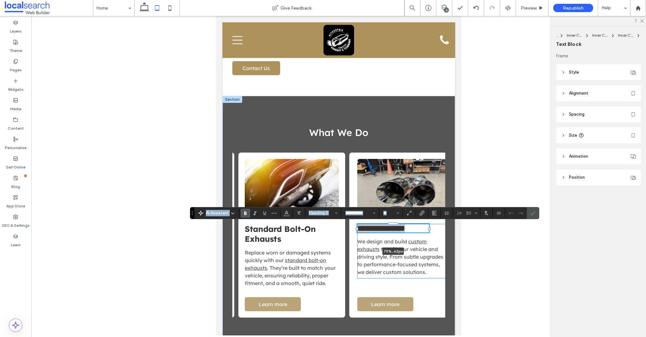
drag, startPoint x: 401, startPoint y: 234, endPoint x: 430, endPoint y: 233, distance: 29.0
click at [430, 233] on div "What We Do DIY Exhausts We make it easy to get hands-on with your car. Choose f…" at bounding box center [338, 222] width 232 height 252
type input "**"
click at [534, 212] on use "Confirm" at bounding box center [532, 213] width 5 height 4
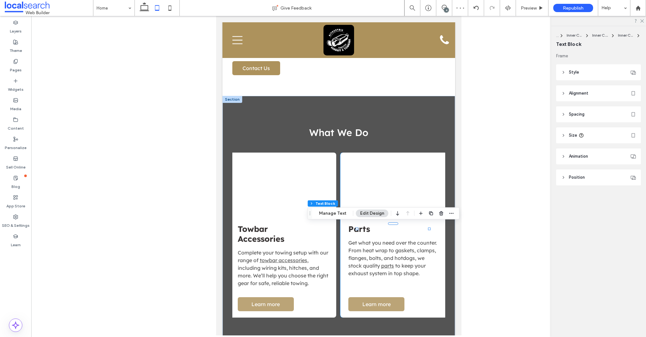
scroll to position [0, 558]
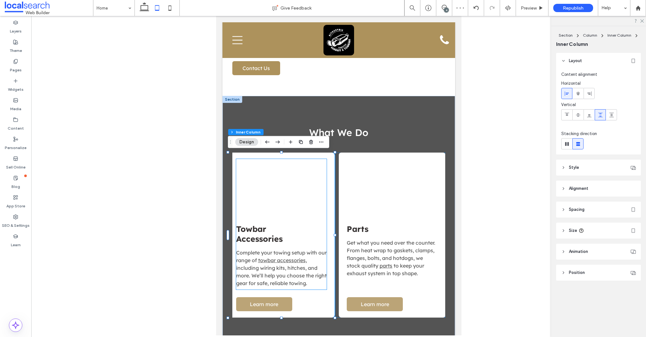
click at [272, 237] on span "Towbar Accessories" at bounding box center [259, 234] width 46 height 20
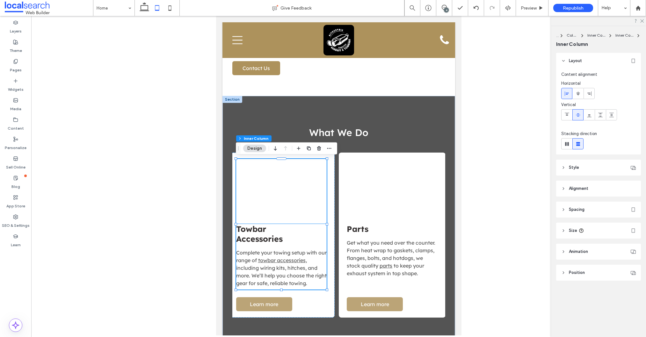
click at [268, 238] on span "Towbar Accessories" at bounding box center [259, 234] width 46 height 20
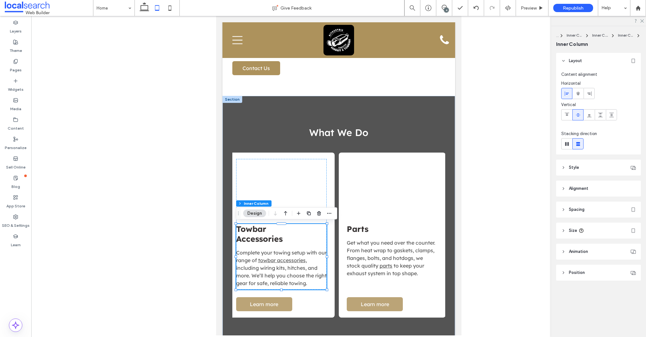
click at [270, 240] on span "Towbar Accessories" at bounding box center [259, 234] width 46 height 20
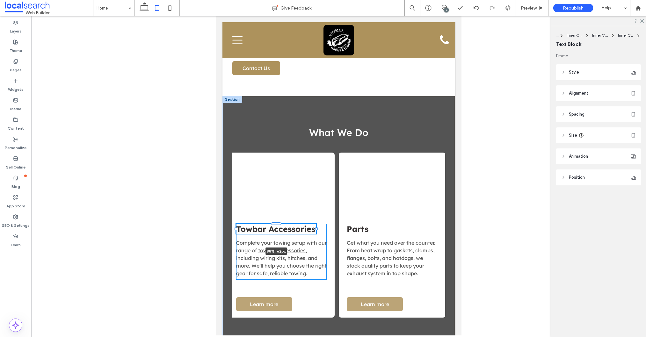
drag, startPoint x: 310, startPoint y: 232, endPoint x: 317, endPoint y: 232, distance: 7.4
click at [317, 232] on div "What We Do DIY Exhausts We make it easy to get hands-on with your car. Choose f…" at bounding box center [338, 222] width 232 height 252
type input "**"
type input "****"
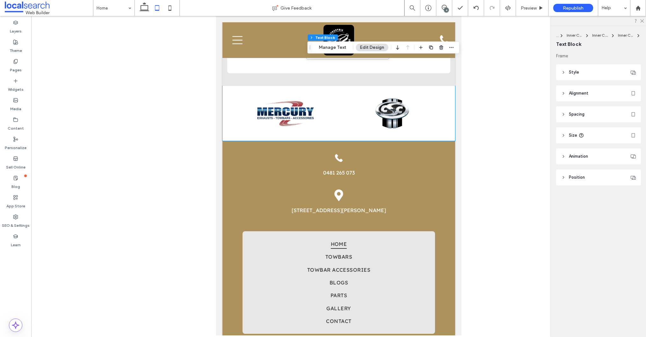
scroll to position [1428, 0]
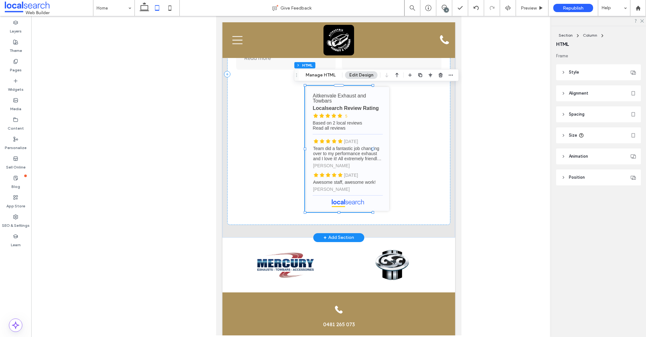
click at [597, 108] on header "Spacing" at bounding box center [598, 114] width 85 height 16
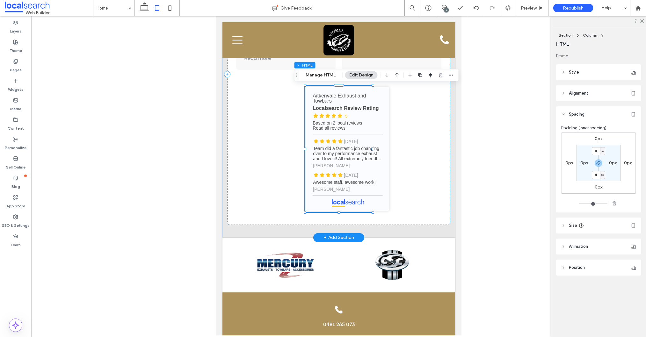
click at [592, 224] on header "Size" at bounding box center [598, 226] width 85 height 16
click at [618, 239] on input "****" at bounding box center [619, 241] width 13 height 11
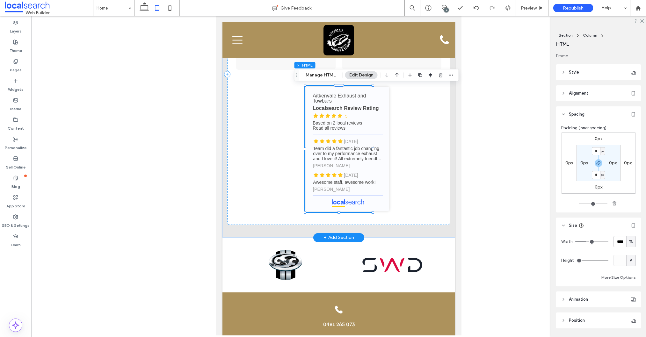
click at [632, 242] on span "%" at bounding box center [631, 242] width 4 height 6
drag, startPoint x: 634, startPoint y: 298, endPoint x: 630, endPoint y: 298, distance: 3.8
click at [632, 298] on div "A" at bounding box center [630, 297] width 9 height 11
type input "*"
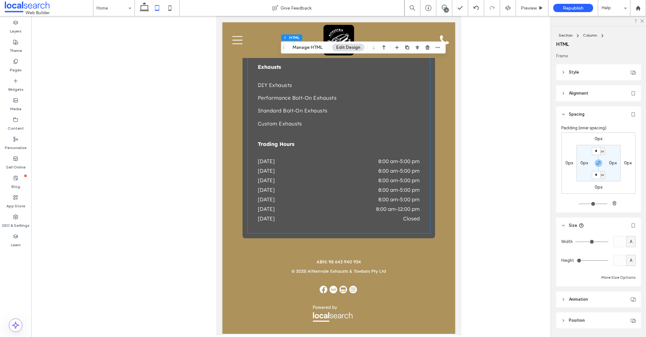
scroll to position [1915, 0]
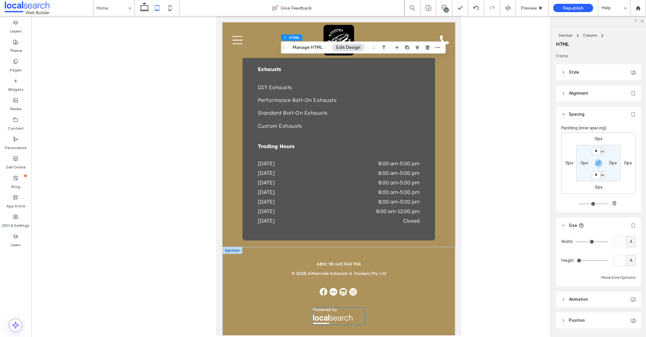
click at [337, 311] on img at bounding box center [331, 316] width 39 height 16
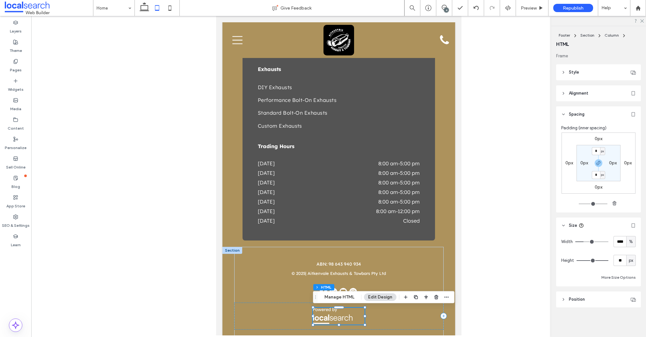
click at [632, 262] on span "px" at bounding box center [630, 260] width 4 height 6
click at [627, 316] on div "A" at bounding box center [630, 316] width 9 height 11
type input "*"
click at [628, 244] on div "%" at bounding box center [630, 242] width 6 height 6
click at [629, 295] on span "A" at bounding box center [630, 297] width 3 height 6
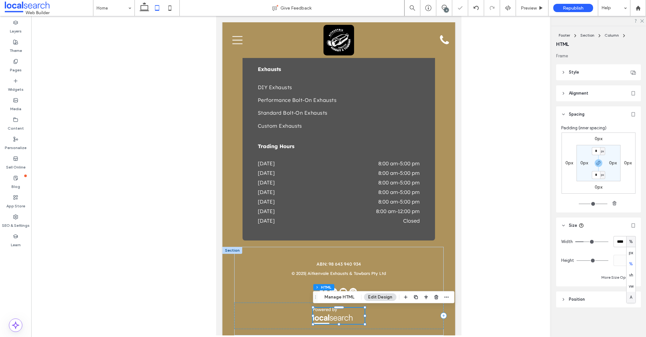
type input "*"
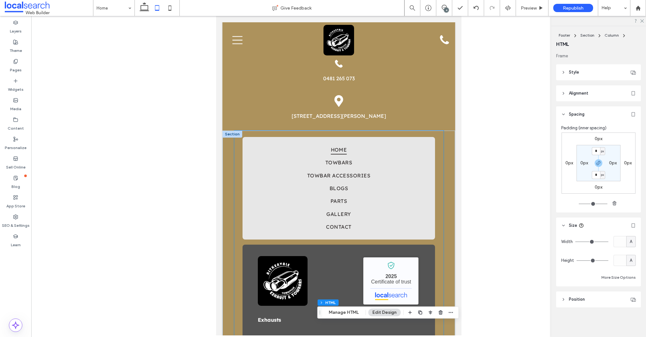
scroll to position [1693, 0]
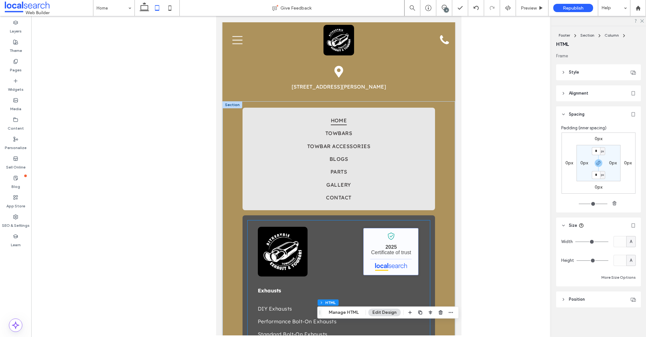
click at [392, 245] on link "Aitkenvale Exhaust and Towbars - Localsearch verified business" at bounding box center [390, 251] width 55 height 47
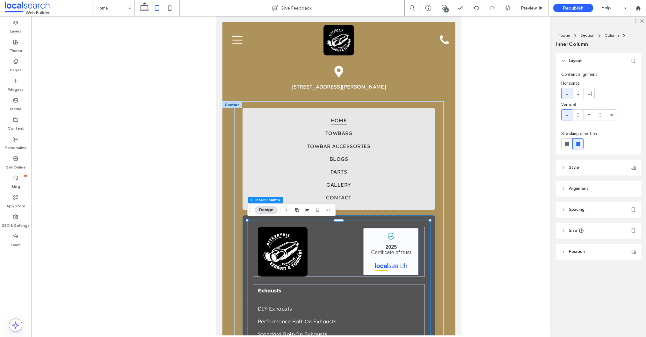
click at [392, 245] on link "Aitkenvale Exhaust and Towbars - Localsearch verified business" at bounding box center [390, 251] width 55 height 47
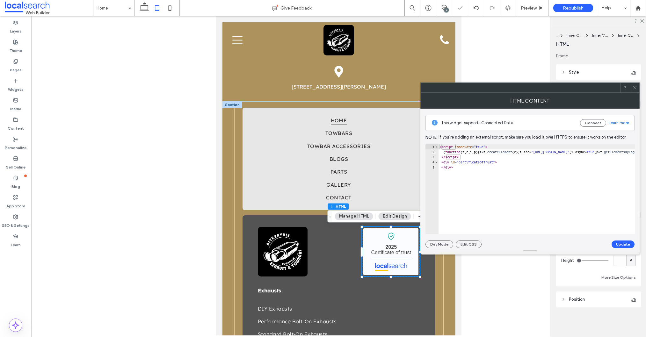
click at [634, 87] on icon at bounding box center [634, 87] width 5 height 5
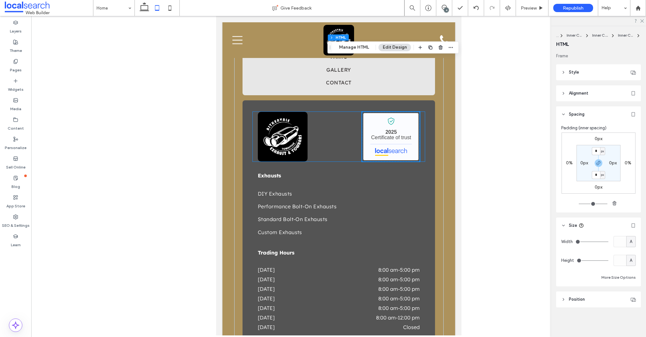
scroll to position [1878, 0]
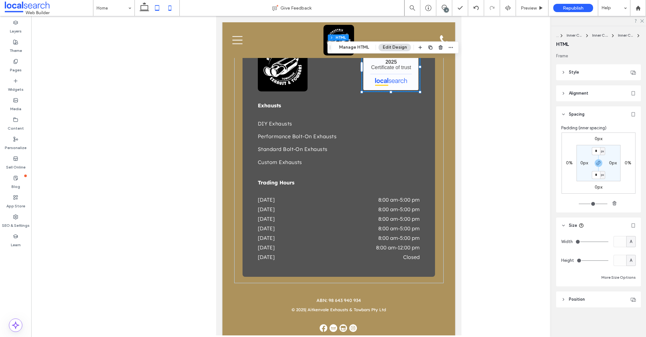
drag, startPoint x: 168, startPoint y: 10, endPoint x: 171, endPoint y: 11, distance: 3.4
click at [167, 10] on icon at bounding box center [169, 8] width 13 height 13
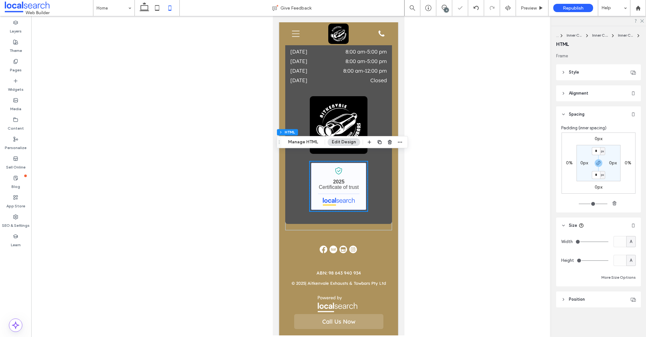
scroll to position [2191, 0]
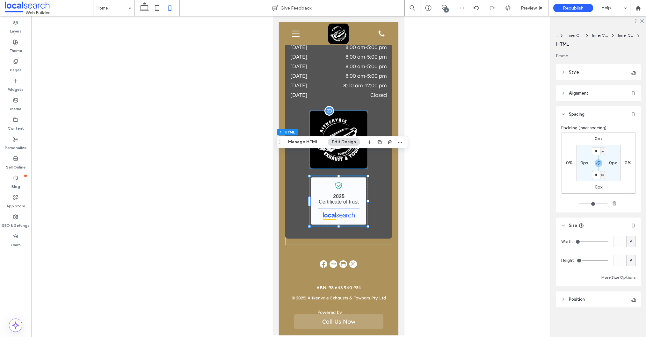
click at [345, 111] on img at bounding box center [339, 140] width 58 height 58
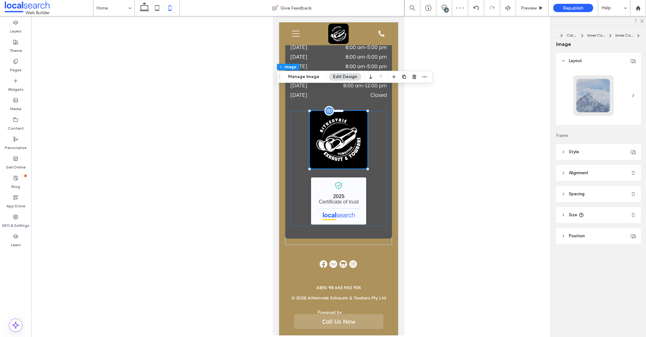
type input "**"
click at [592, 196] on header "Spacing" at bounding box center [598, 194] width 85 height 16
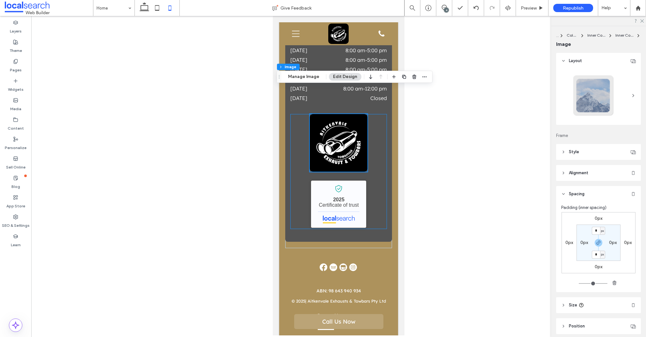
click at [375, 165] on div "Aitkenvale Exhaust and Towbars - Localsearch verified business 2025 Certificate…" at bounding box center [338, 171] width 97 height 115
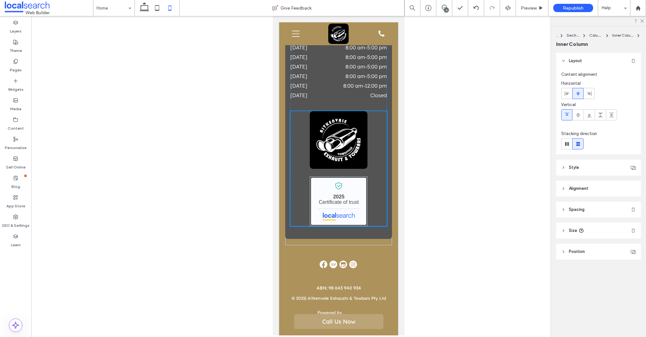
scroll to position [2205, 0]
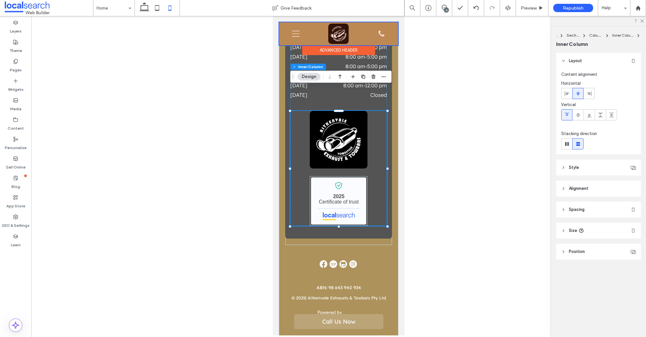
click at [334, 29] on div at bounding box center [338, 33] width 119 height 23
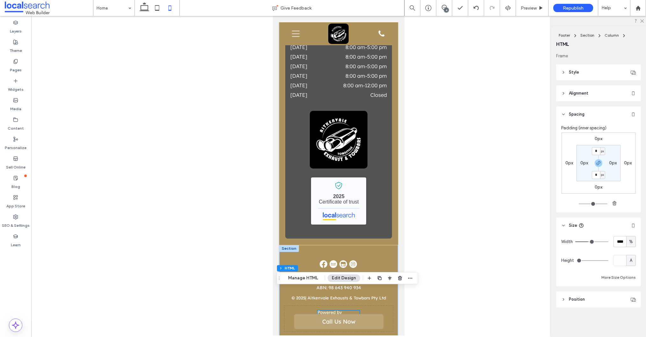
scroll to position [2204, 0]
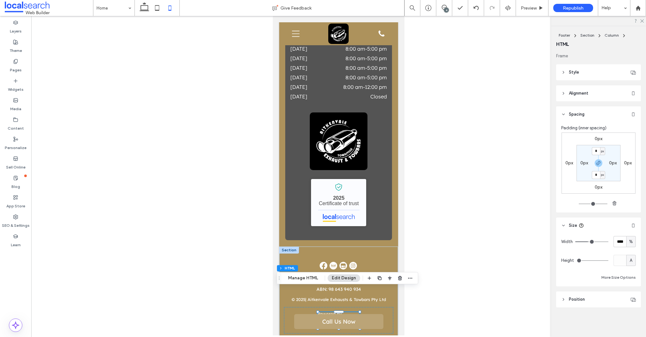
click at [632, 239] on span "%" at bounding box center [631, 242] width 4 height 6
click at [629, 298] on span "A" at bounding box center [630, 297] width 3 height 6
type input "*"
click at [379, 307] on div at bounding box center [338, 320] width 109 height 26
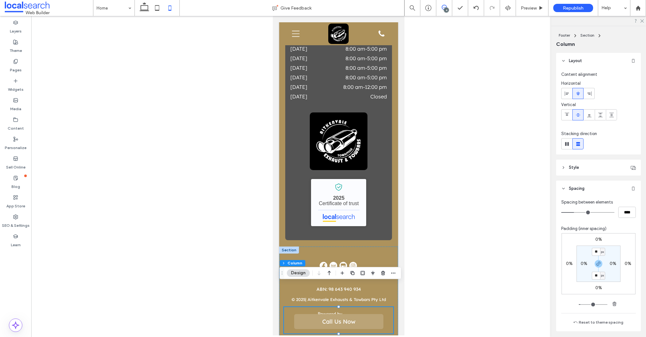
click at [447, 7] on span at bounding box center [444, 7] width 16 height 5
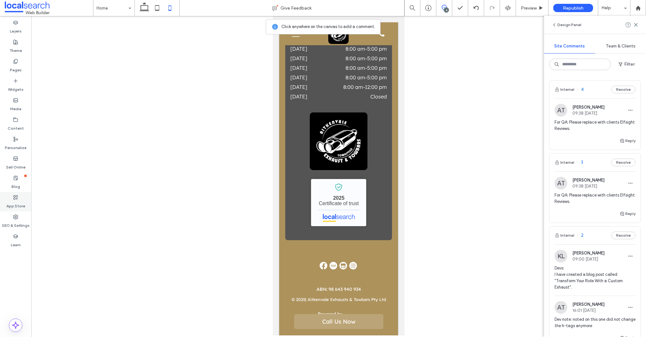
drag, startPoint x: 16, startPoint y: 217, endPoint x: 28, endPoint y: 192, distance: 27.5
click at [15, 217] on icon at bounding box center [15, 216] width 5 height 5
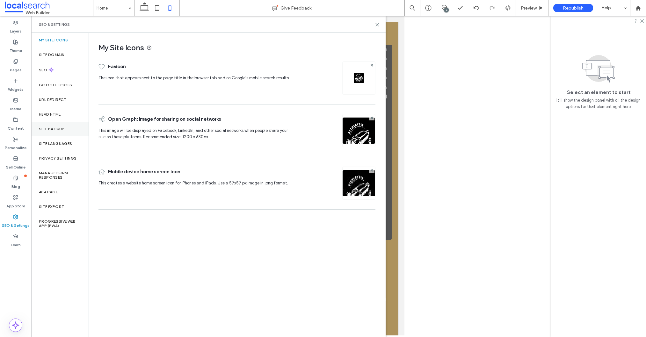
click at [51, 127] on label "Site Backup" at bounding box center [51, 129] width 25 height 4
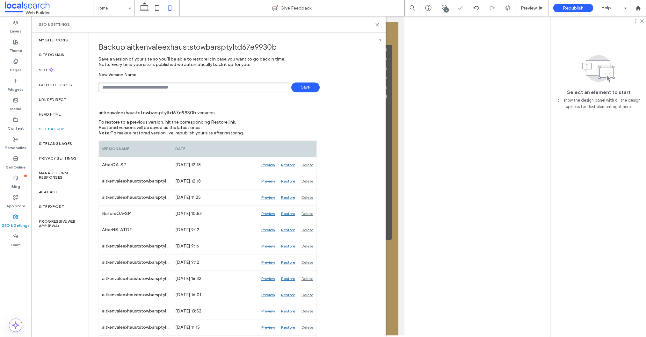
click at [164, 87] on input "text" at bounding box center [192, 87] width 189 height 10
type input "**********"
click at [304, 88] on span "Save" at bounding box center [305, 87] width 28 height 10
click at [445, 6] on icon at bounding box center [443, 7] width 5 height 5
